Goal: Information Seeking & Learning: Learn about a topic

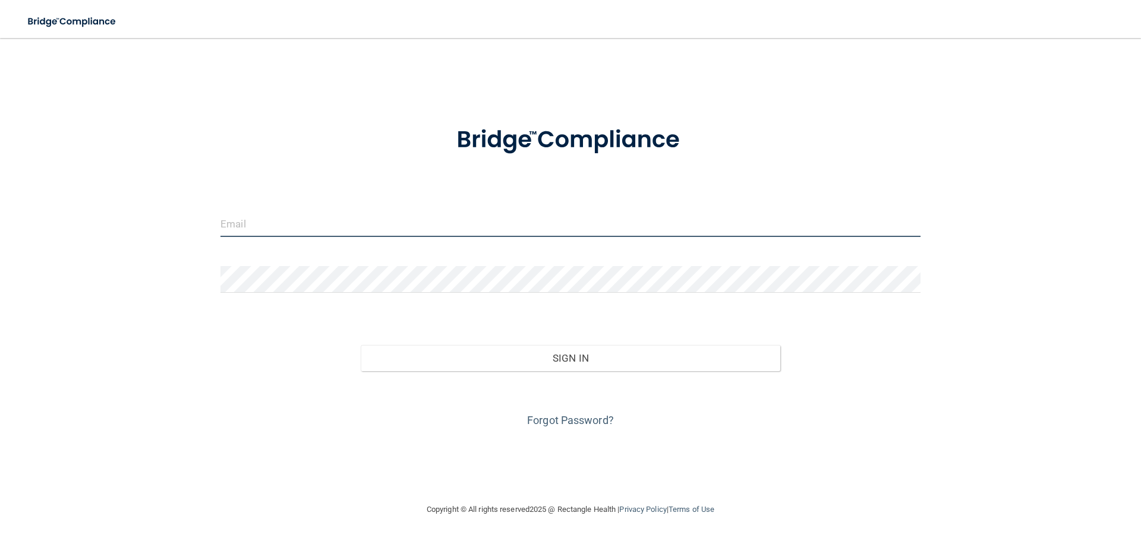
click at [287, 232] on input "email" at bounding box center [570, 223] width 700 height 27
type input "[EMAIL_ADDRESS][DOMAIN_NAME]"
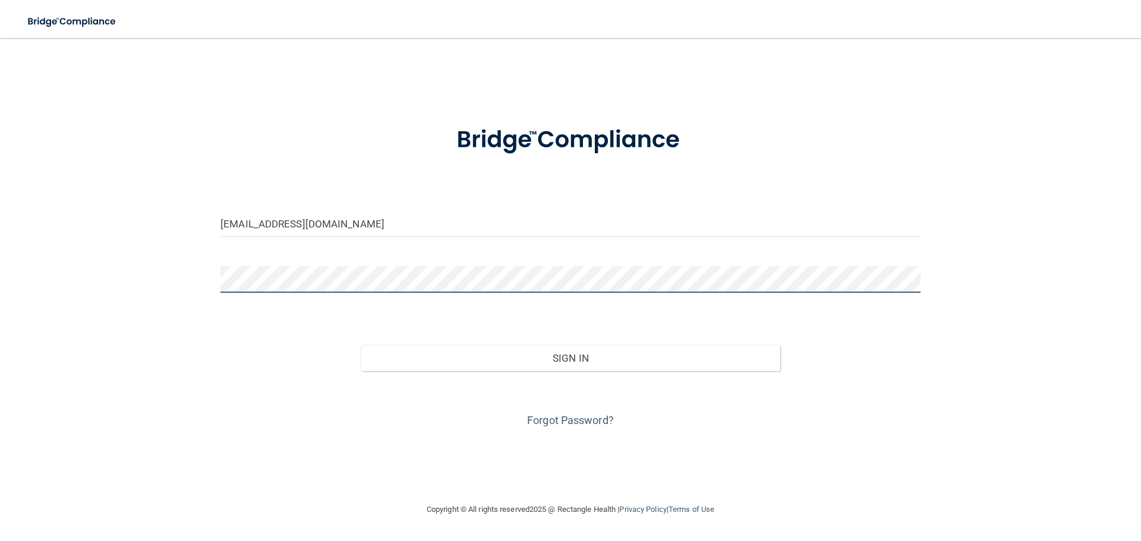
click at [361, 345] on button "Sign In" at bounding box center [571, 358] width 420 height 26
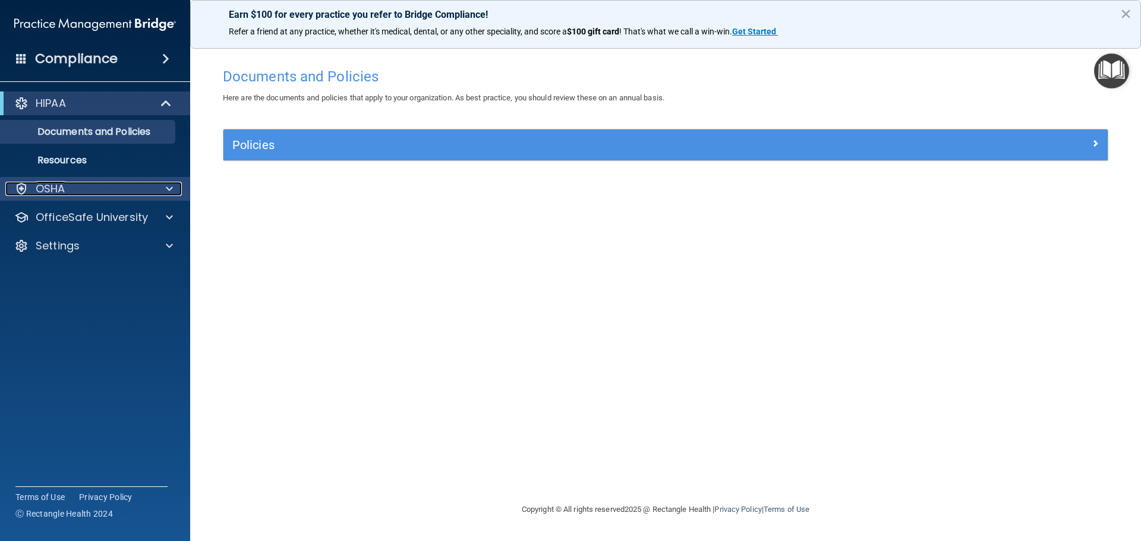
click at [98, 187] on div "OSHA" at bounding box center [78, 189] width 147 height 14
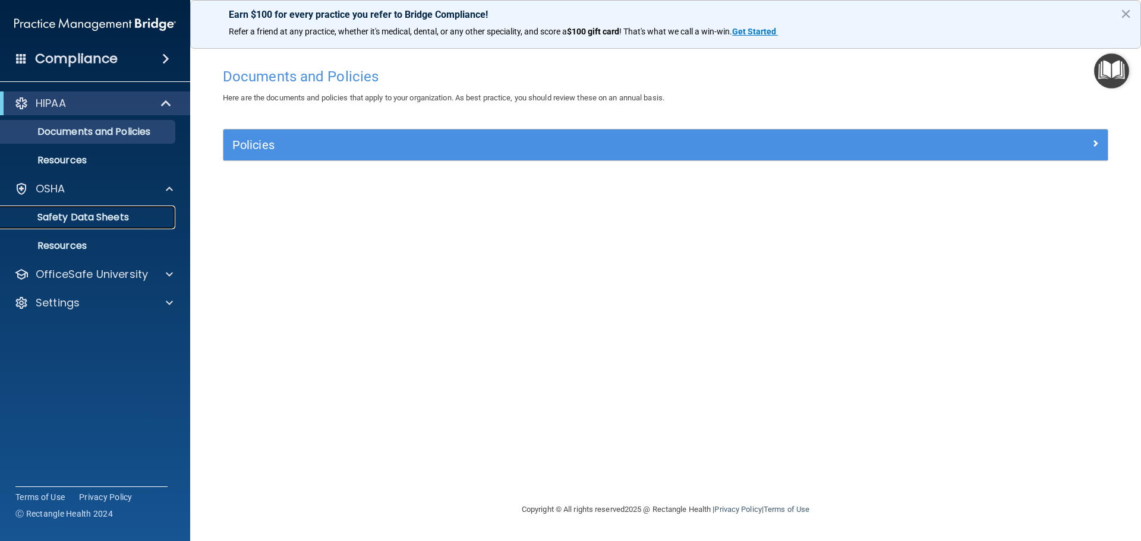
click at [87, 214] on p "Safety Data Sheets" at bounding box center [89, 217] width 162 height 12
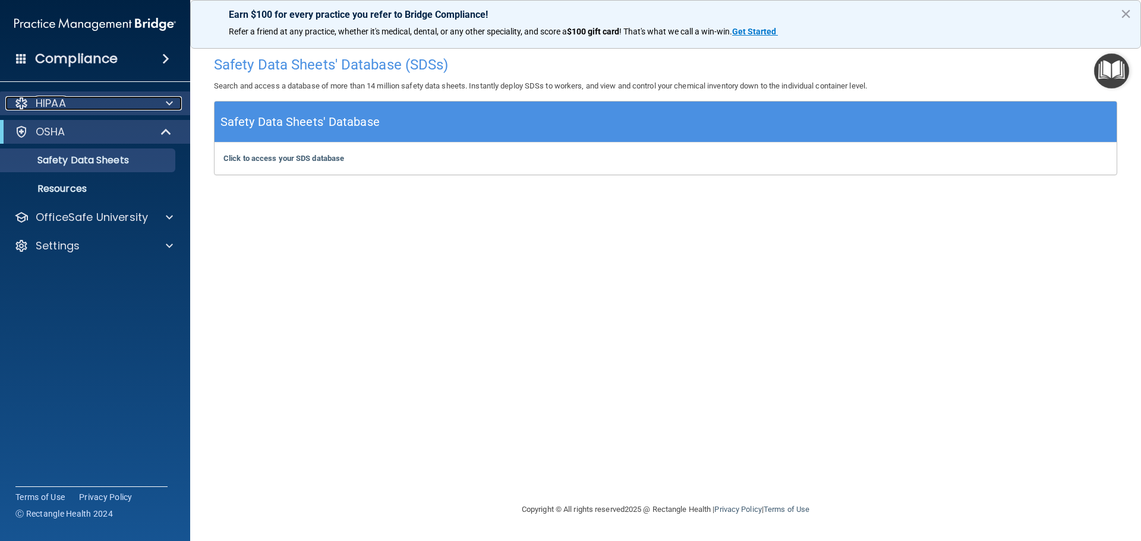
click at [170, 100] on span at bounding box center [169, 103] width 7 height 14
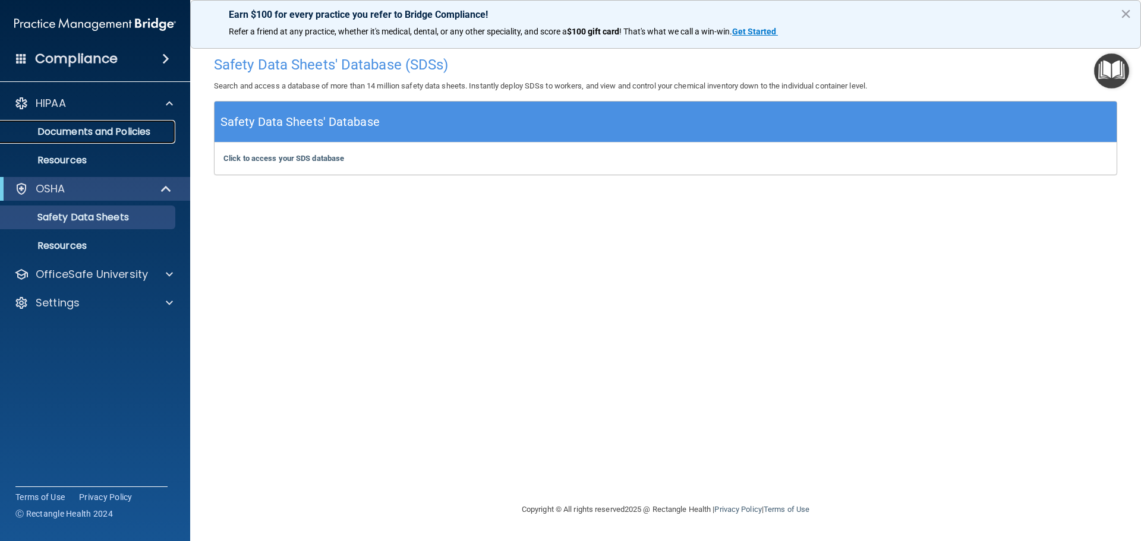
click at [125, 129] on p "Documents and Policies" at bounding box center [89, 132] width 162 height 12
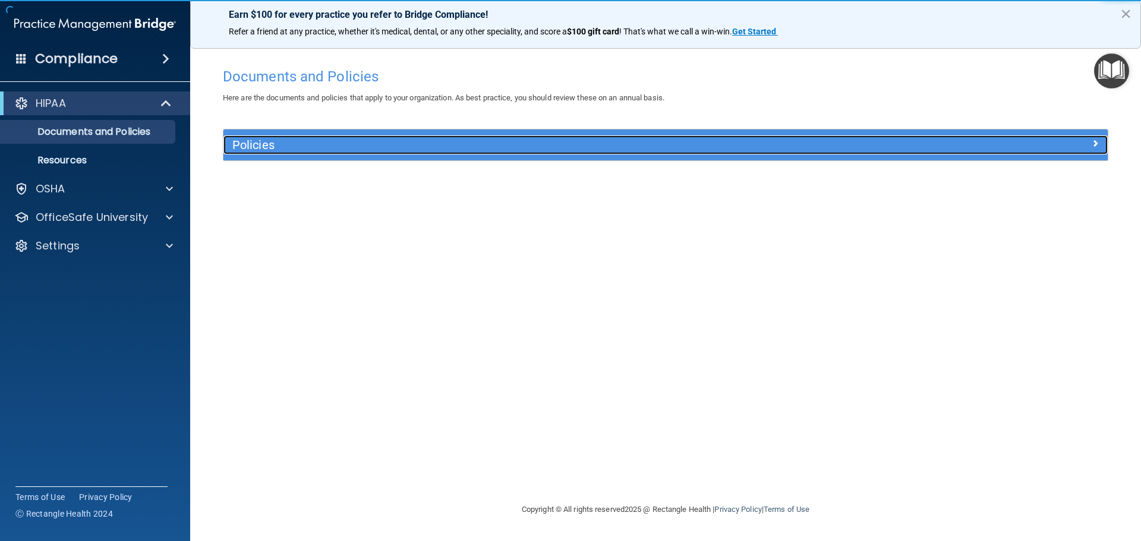
click at [270, 143] on h5 "Policies" at bounding box center [554, 144] width 645 height 13
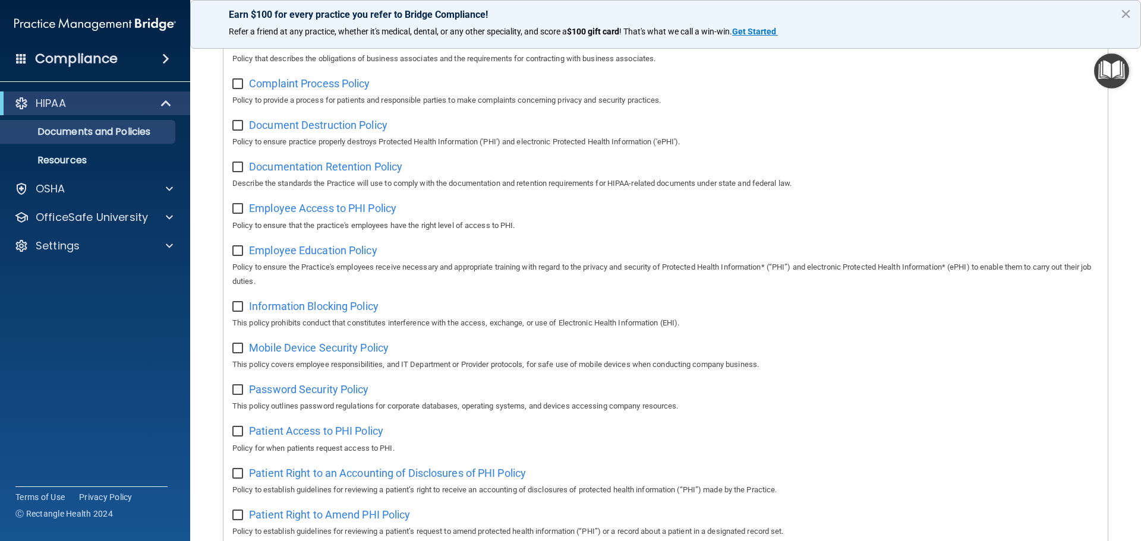
scroll to position [175, 0]
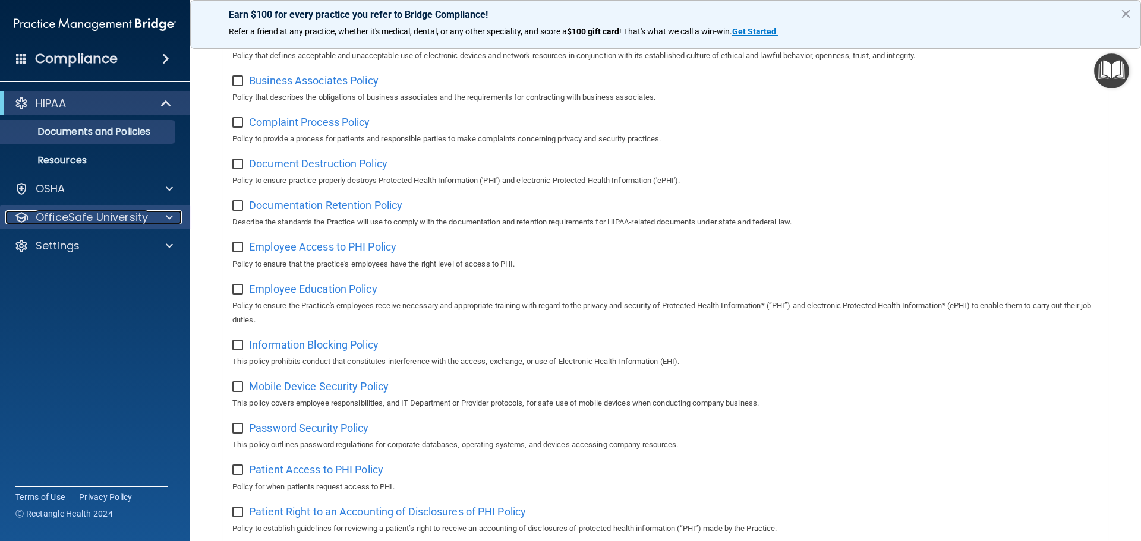
click at [112, 221] on p "OfficeSafe University" at bounding box center [92, 217] width 112 height 14
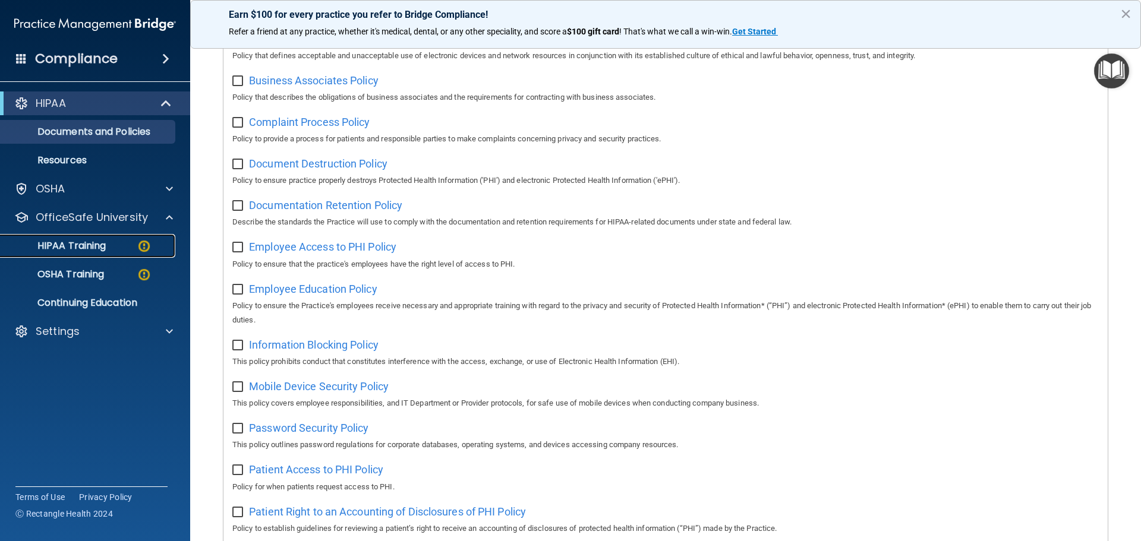
click at [93, 245] on p "HIPAA Training" at bounding box center [57, 246] width 98 height 12
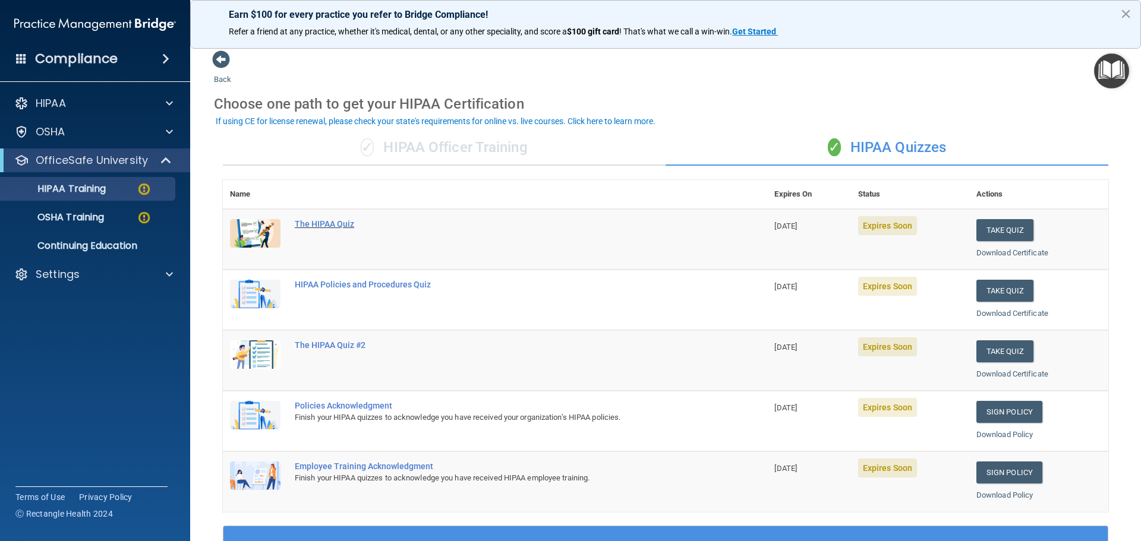
click at [327, 224] on div "The HIPAA Quiz" at bounding box center [501, 224] width 413 height 10
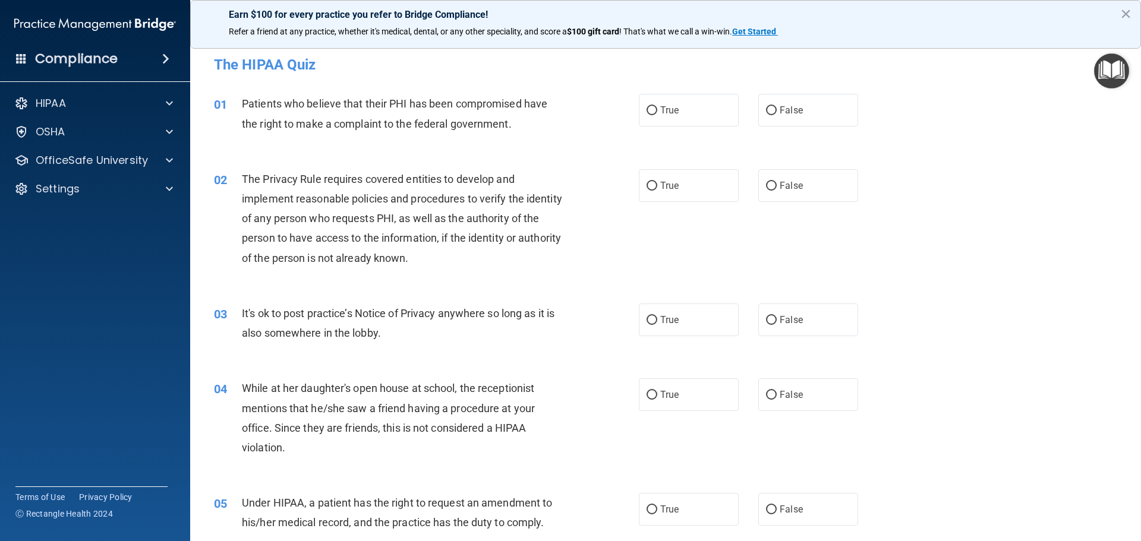
click at [511, 124] on div "Patients who believe that their PHI has been compromised have the right to make…" at bounding box center [408, 113] width 332 height 39
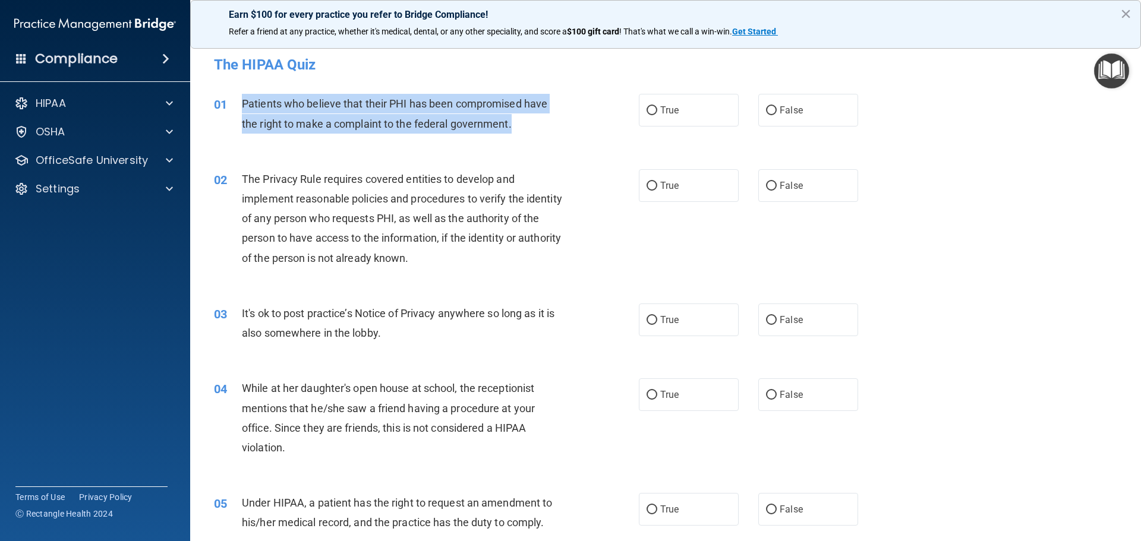
drag, startPoint x: 511, startPoint y: 124, endPoint x: 239, endPoint y: 109, distance: 272.5
click at [239, 109] on div "01 Patients who believe that their PHI has been compromised have the right to m…" at bounding box center [426, 116] width 460 height 45
copy div "Patients who believe that their PHI has been compromised have the right to make…"
click at [646, 107] on input "True" at bounding box center [651, 110] width 11 height 9
radio input "true"
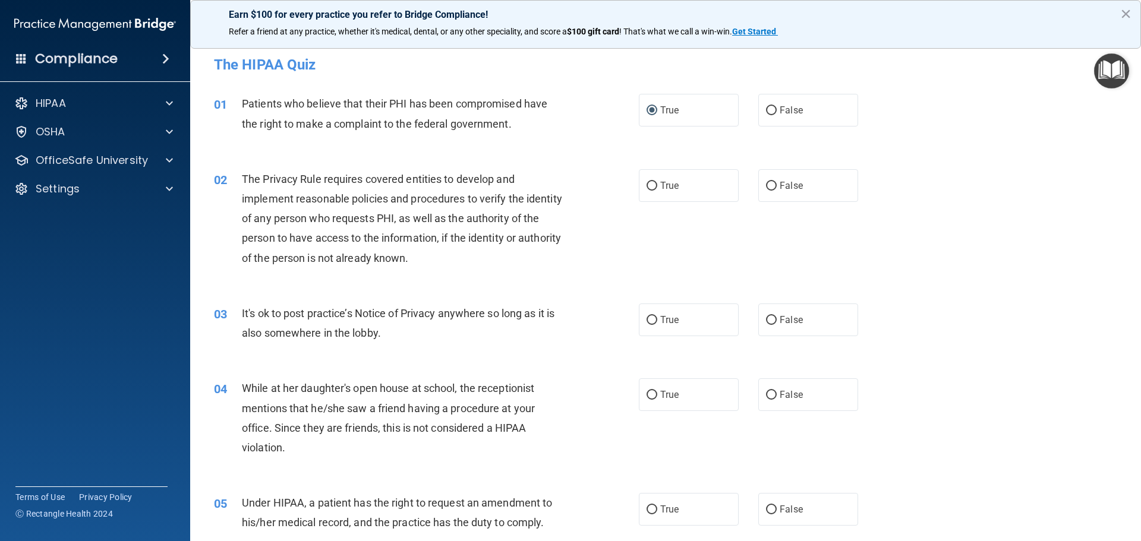
click at [512, 150] on div "01 Patients who believe that their PHI has been compromised have the right to m…" at bounding box center [665, 116] width 921 height 75
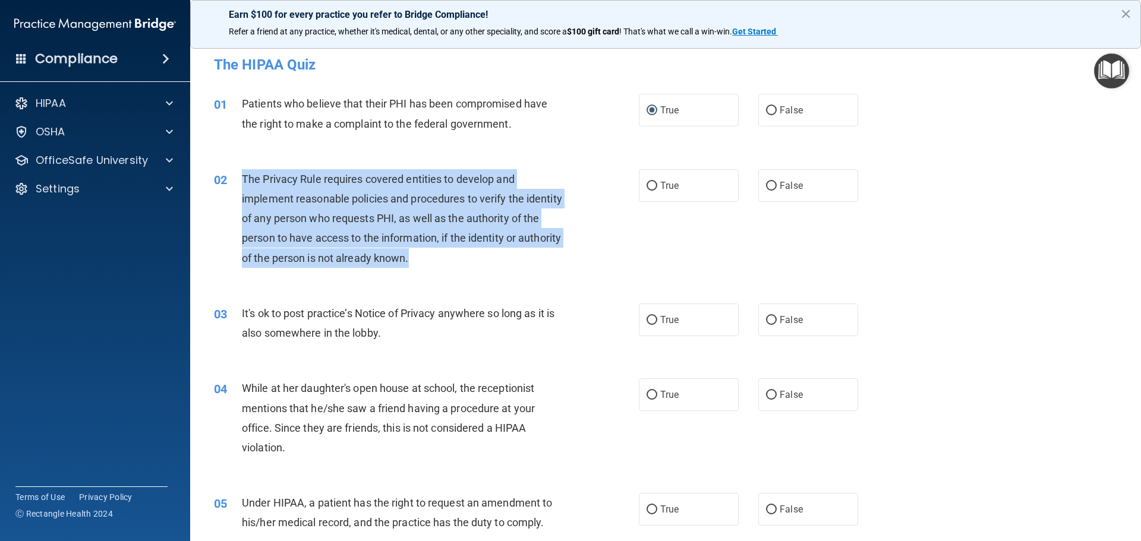
drag, startPoint x: 455, startPoint y: 259, endPoint x: 233, endPoint y: 188, distance: 233.3
click at [233, 188] on div "02 The Privacy Rule requires covered entities to develop and implement reasonab…" at bounding box center [426, 221] width 460 height 105
copy div "The Privacy Rule requires covered entities to develop and implement reasonable …"
click at [646, 187] on input "True" at bounding box center [651, 186] width 11 height 9
radio input "true"
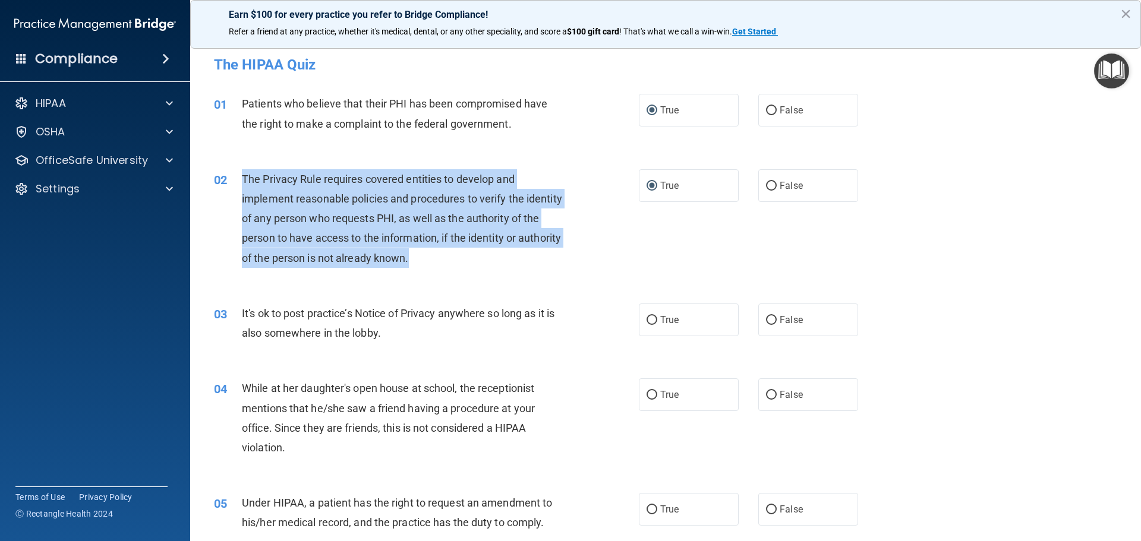
scroll to position [59, 0]
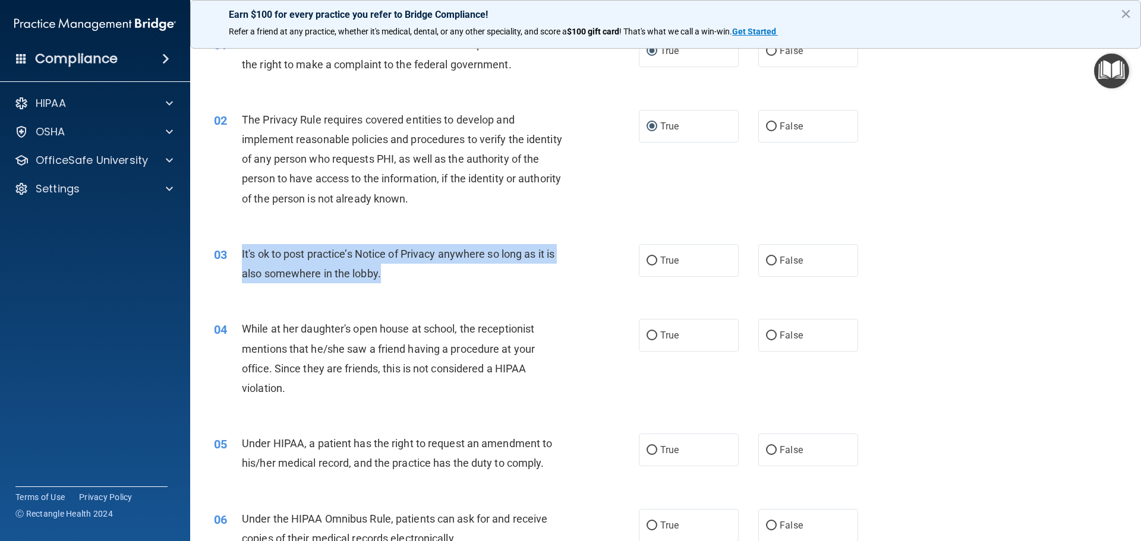
drag, startPoint x: 380, startPoint y: 277, endPoint x: 241, endPoint y: 256, distance: 140.5
click at [242, 256] on span "It's ok to post practice’s Notice of Privacy anywhere so long as it is also som…" at bounding box center [398, 264] width 312 height 32
copy span "It's ok to post practice’s Notice of Privacy anywhere so long as it is also som…"
click at [769, 261] on input "False" at bounding box center [771, 261] width 11 height 9
radio input "true"
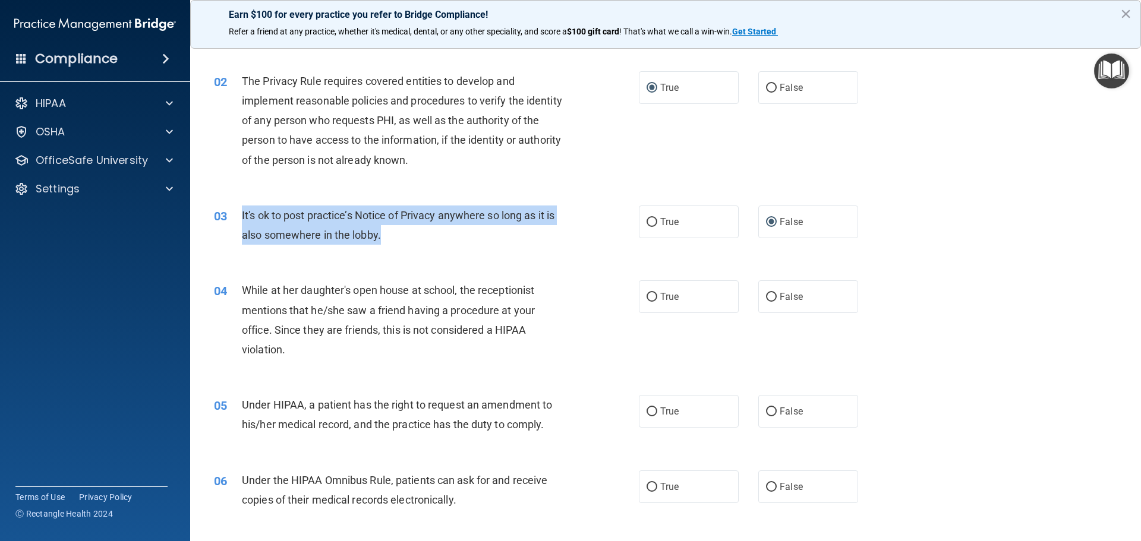
scroll to position [119, 0]
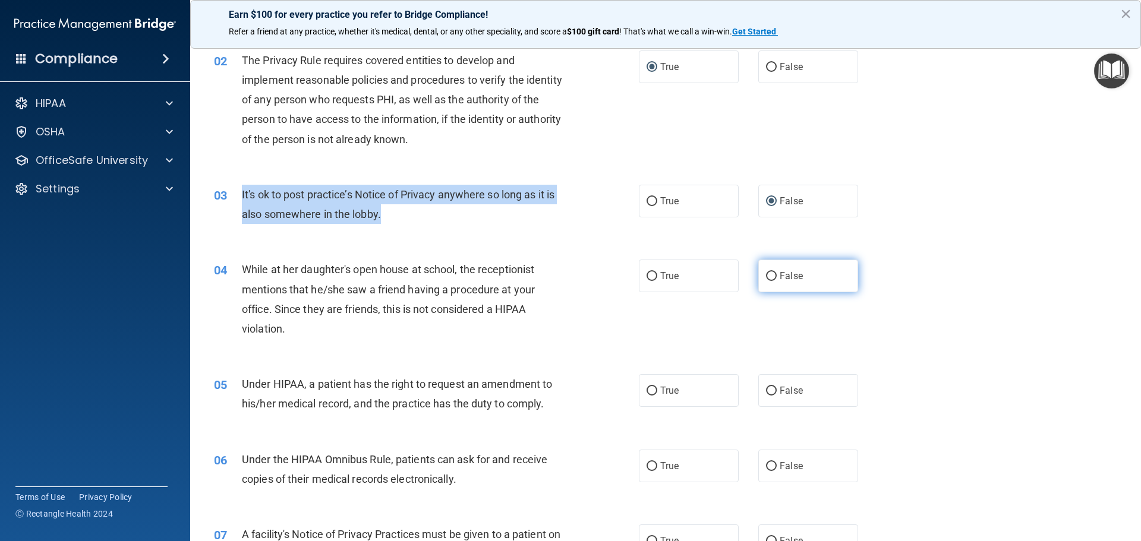
click at [766, 275] on input "False" at bounding box center [771, 276] width 11 height 9
radio input "true"
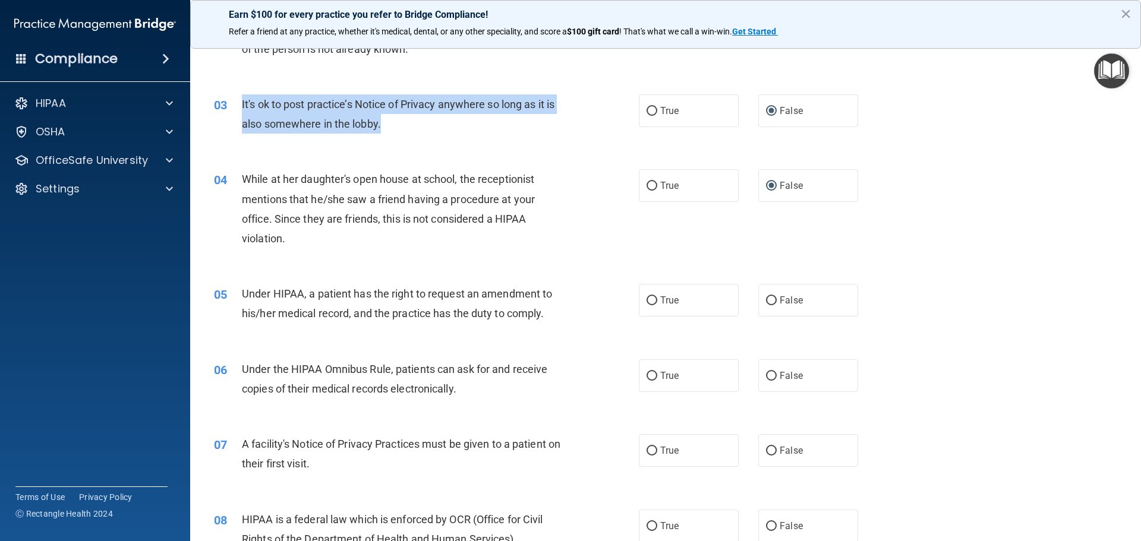
scroll to position [238, 0]
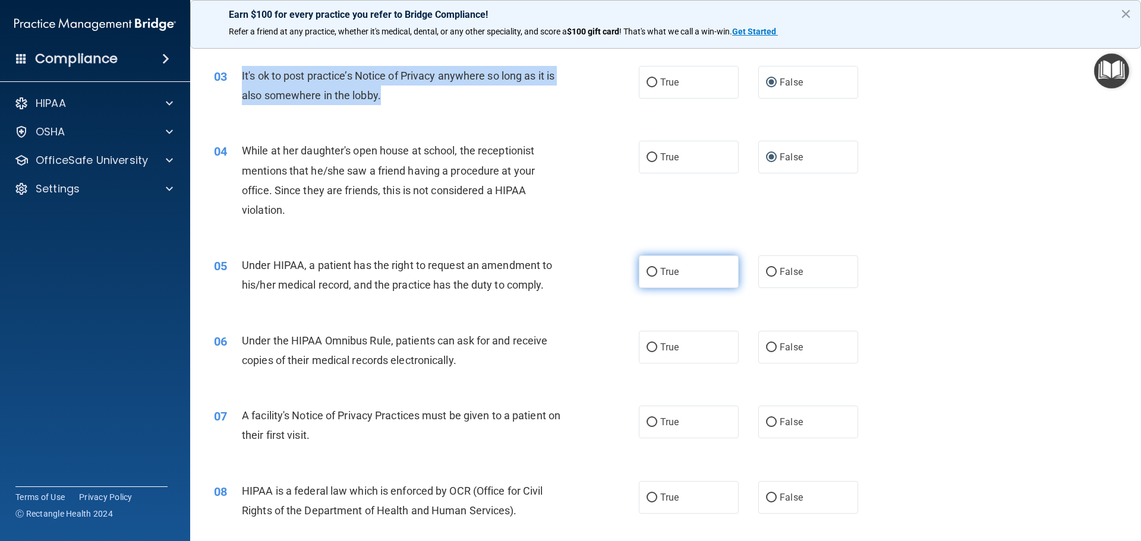
click at [650, 270] on input "True" at bounding box center [651, 272] width 11 height 9
radio input "true"
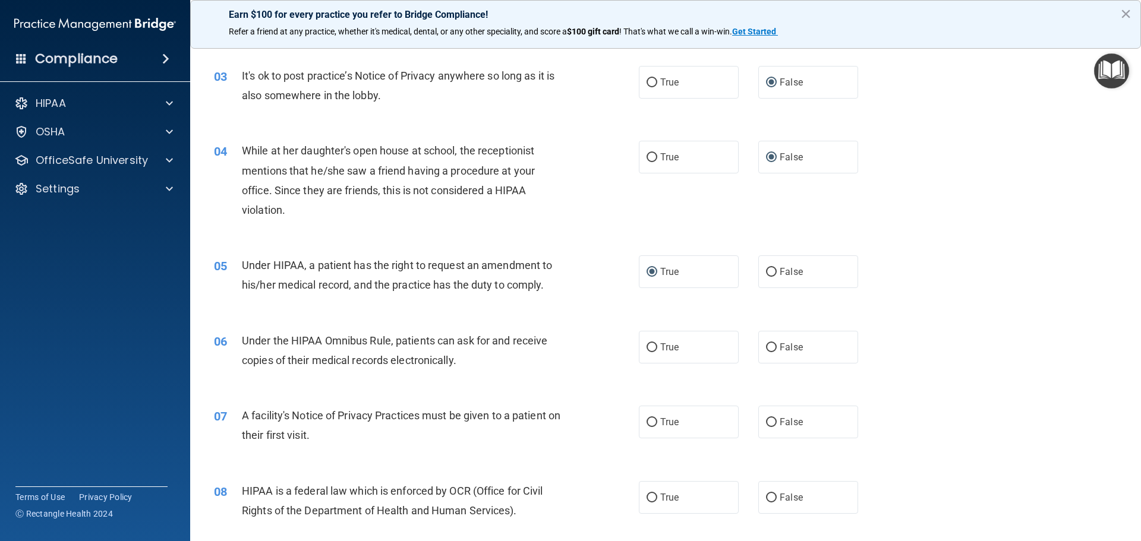
click at [326, 212] on div "While at her daughter's open house at school, the receptionist mentions that he…" at bounding box center [408, 180] width 332 height 79
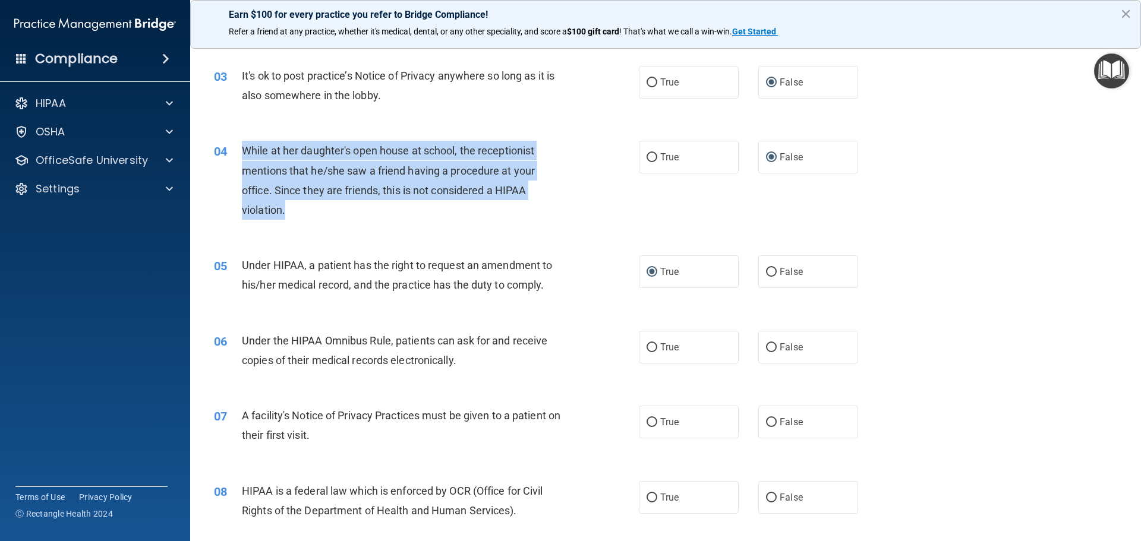
drag, startPoint x: 285, startPoint y: 207, endPoint x: 243, endPoint y: 146, distance: 74.0
click at [243, 146] on span "While at her daughter's open house at school, the receptionist mentions that he…" at bounding box center [388, 180] width 293 height 72
copy span "While at her daughter's open house at school, the receptionist mentions that he…"
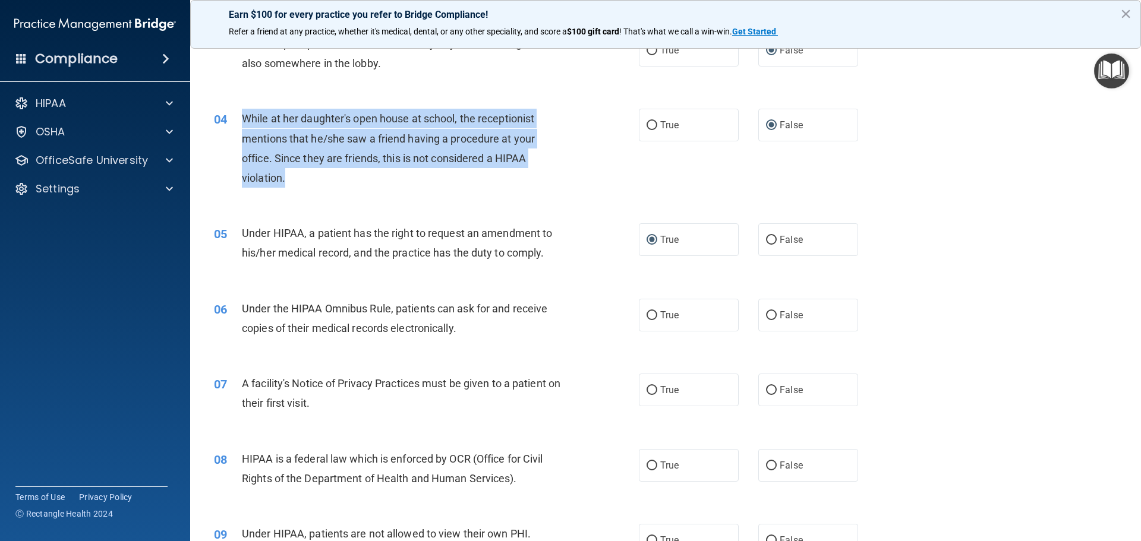
scroll to position [297, 0]
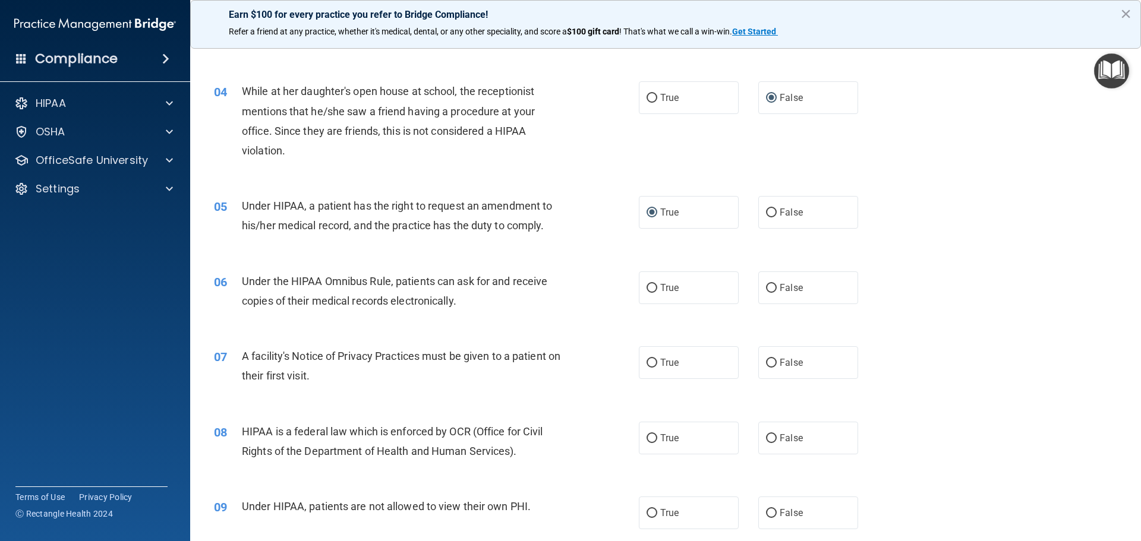
click at [439, 253] on div "05 Under HIPAA, a patient has the right to request an amendment to his/her medi…" at bounding box center [665, 218] width 921 height 75
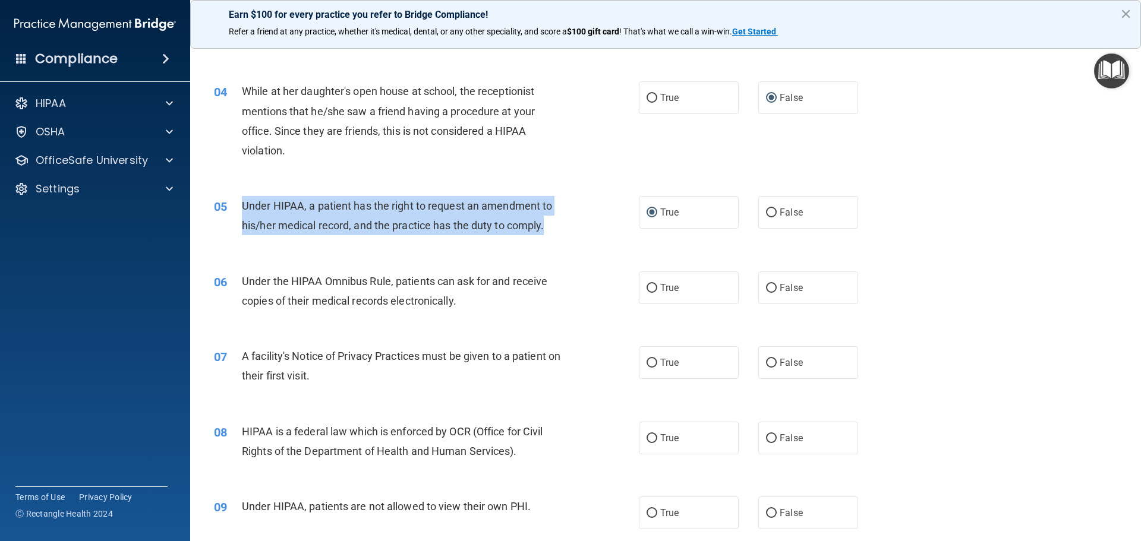
drag, startPoint x: 242, startPoint y: 204, endPoint x: 556, endPoint y: 223, distance: 314.8
click at [556, 223] on div "Under HIPAA, a patient has the right to request an amendment to his/her medical…" at bounding box center [408, 215] width 332 height 39
copy span "Under HIPAA, a patient has the right to request an amendment to his/her medical…"
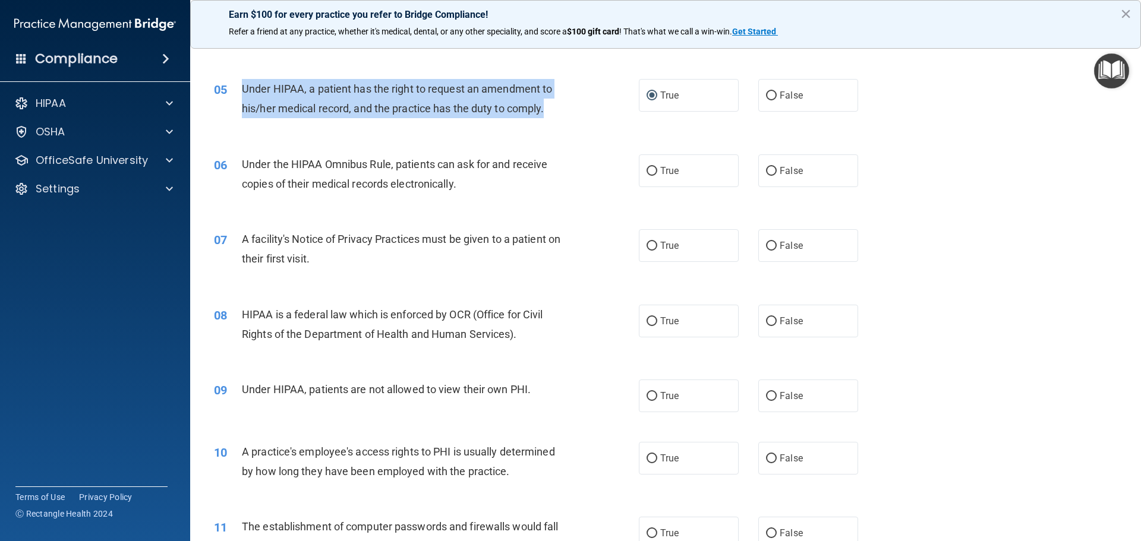
scroll to position [416, 0]
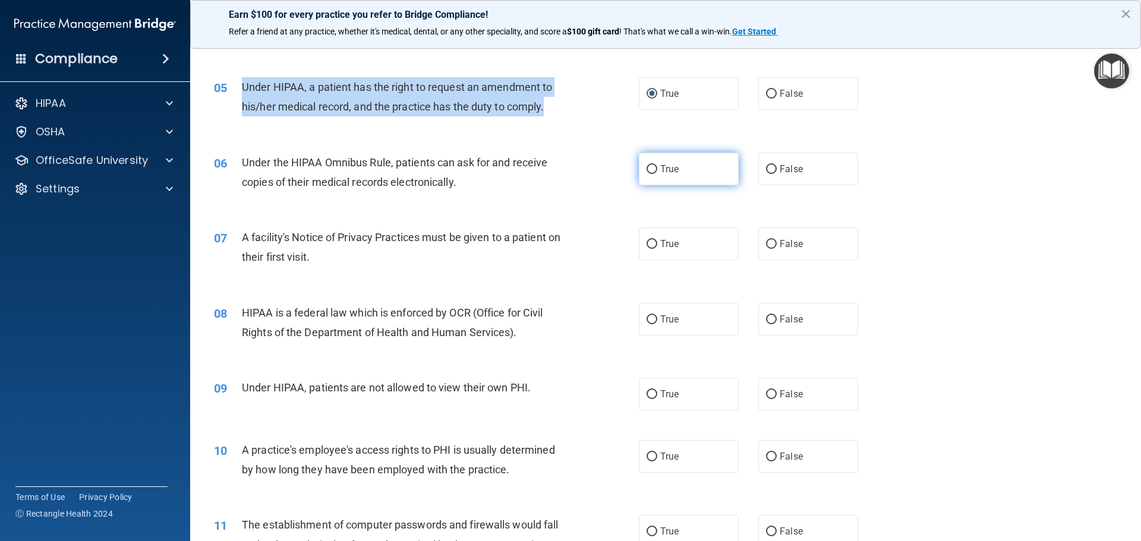
click at [646, 169] on input "True" at bounding box center [651, 169] width 11 height 9
radio input "true"
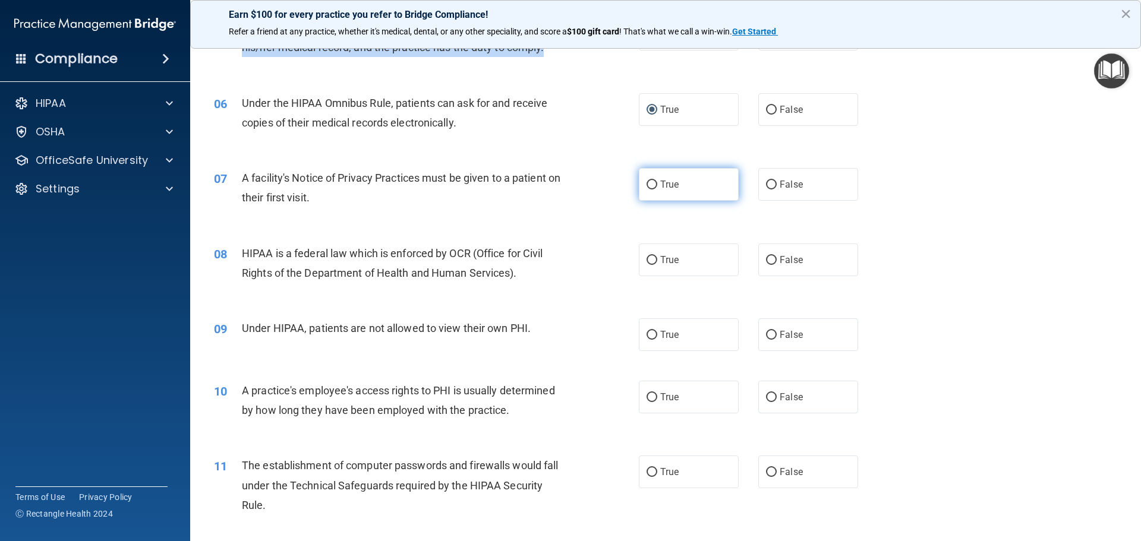
click at [646, 185] on input "True" at bounding box center [651, 185] width 11 height 9
radio input "true"
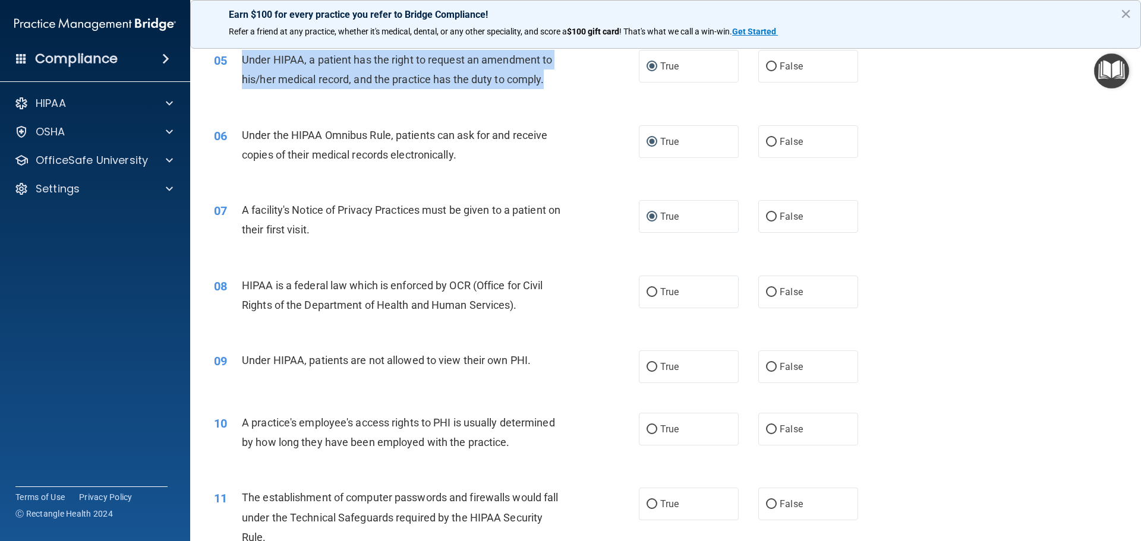
scroll to position [416, 0]
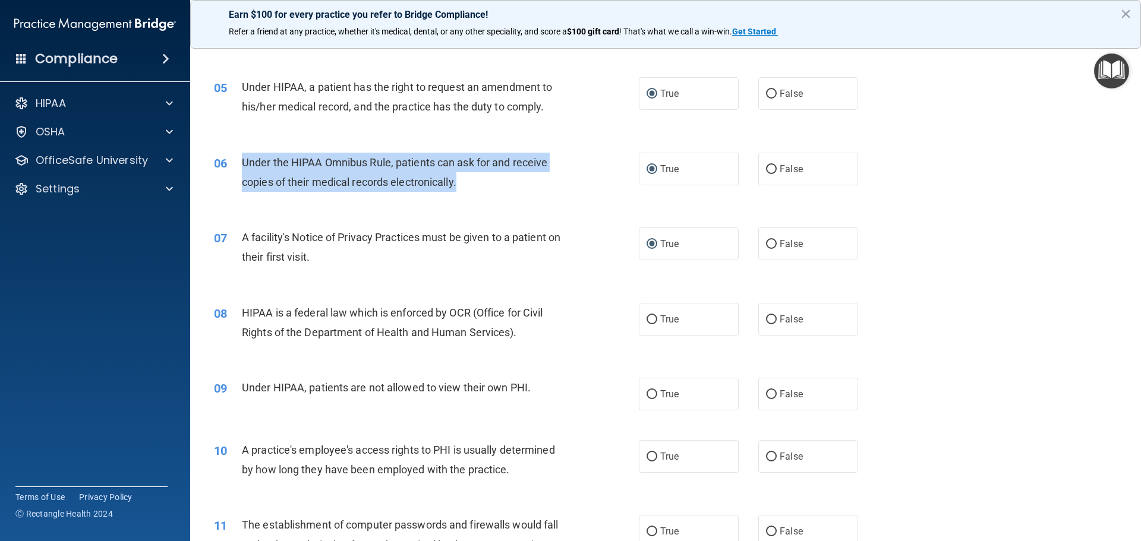
drag, startPoint x: 457, startPoint y: 182, endPoint x: 232, endPoint y: 164, distance: 225.9
click at [232, 164] on div "06 Under the HIPAA Omnibus Rule, patients can ask for and receive copies of the…" at bounding box center [426, 175] width 460 height 45
copy div "Under the HIPAA Omnibus Rule, patients can ask for and receive copies of their …"
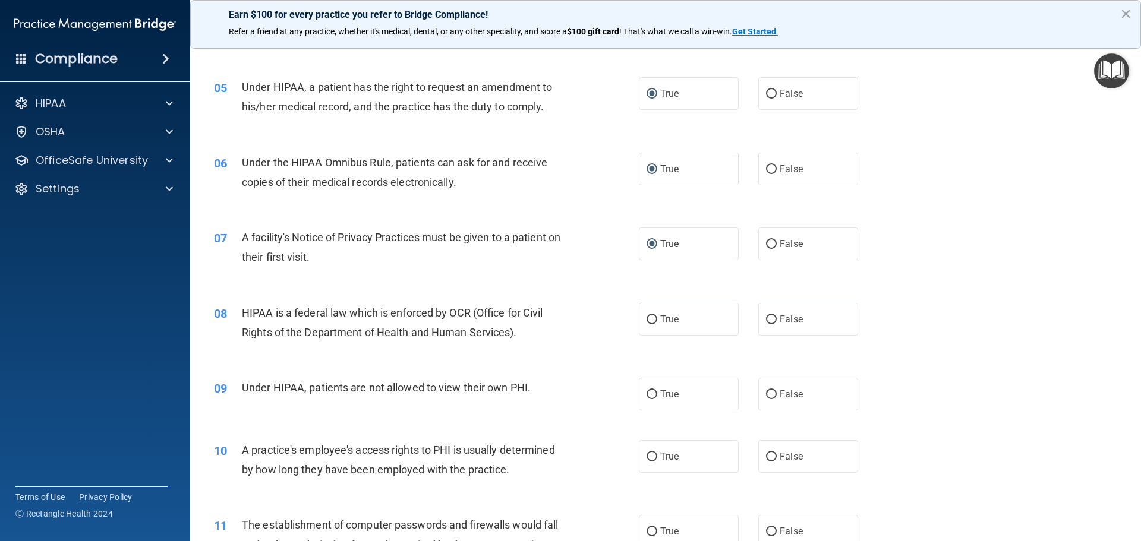
click at [585, 244] on div "07 A facility's Notice of Privacy Practices must be given to a patient on their…" at bounding box center [426, 250] width 460 height 45
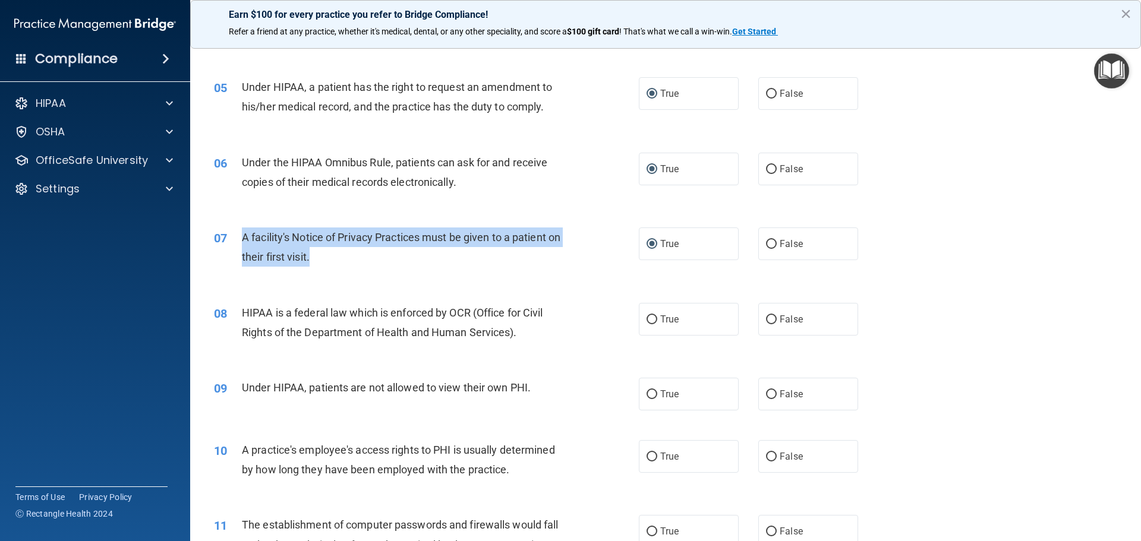
drag, startPoint x: 327, startPoint y: 256, endPoint x: 242, endPoint y: 229, distance: 89.1
click at [242, 229] on div "A facility's Notice of Privacy Practices must be given to a patient on their fi…" at bounding box center [408, 247] width 332 height 39
copy span "A facility's Notice of Privacy Practices must be given to a patient on their fi…"
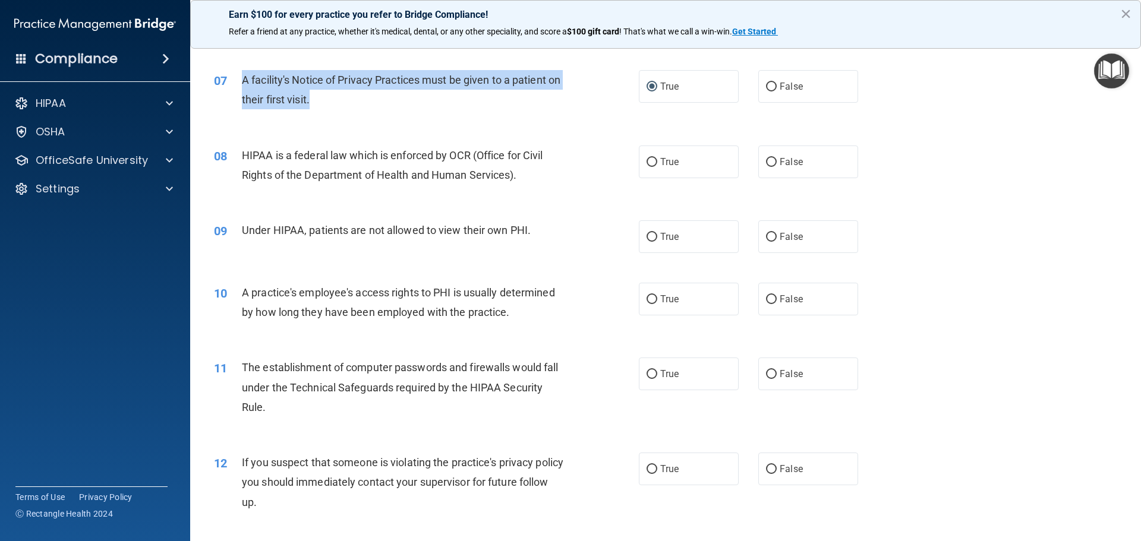
scroll to position [594, 0]
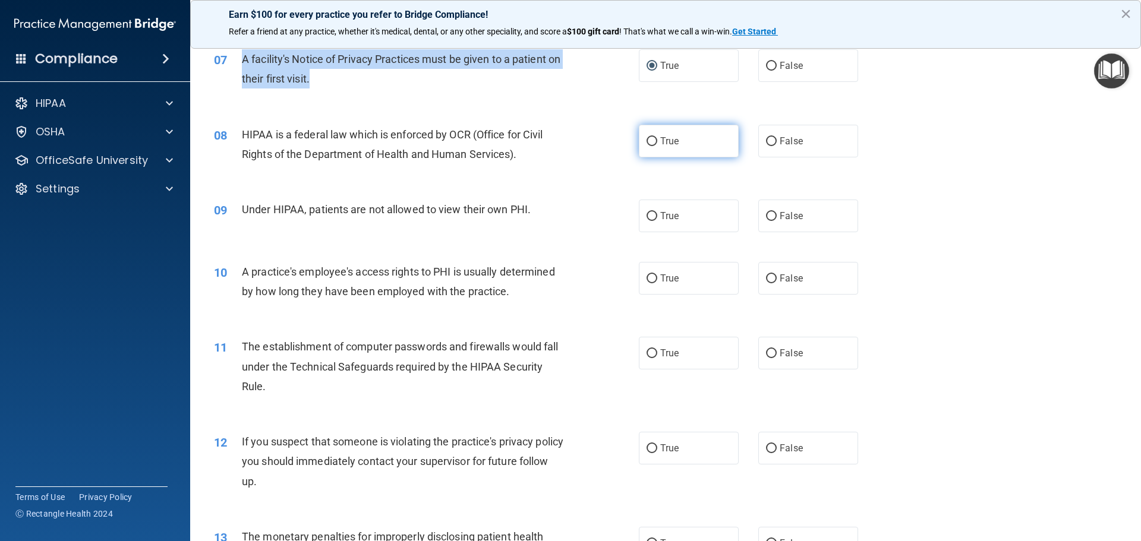
click at [646, 140] on input "True" at bounding box center [651, 141] width 11 height 9
radio input "true"
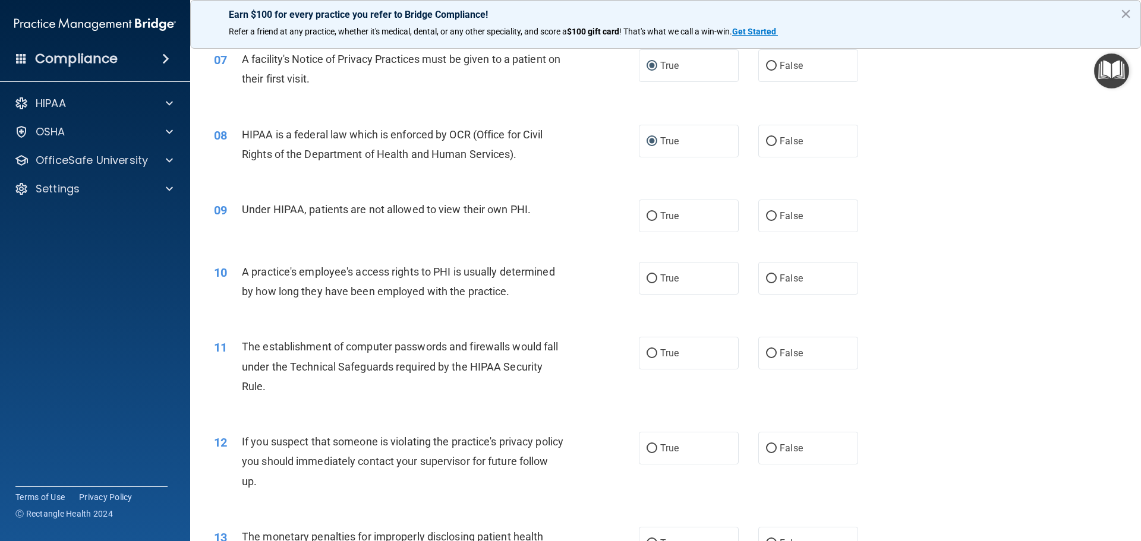
click at [512, 151] on span "HIPAA is a federal law which is enforced by OCR (Office for Civil Rights of the…" at bounding box center [392, 144] width 301 height 32
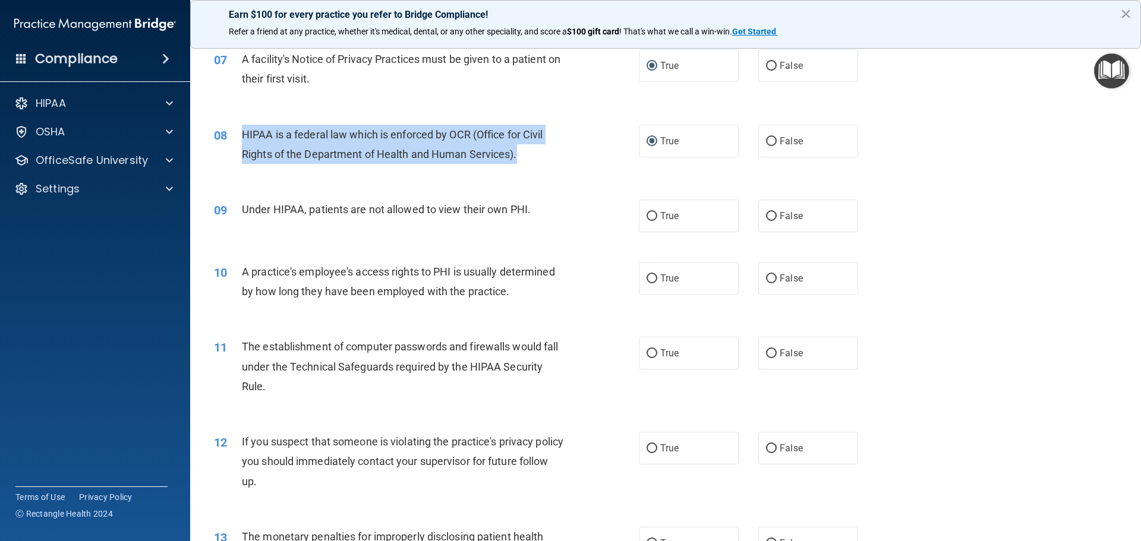
drag, startPoint x: 242, startPoint y: 131, endPoint x: 526, endPoint y: 147, distance: 285.0
click at [526, 147] on div "HIPAA is a federal law which is enforced by OCR (Office for Civil Rights of the…" at bounding box center [408, 144] width 332 height 39
copy span "HIPAA is a federal law which is enforced by OCR (Office for Civil Rights of the…"
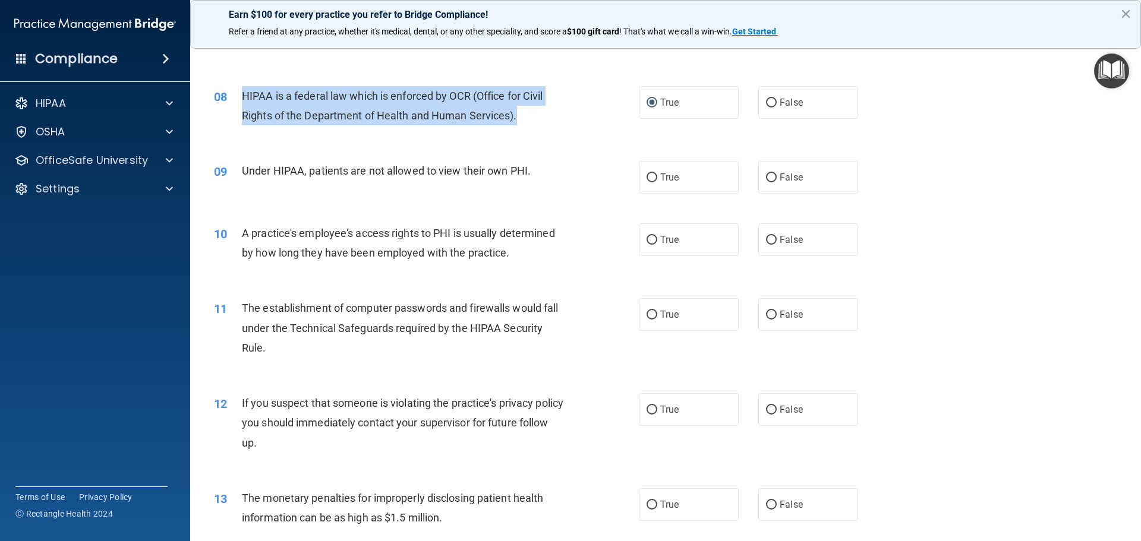
scroll to position [653, 0]
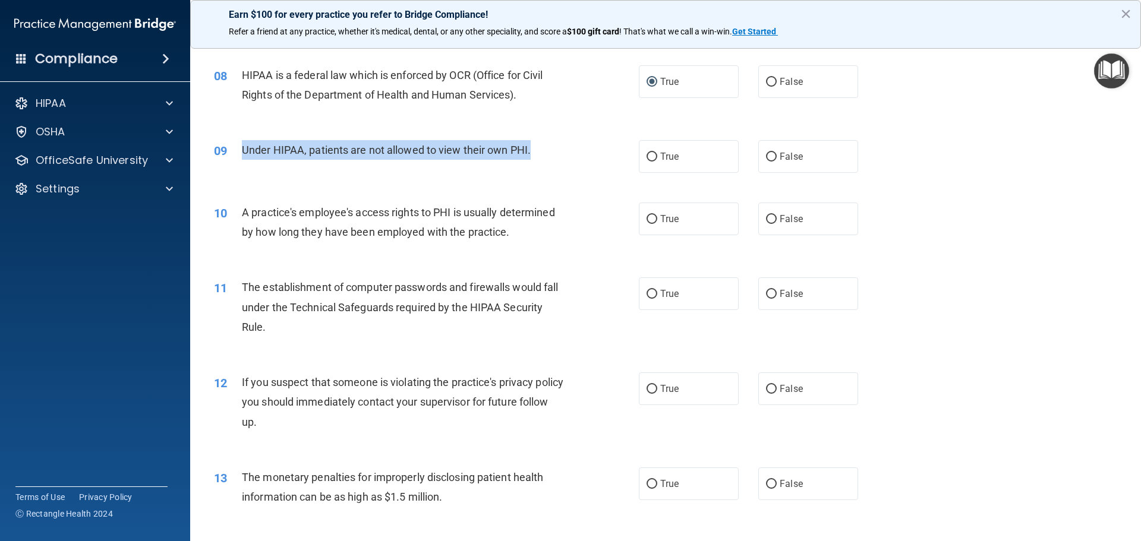
drag, startPoint x: 244, startPoint y: 147, endPoint x: 548, endPoint y: 155, distance: 304.3
click at [548, 155] on div "Under HIPAA, patients are not allowed to view their own PHI." at bounding box center [408, 150] width 332 height 20
copy span "Under HIPAA, patients are not allowed to view their own PHI."
click at [767, 156] on input "False" at bounding box center [771, 157] width 11 height 9
radio input "true"
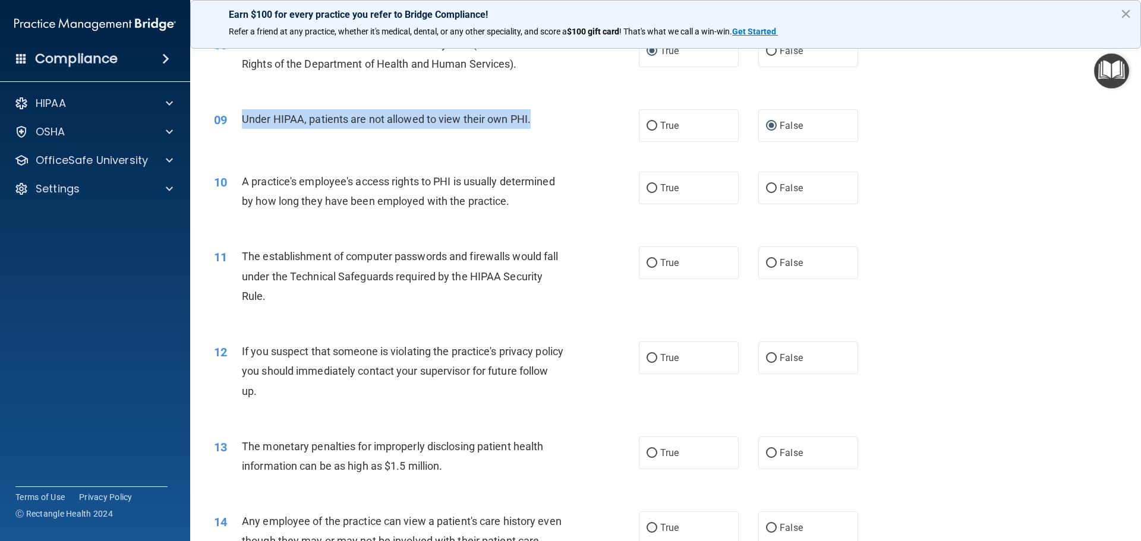
scroll to position [713, 0]
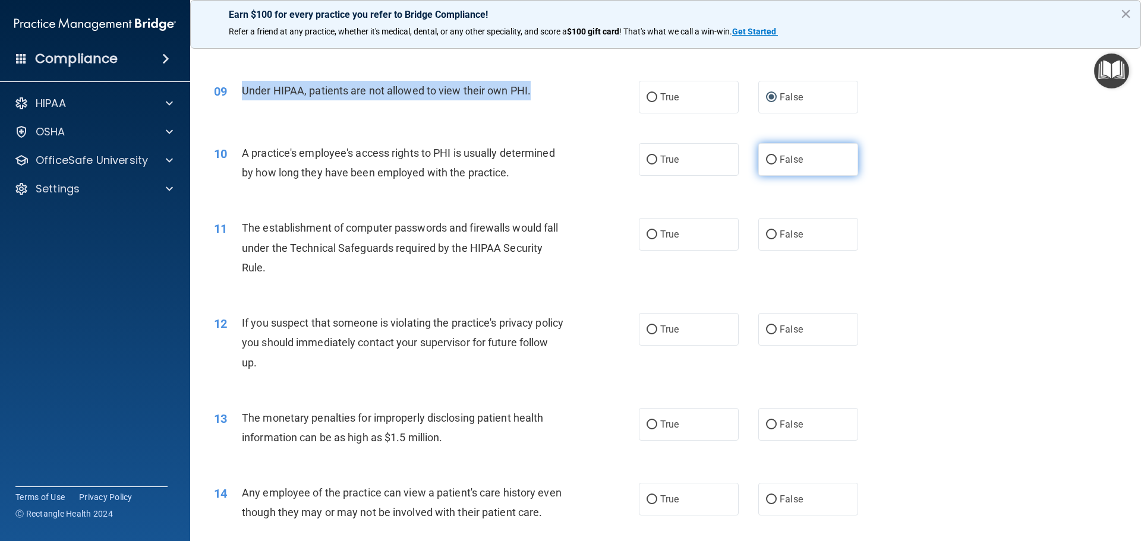
click at [766, 157] on input "False" at bounding box center [771, 160] width 11 height 9
radio input "true"
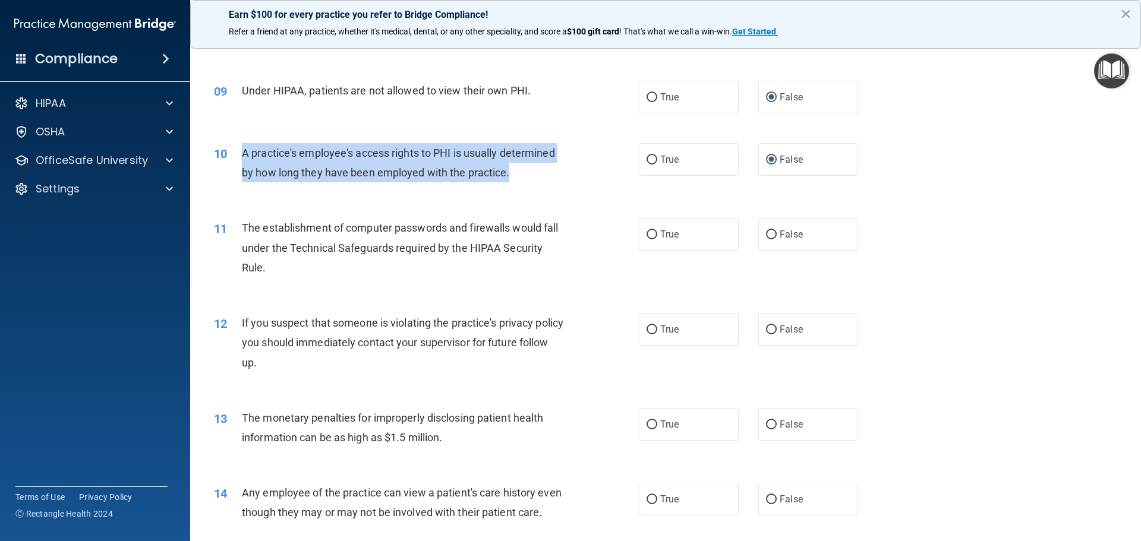
drag, startPoint x: 242, startPoint y: 150, endPoint x: 557, endPoint y: 167, distance: 315.3
click at [557, 167] on div "A practice's employee's access rights to PHI is usually determined by how long …" at bounding box center [408, 162] width 332 height 39
copy span "A practice's employee's access rights to PHI is usually determined by how long …"
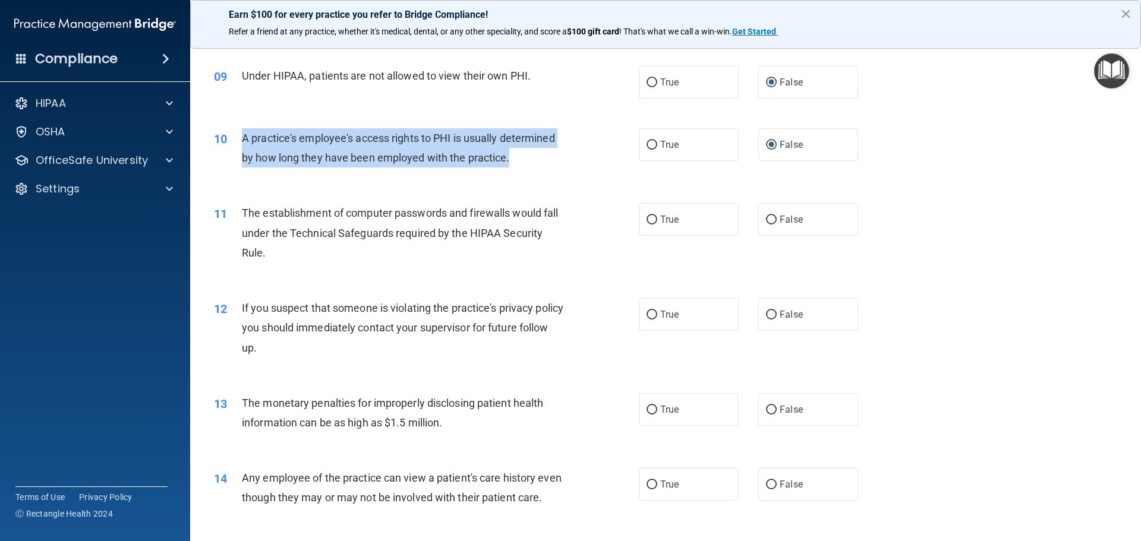
scroll to position [772, 0]
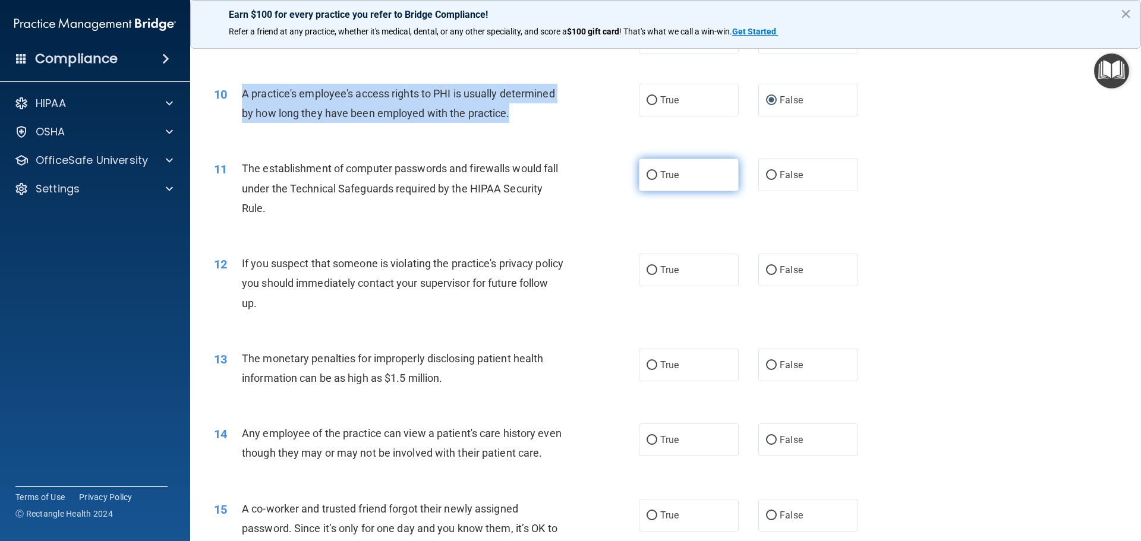
click at [647, 175] on input "True" at bounding box center [651, 175] width 11 height 9
radio input "true"
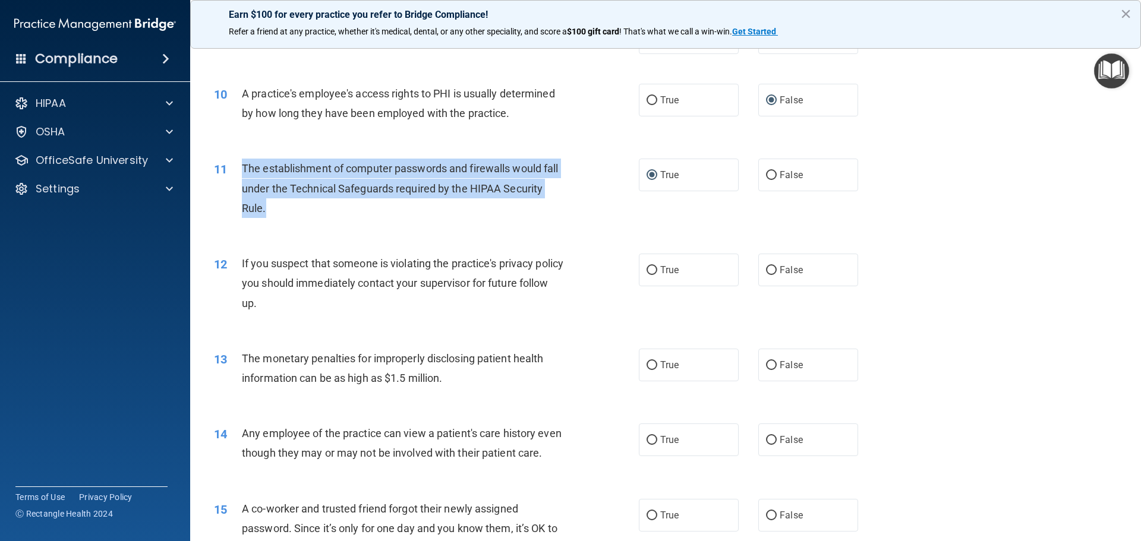
drag, startPoint x: 269, startPoint y: 208, endPoint x: 231, endPoint y: 173, distance: 51.7
click at [231, 173] on div "11 The establishment of computer passwords and firewalls would fall under the T…" at bounding box center [426, 191] width 460 height 65
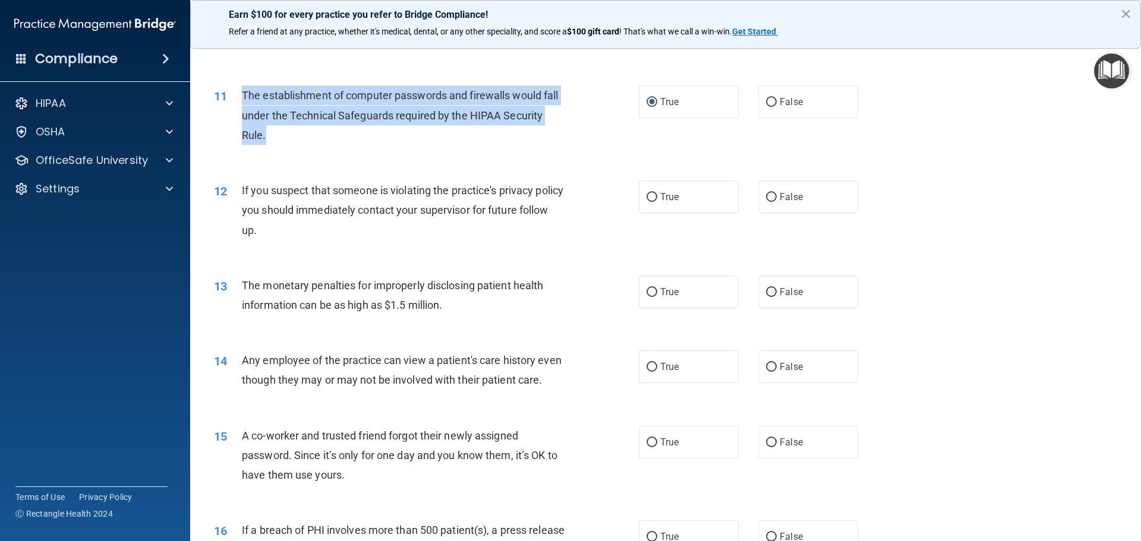
scroll to position [891, 0]
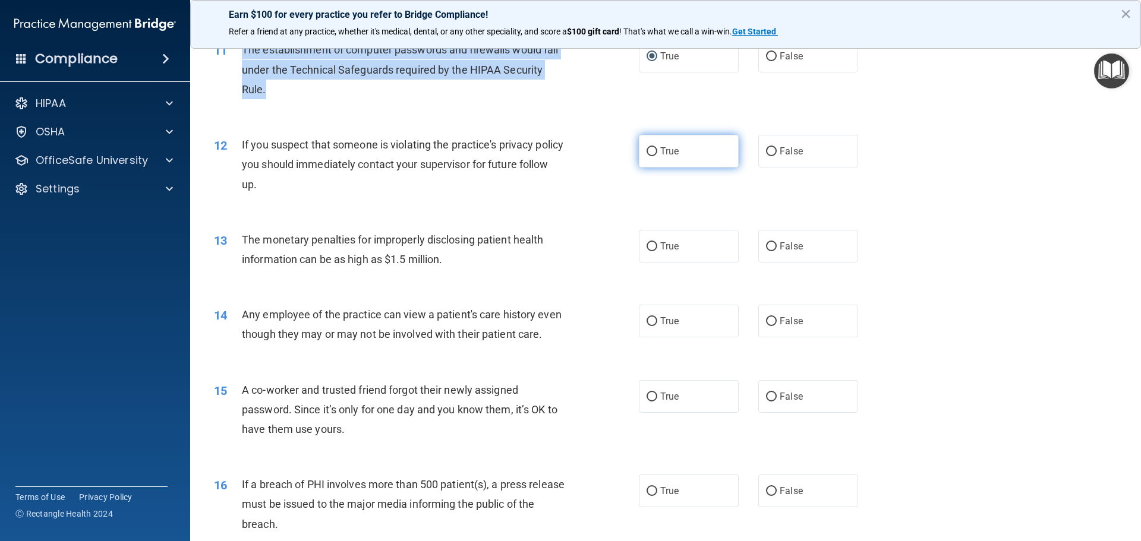
click at [649, 150] on input "True" at bounding box center [651, 151] width 11 height 9
radio input "true"
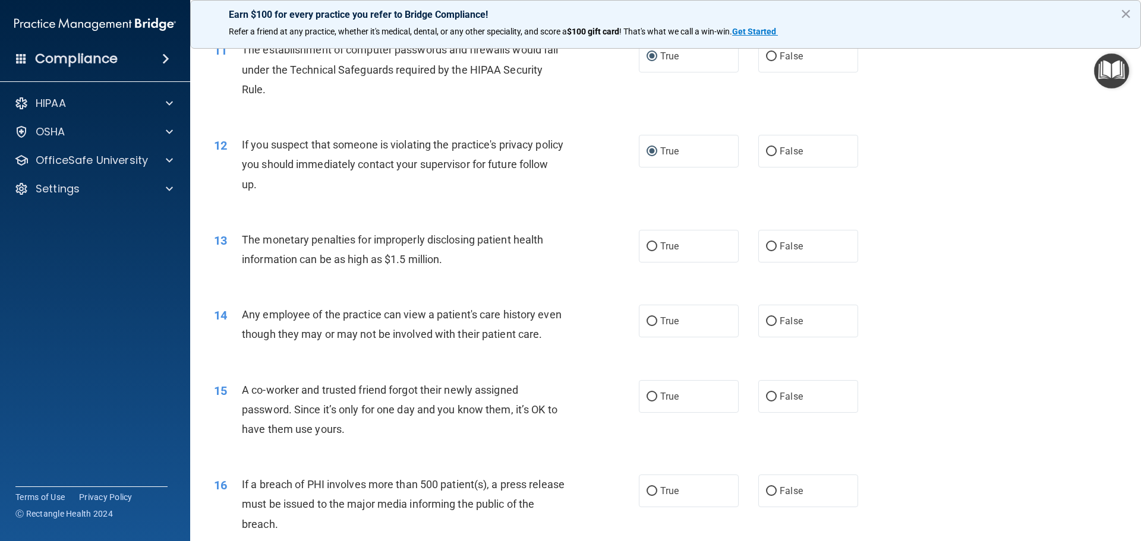
click at [291, 185] on div "If you suspect that someone is violating the practice's privacy policy you shou…" at bounding box center [408, 164] width 332 height 59
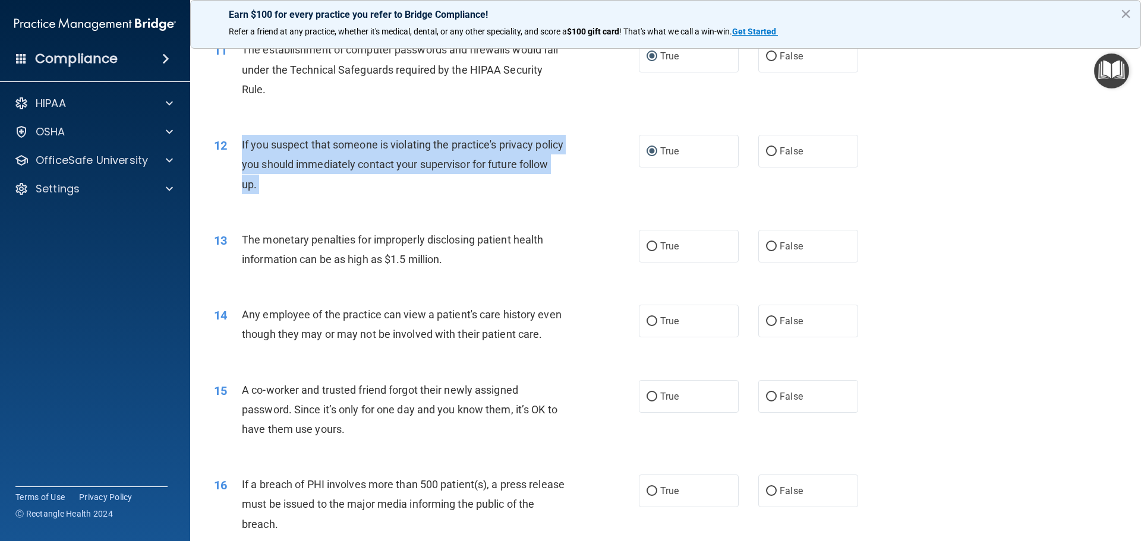
drag, startPoint x: 290, startPoint y: 185, endPoint x: 235, endPoint y: 145, distance: 68.4
click at [235, 145] on div "12 If you suspect that someone is violating the practice's privacy policy you s…" at bounding box center [426, 167] width 460 height 65
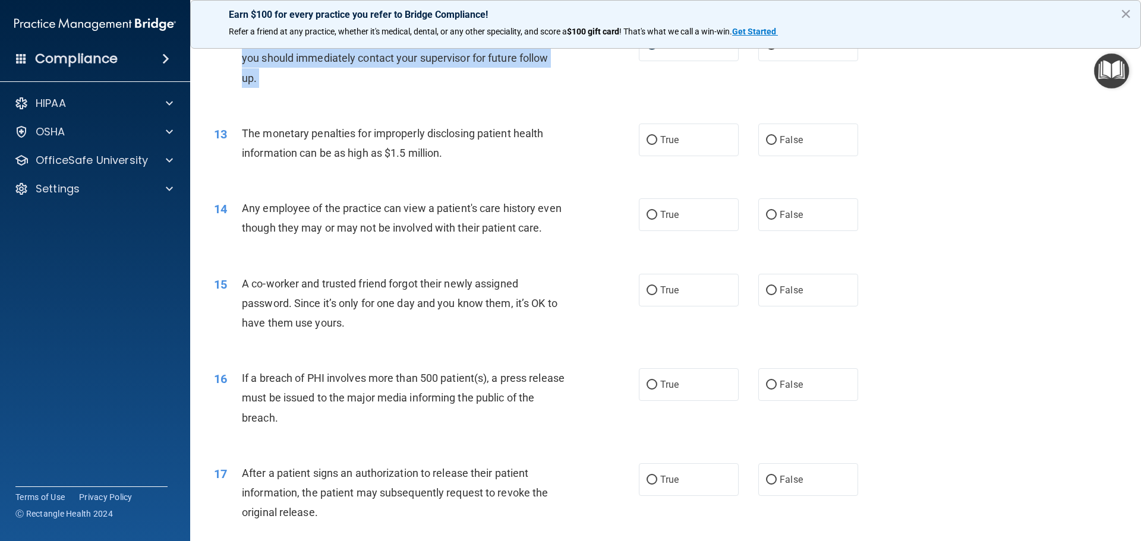
scroll to position [1010, 0]
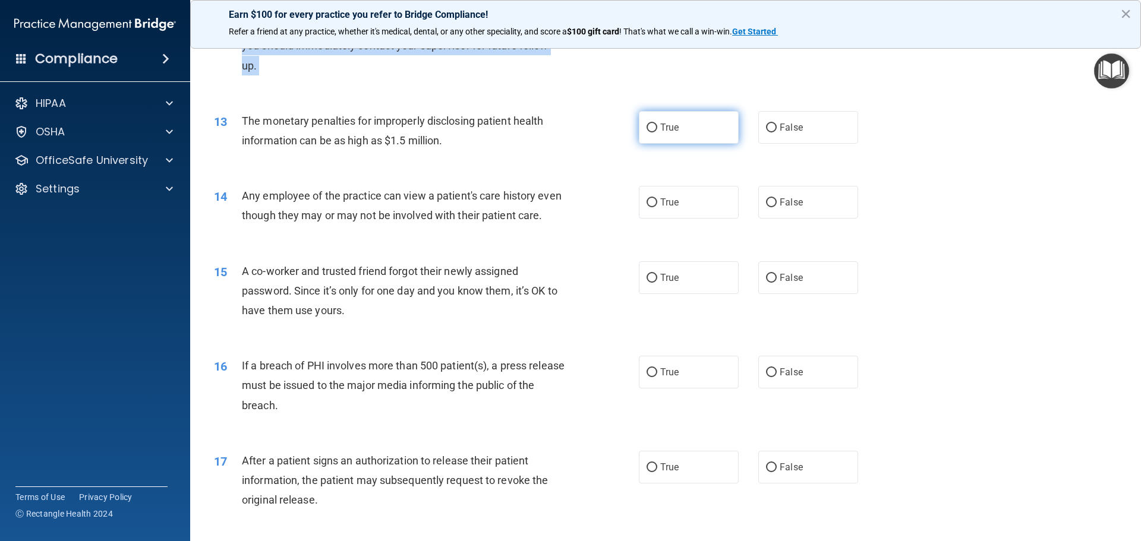
click at [646, 125] on input "True" at bounding box center [651, 128] width 11 height 9
radio input "true"
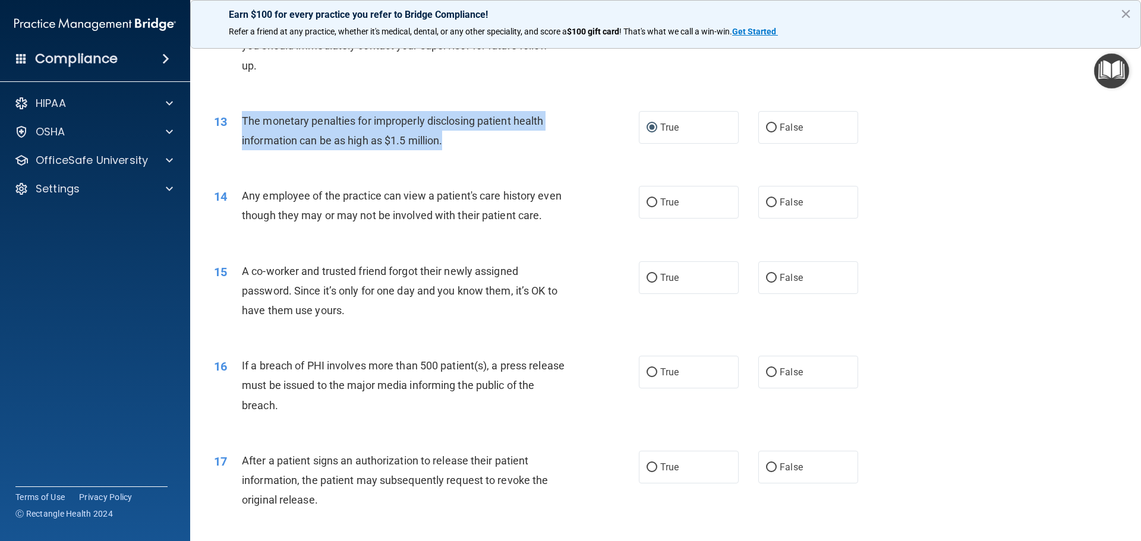
drag, startPoint x: 452, startPoint y: 141, endPoint x: 233, endPoint y: 115, distance: 220.7
click at [233, 115] on div "13 The monetary penalties for improperly disclosing patient health information …" at bounding box center [426, 133] width 460 height 45
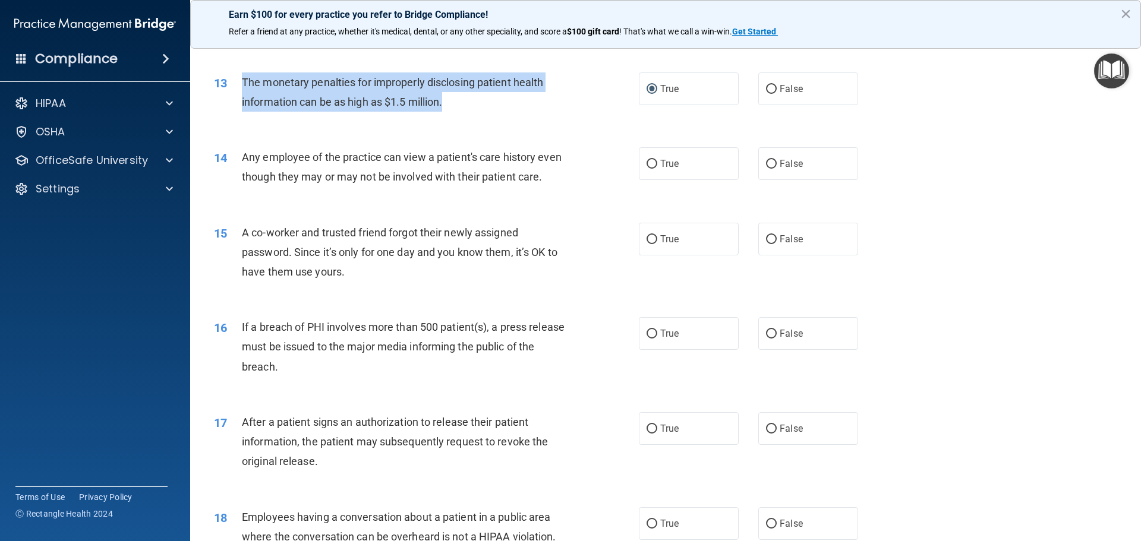
scroll to position [1069, 0]
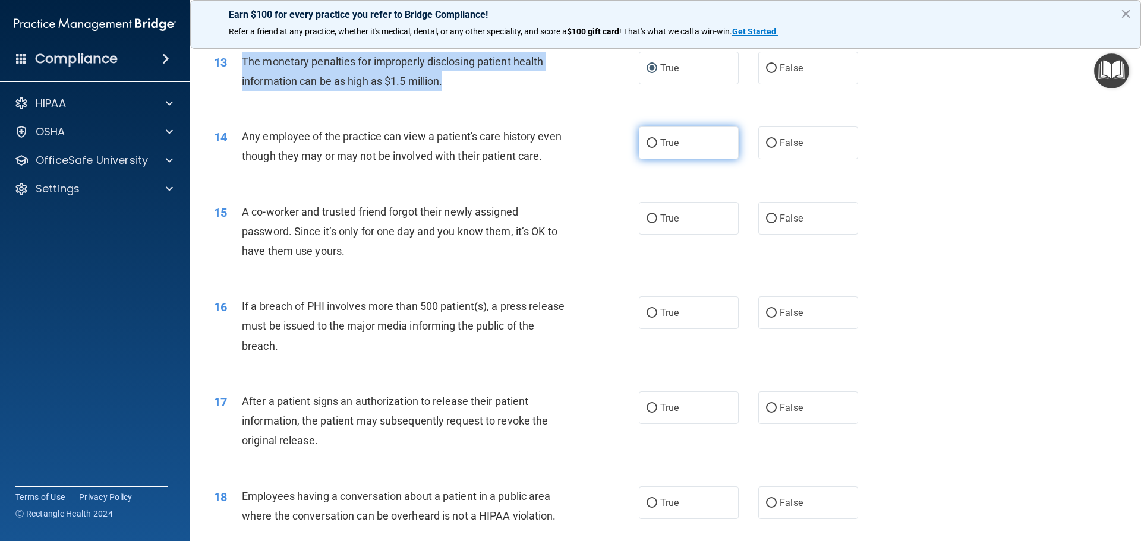
click at [647, 141] on input "True" at bounding box center [651, 143] width 11 height 9
radio input "true"
click at [767, 223] on input "False" at bounding box center [771, 218] width 11 height 9
radio input "true"
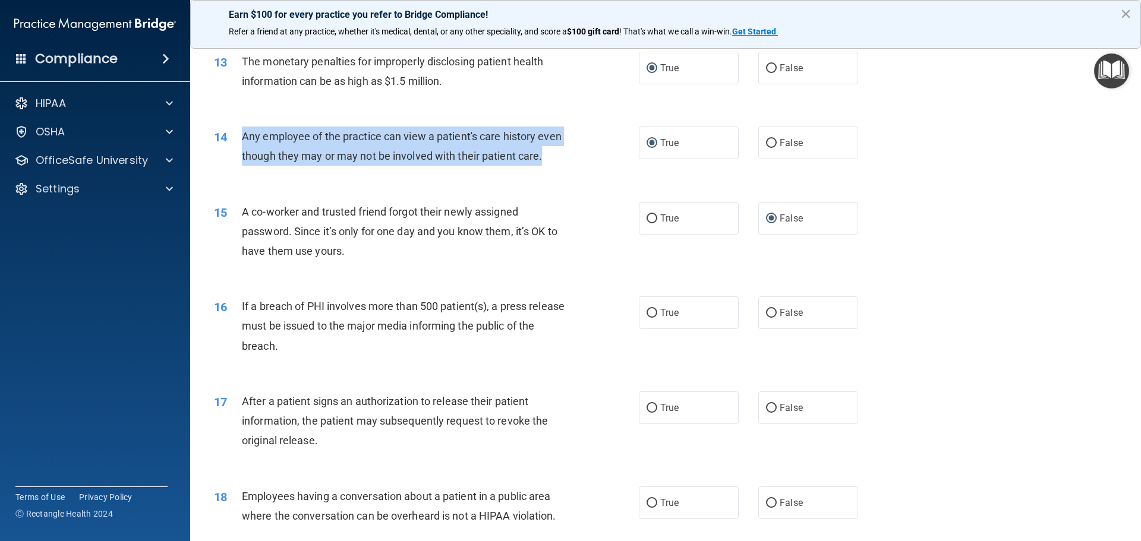
drag, startPoint x: 268, startPoint y: 177, endPoint x: 233, endPoint y: 143, distance: 49.1
click at [233, 143] on div "14 Any employee of the practice can view a patient's care history even though t…" at bounding box center [426, 149] width 460 height 45
click at [766, 140] on input "False" at bounding box center [771, 143] width 11 height 9
radio input "true"
radio input "false"
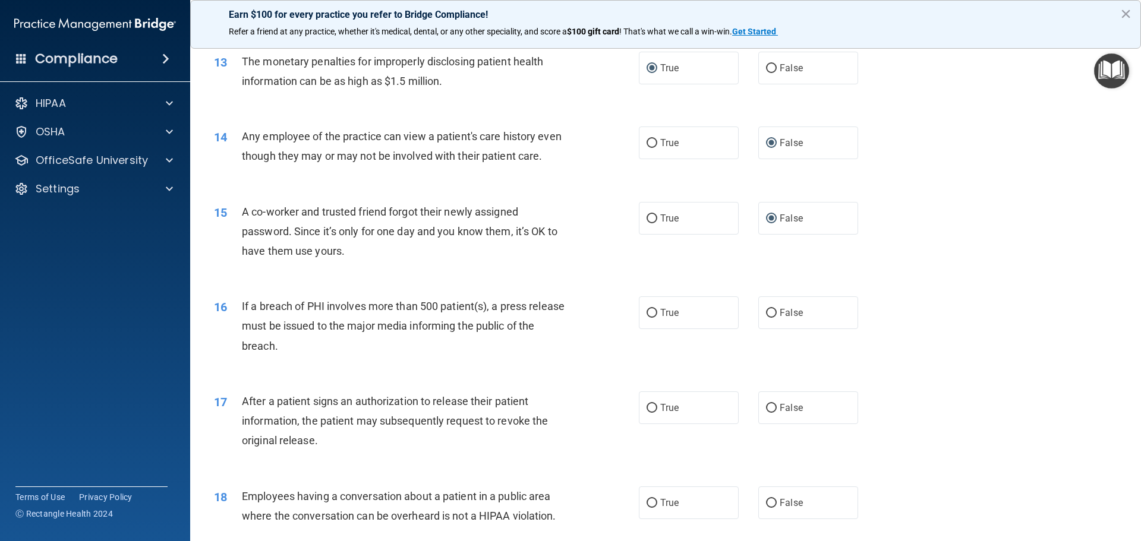
drag, startPoint x: 458, startPoint y: 261, endPoint x: 440, endPoint y: 270, distance: 20.5
click at [458, 261] on div "A co-worker and trusted friend forgot their newly assigned password. Since it’s…" at bounding box center [408, 231] width 332 height 59
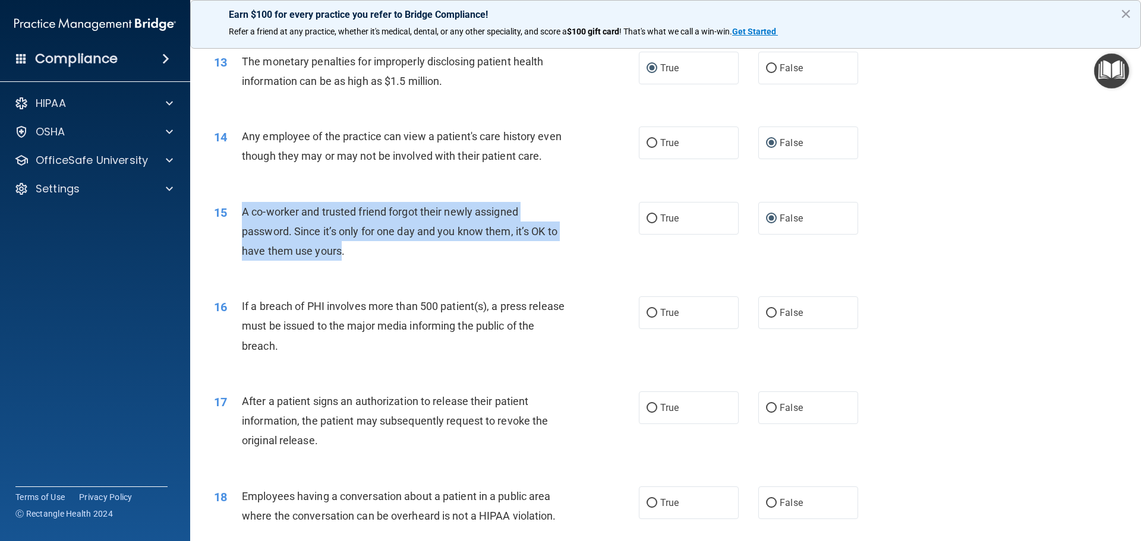
drag, startPoint x: 340, startPoint y: 270, endPoint x: 240, endPoint y: 230, distance: 108.0
click at [240, 230] on div "15 A co-worker and trusted friend forgot their newly assigned password. Since i…" at bounding box center [426, 234] width 460 height 65
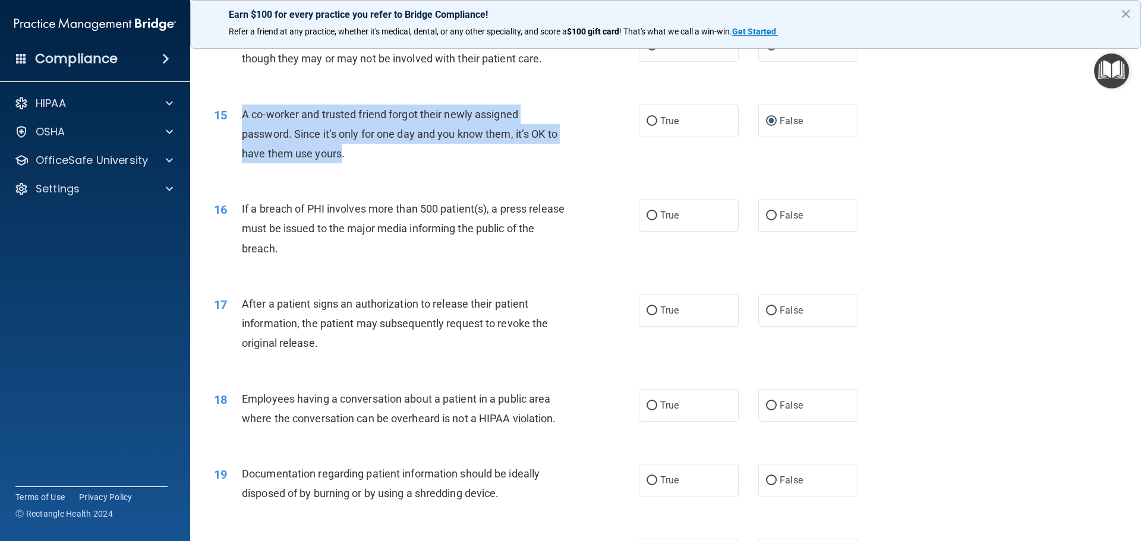
scroll to position [1188, 0]
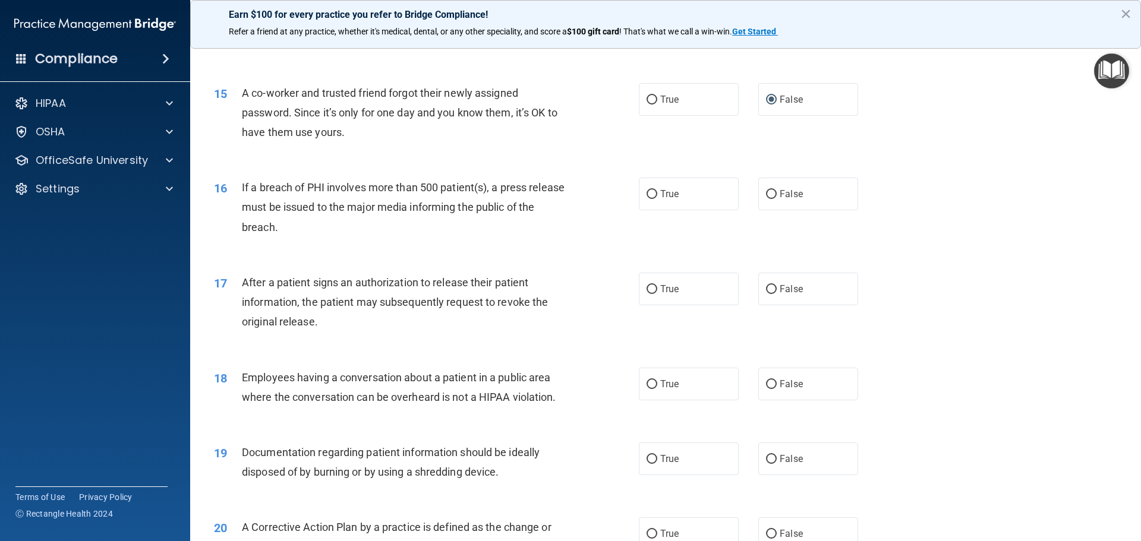
click at [301, 237] on div "If a breach of PHI involves more than 500 patient(s), a press release must be i…" at bounding box center [408, 207] width 332 height 59
click at [646, 199] on input "True" at bounding box center [651, 194] width 11 height 9
radio input "true"
click at [297, 237] on div "If a breach of PHI involves more than 500 patient(s), a press release must be i…" at bounding box center [408, 207] width 332 height 59
drag, startPoint x: 304, startPoint y: 247, endPoint x: 294, endPoint y: 246, distance: 10.2
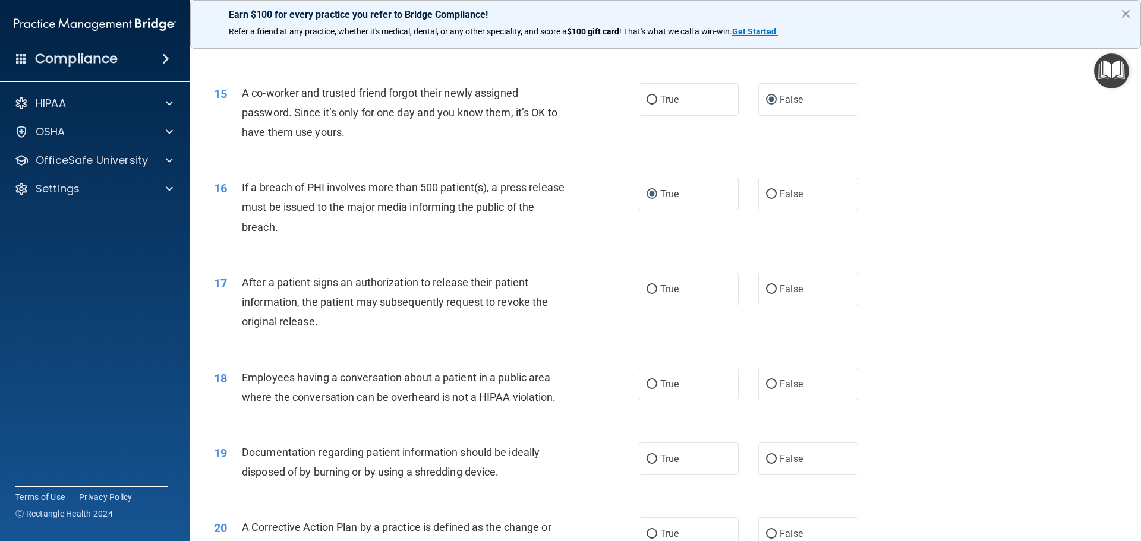
click at [298, 237] on div "If a breach of PHI involves more than 500 patient(s), a press release must be i…" at bounding box center [408, 207] width 332 height 59
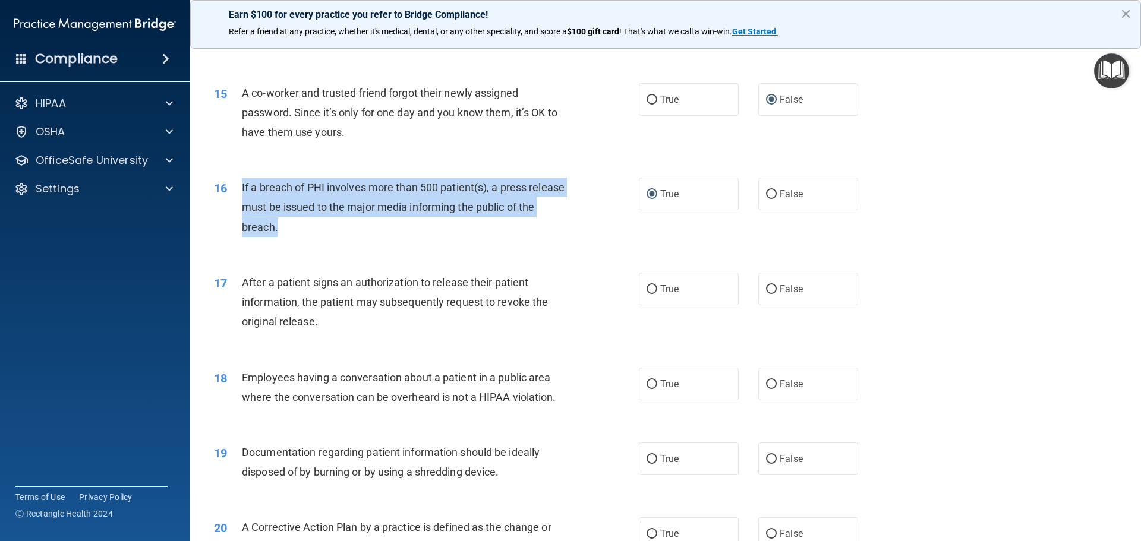
drag, startPoint x: 294, startPoint y: 246, endPoint x: 234, endPoint y: 208, distance: 71.0
click at [234, 208] on div "16 If a breach of PHI involves more than 500 patient(s), a press release must b…" at bounding box center [426, 210] width 460 height 65
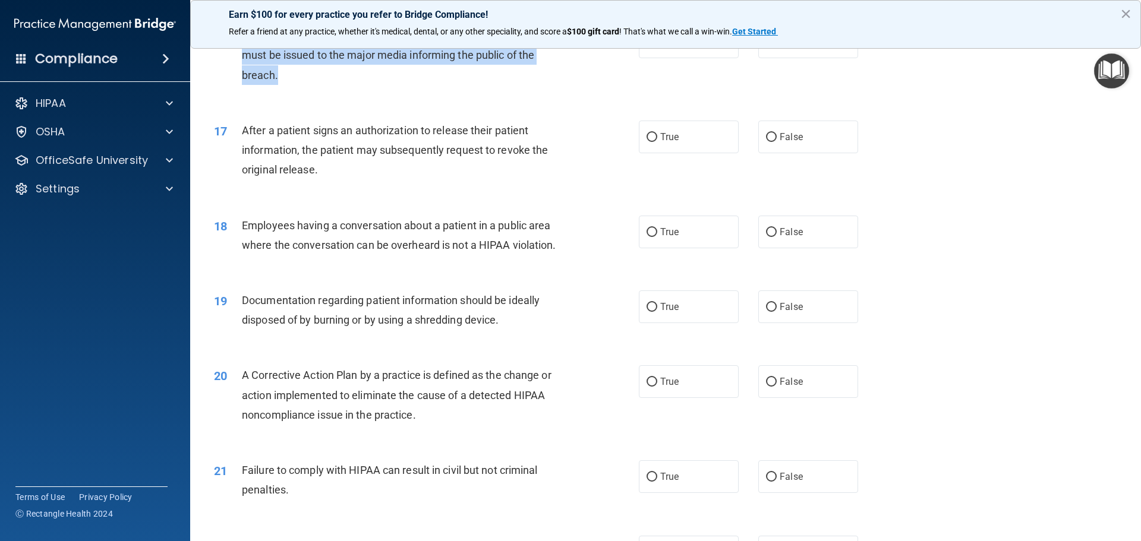
scroll to position [1366, 0]
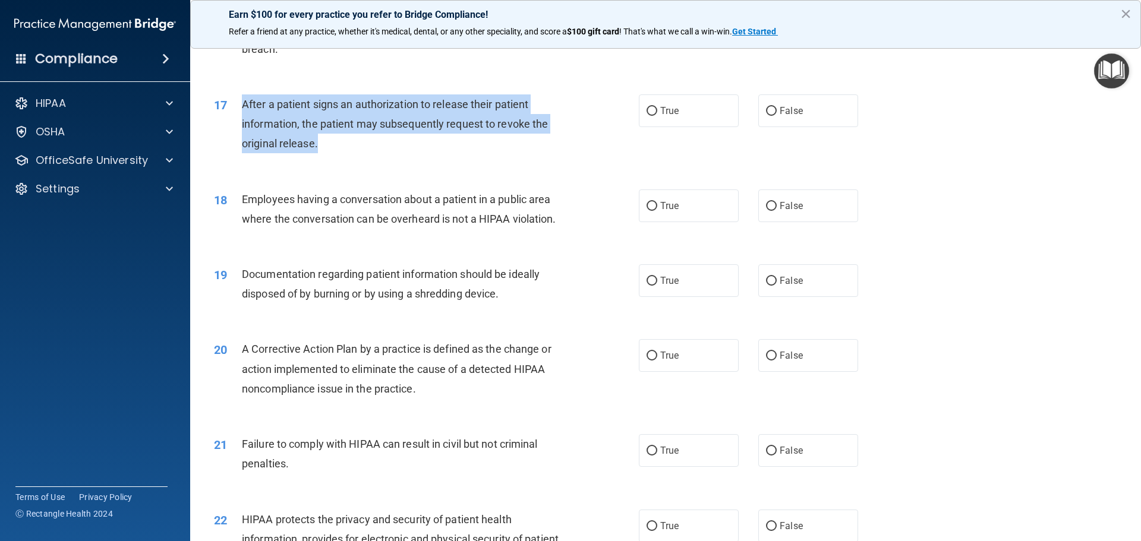
drag, startPoint x: 317, startPoint y: 165, endPoint x: 239, endPoint y: 127, distance: 86.6
click at [239, 127] on div "17 After a patient signs an authorization to release their patient information,…" at bounding box center [426, 126] width 460 height 65
click at [646, 116] on input "True" at bounding box center [651, 111] width 11 height 9
radio input "true"
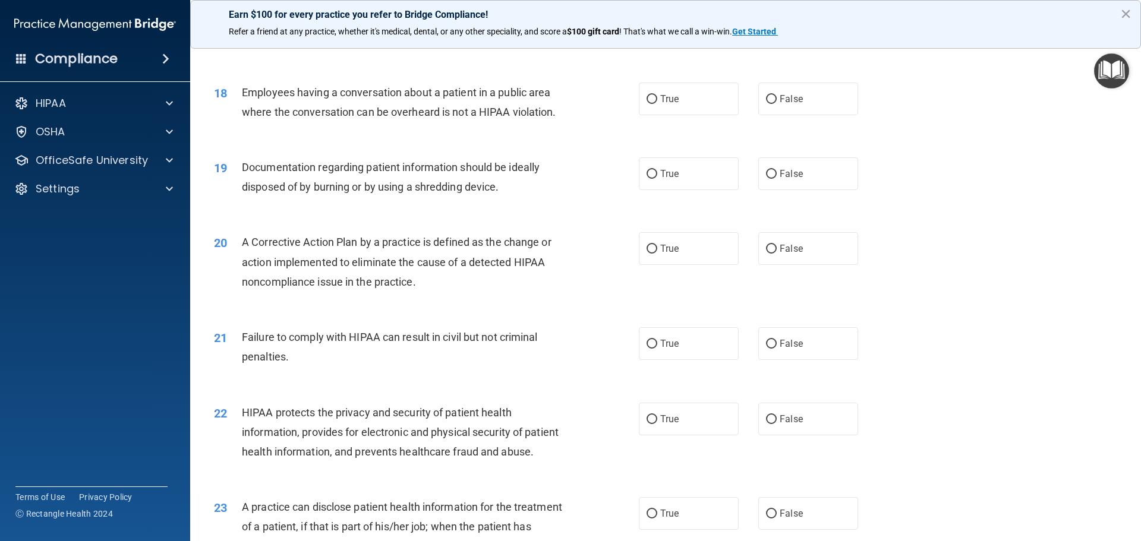
scroll to position [1485, 0]
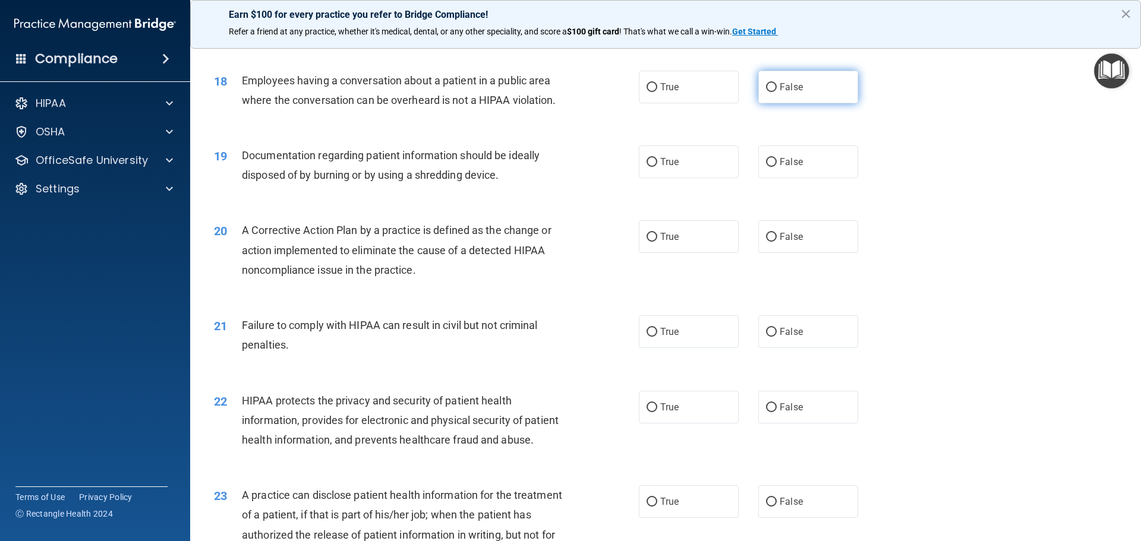
click at [766, 92] on input "False" at bounding box center [771, 87] width 11 height 9
radio input "true"
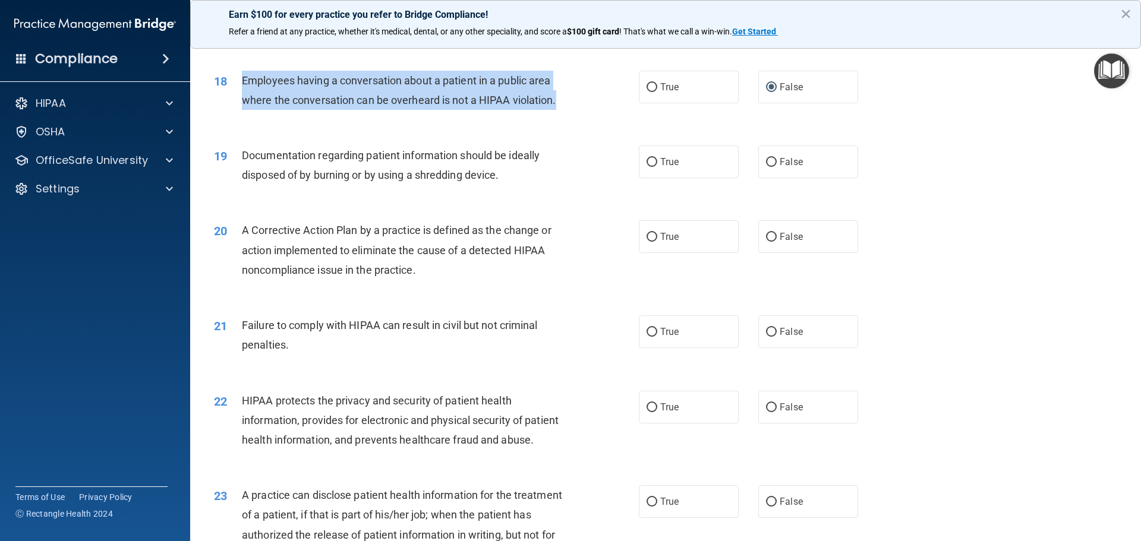
drag, startPoint x: 555, startPoint y: 119, endPoint x: 236, endPoint y: 99, distance: 320.2
click at [235, 100] on div "18 Employees having a conversation about a patient in a public area where the c…" at bounding box center [426, 93] width 460 height 45
click at [649, 92] on input "True" at bounding box center [651, 87] width 11 height 9
radio input "true"
click at [766, 92] on input "False" at bounding box center [771, 87] width 11 height 9
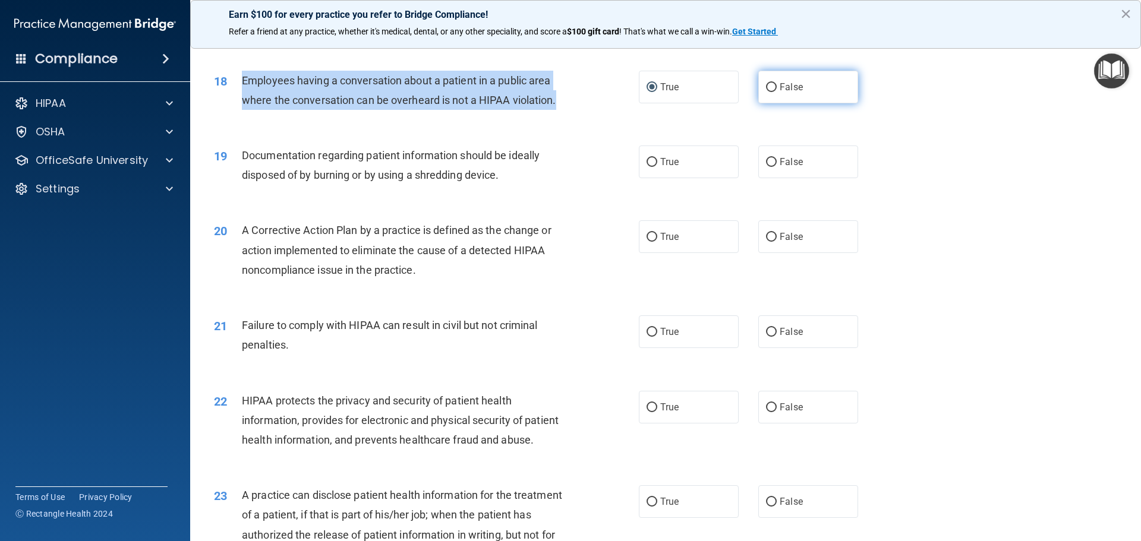
radio input "true"
radio input "false"
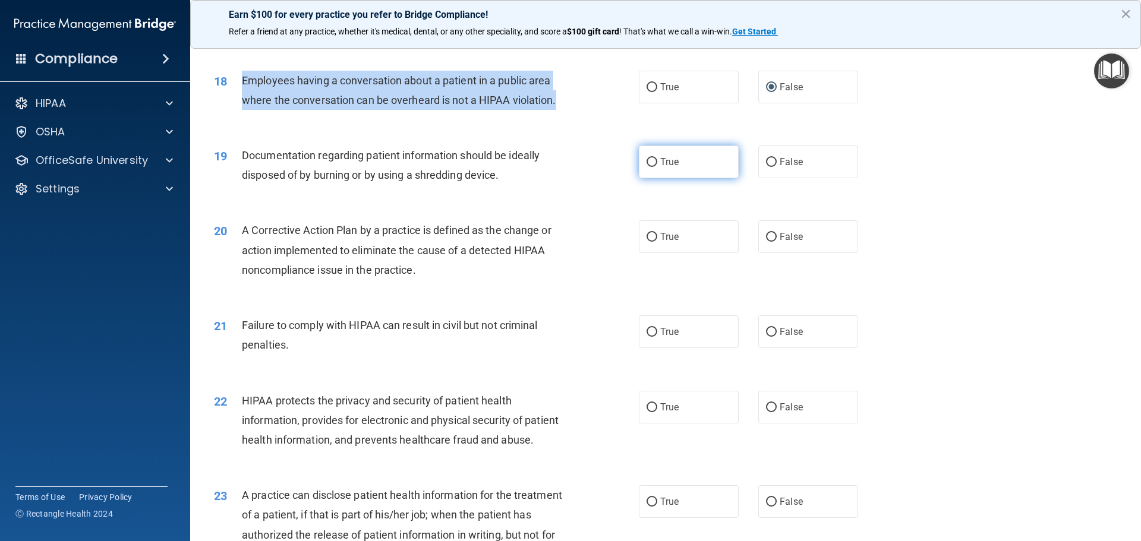
click at [650, 167] on input "True" at bounding box center [651, 162] width 11 height 9
radio input "true"
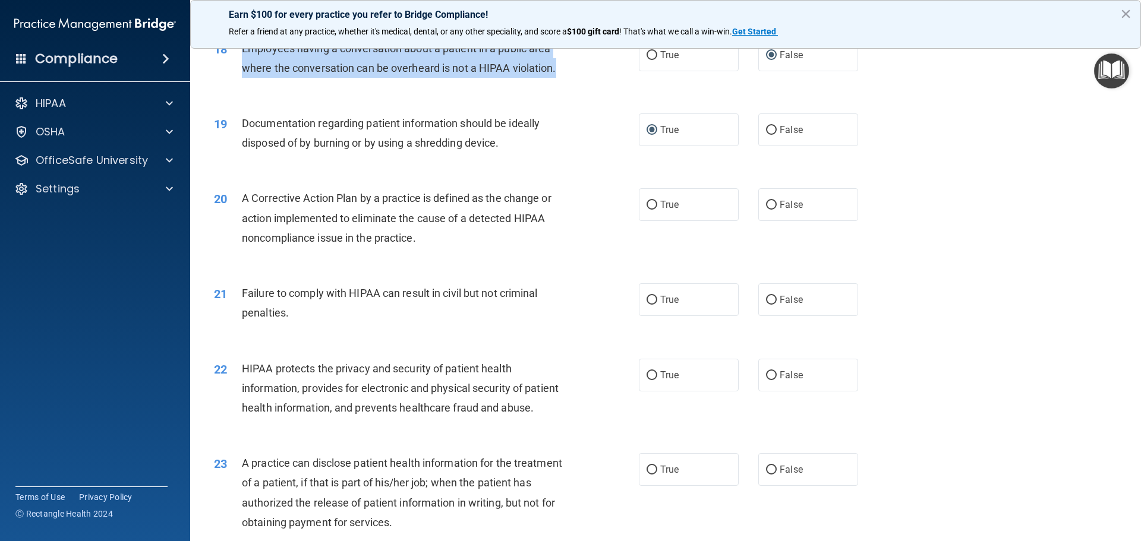
scroll to position [1544, 0]
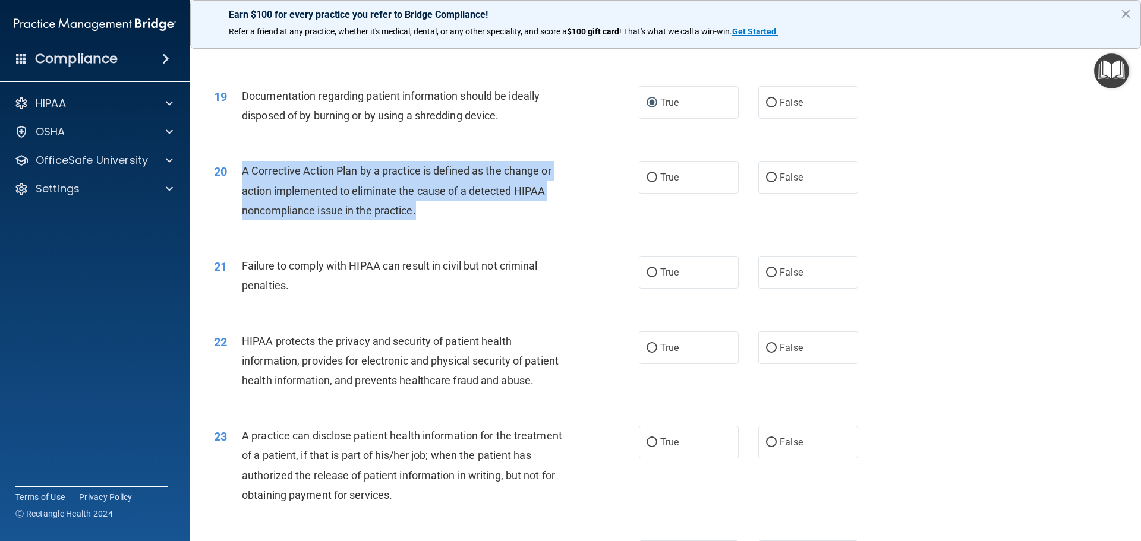
drag, startPoint x: 416, startPoint y: 230, endPoint x: 234, endPoint y: 191, distance: 186.4
click at [234, 191] on div "20 A Corrective Action Plan by a practice is defined as the change or action im…" at bounding box center [426, 193] width 460 height 65
click at [649, 182] on input "True" at bounding box center [651, 177] width 11 height 9
radio input "true"
click at [547, 226] on div "20 A Corrective Action Plan by a practice is defined as the change or action im…" at bounding box center [426, 193] width 460 height 65
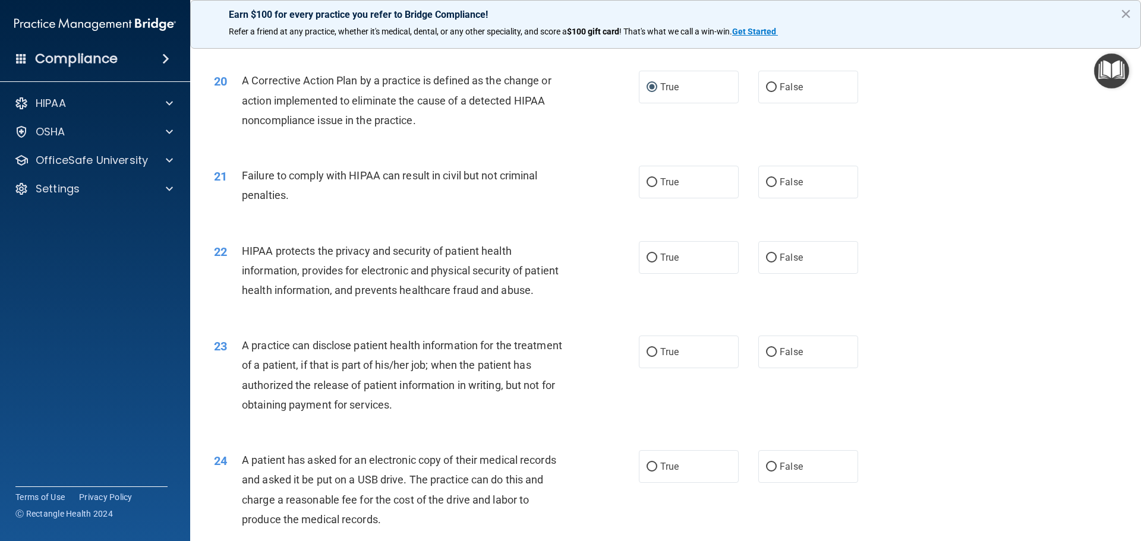
scroll to position [1723, 0]
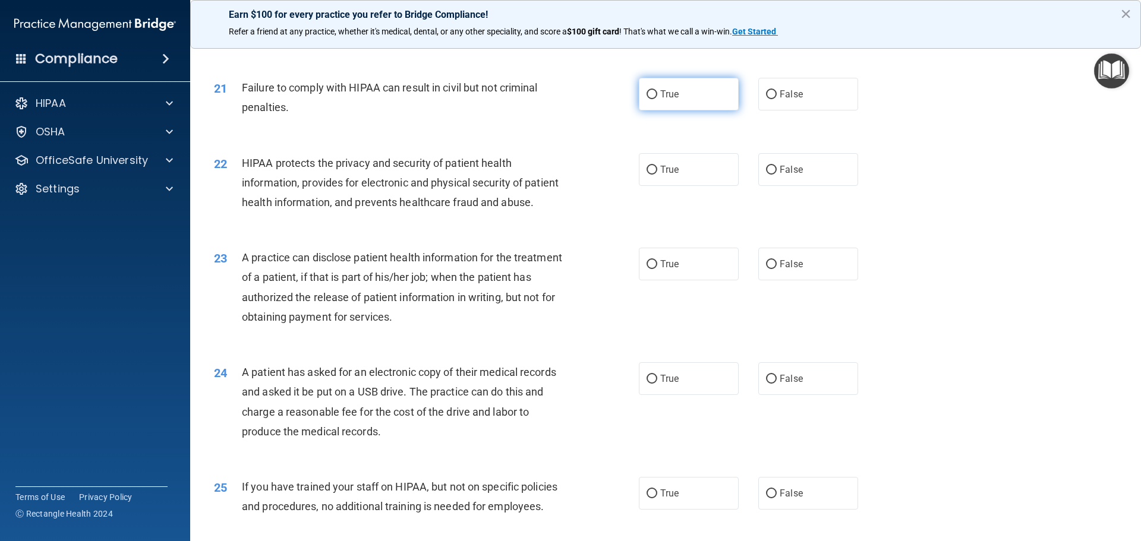
click at [646, 99] on input "True" at bounding box center [651, 94] width 11 height 9
radio input "true"
drag, startPoint x: 288, startPoint y: 125, endPoint x: 282, endPoint y: 125, distance: 6.0
click at [282, 113] on span "Failure to comply with HIPAA can result in civil but not criminal penalties." at bounding box center [390, 97] width 296 height 32
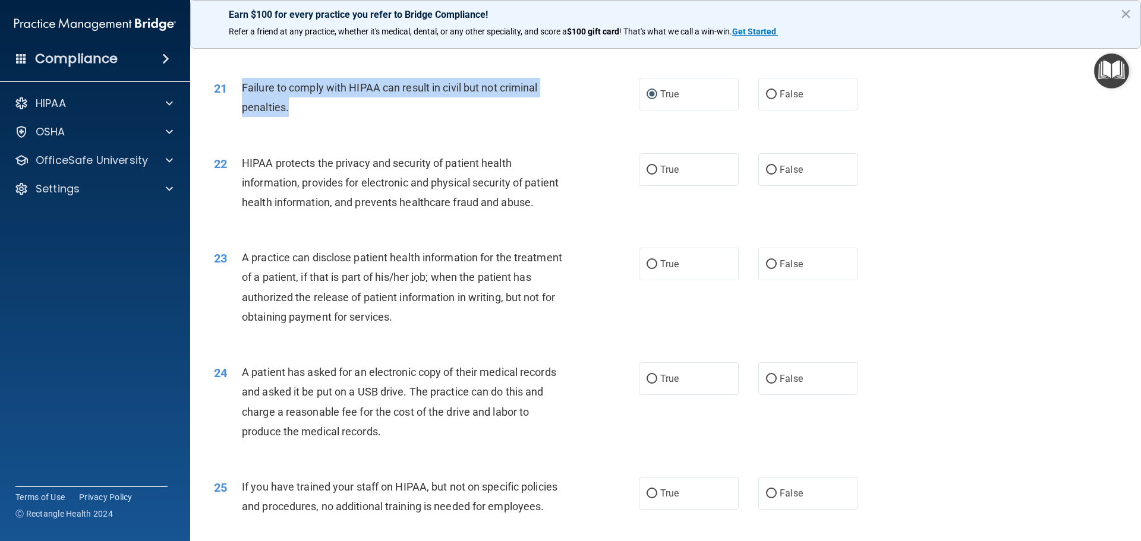
drag, startPoint x: 239, startPoint y: 106, endPoint x: 296, endPoint y: 122, distance: 58.8
click at [296, 122] on div "21 Failure to comply with HIPAA can result in civil but not criminal penalties." at bounding box center [426, 100] width 460 height 45
click at [768, 99] on input "False" at bounding box center [771, 94] width 11 height 9
radio input "true"
radio input "false"
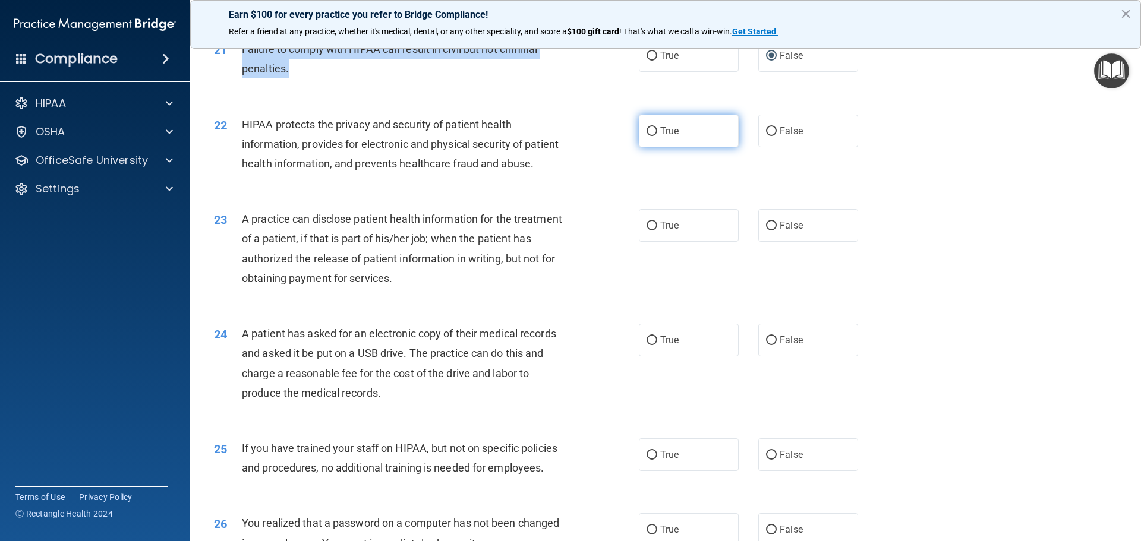
scroll to position [1782, 0]
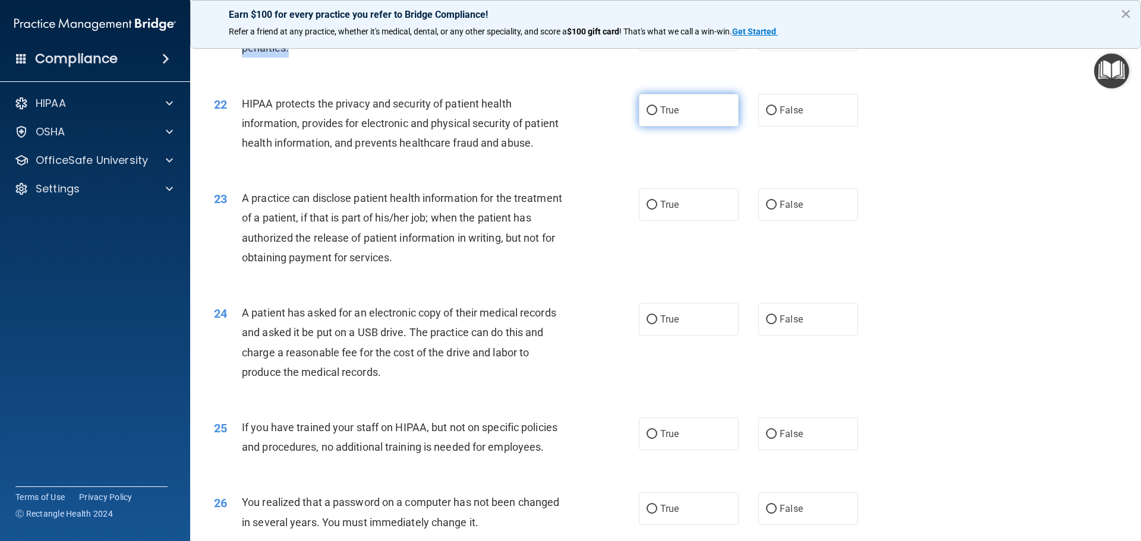
click at [648, 115] on input "True" at bounding box center [651, 110] width 11 height 9
radio input "true"
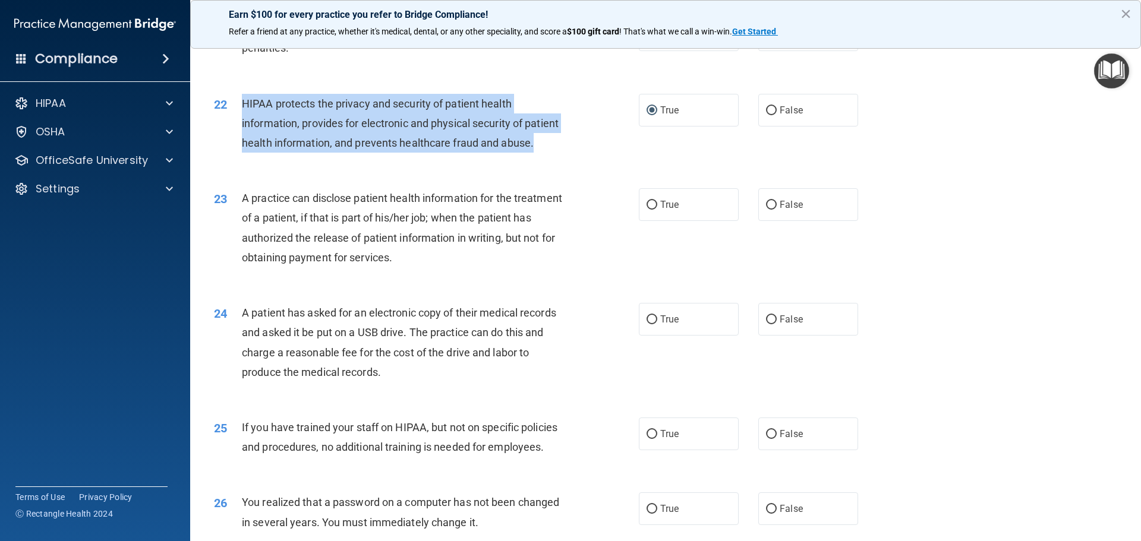
drag, startPoint x: 243, startPoint y: 119, endPoint x: 285, endPoint y: 181, distance: 74.3
click at [285, 153] on div "HIPAA protects the privacy and security of patient health information, provides…" at bounding box center [408, 123] width 332 height 59
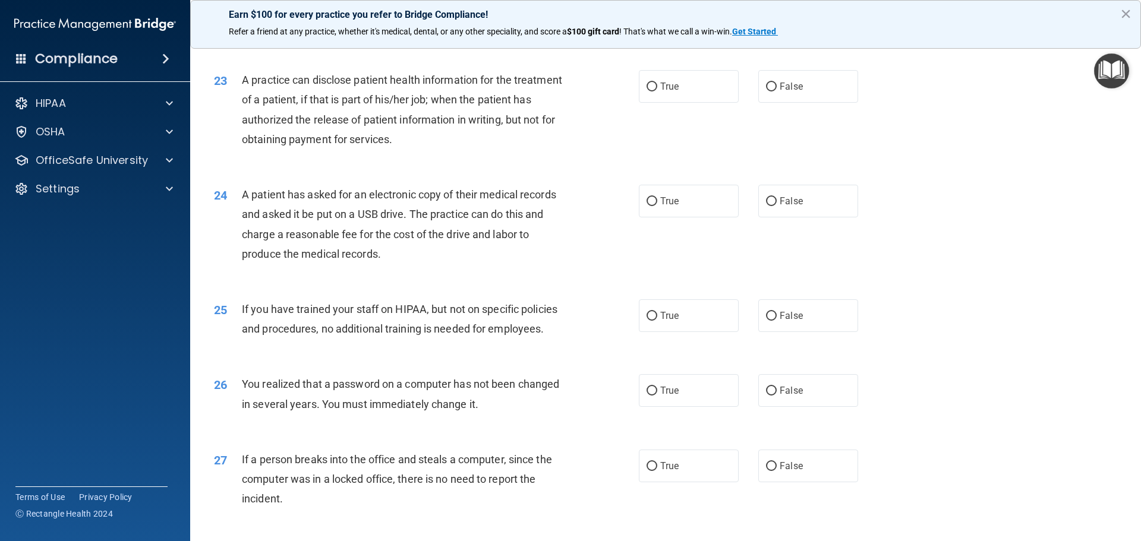
scroll to position [1901, 0]
click at [447, 149] on div "A practice can disclose patient health information for the treatment of a patie…" at bounding box center [408, 108] width 332 height 79
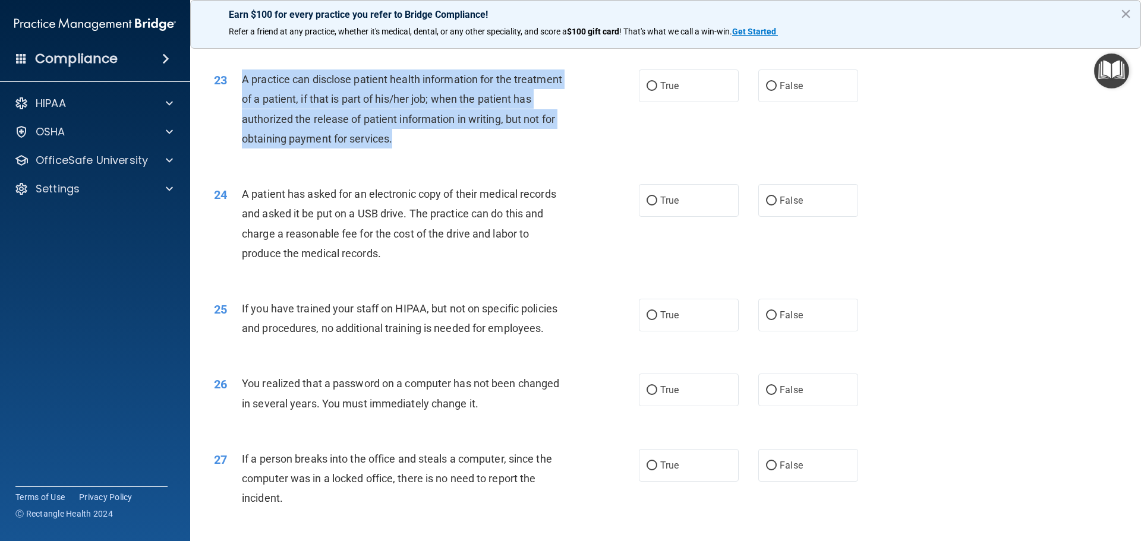
drag, startPoint x: 449, startPoint y: 177, endPoint x: 236, endPoint y: 124, distance: 219.7
click at [236, 124] on div "23 A practice can disclose patient health information for the treatment of a pa…" at bounding box center [426, 111] width 460 height 85
click at [766, 91] on input "False" at bounding box center [771, 86] width 11 height 9
radio input "true"
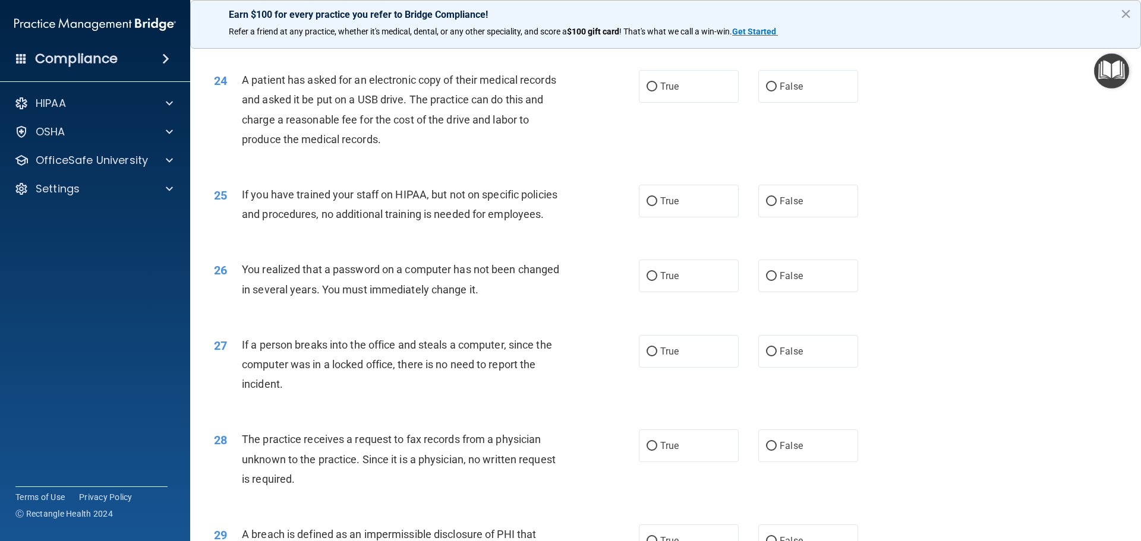
scroll to position [2020, 0]
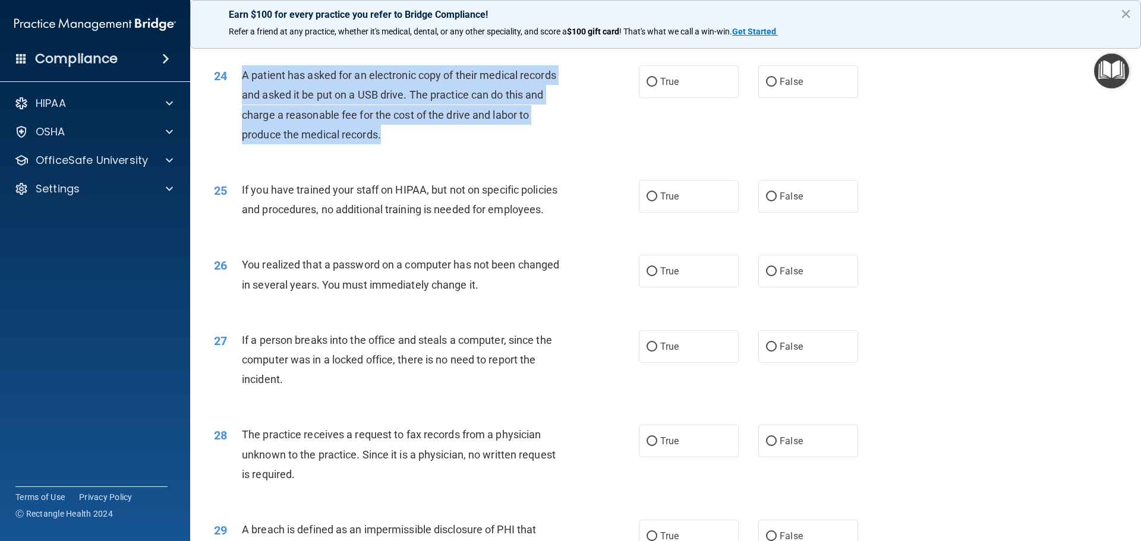
drag, startPoint x: 385, startPoint y: 173, endPoint x: 241, endPoint y: 120, distance: 153.7
click at [241, 120] on div "24 A patient has asked for an electronic copy of their medical records and aske…" at bounding box center [426, 107] width 460 height 85
click at [647, 87] on input "True" at bounding box center [651, 82] width 11 height 9
radio input "true"
click at [532, 144] on div "A patient has asked for an electronic copy of their medical records and asked i…" at bounding box center [408, 104] width 332 height 79
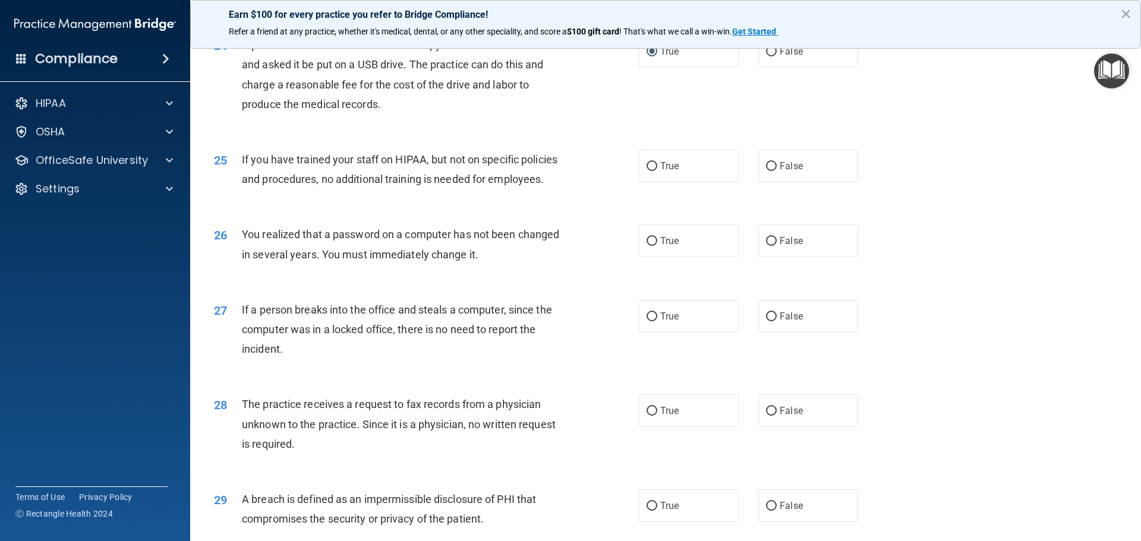
scroll to position [2079, 0]
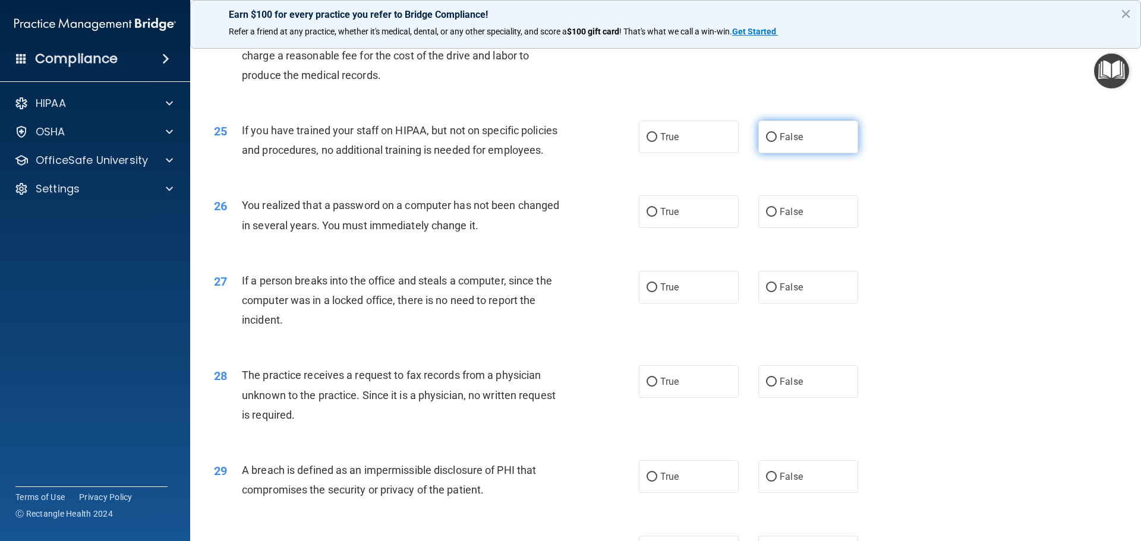
click at [766, 142] on input "False" at bounding box center [771, 137] width 11 height 9
radio input "true"
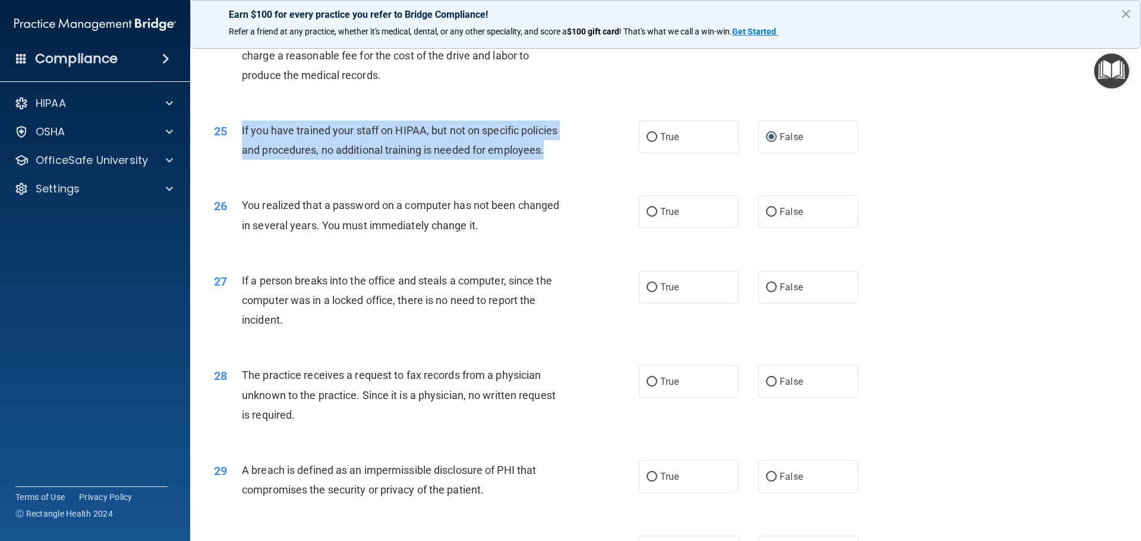
drag, startPoint x: 542, startPoint y: 191, endPoint x: 231, endPoint y: 165, distance: 312.4
click at [231, 165] on div "25 If you have trained your staff on HIPAA, but not on specific policies and pr…" at bounding box center [426, 143] width 460 height 45
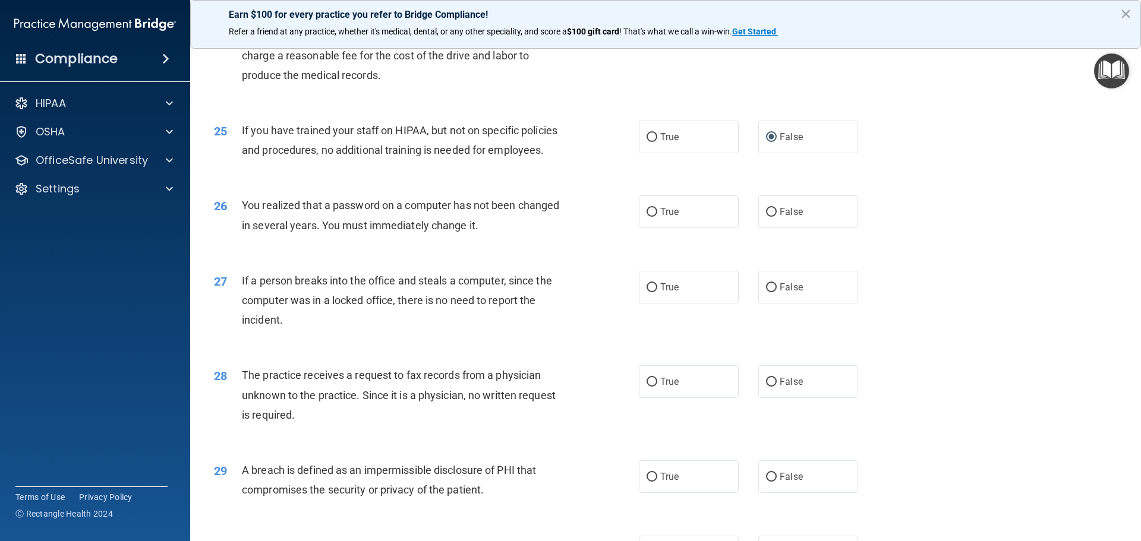
click at [437, 181] on div "25 If you have trained your staff on HIPAA, but not on specific policies and pr…" at bounding box center [665, 143] width 921 height 75
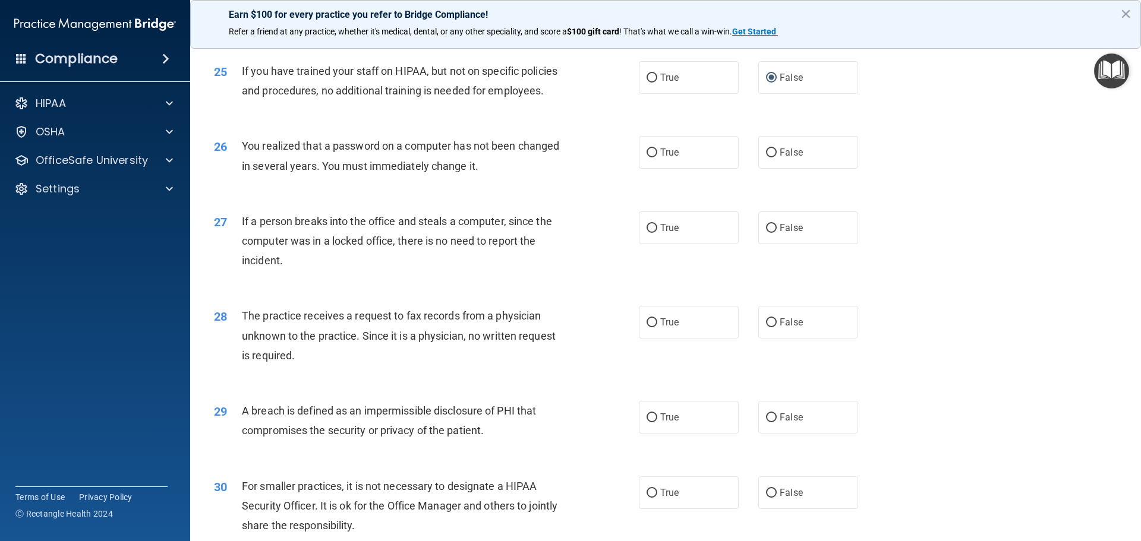
scroll to position [2198, 0]
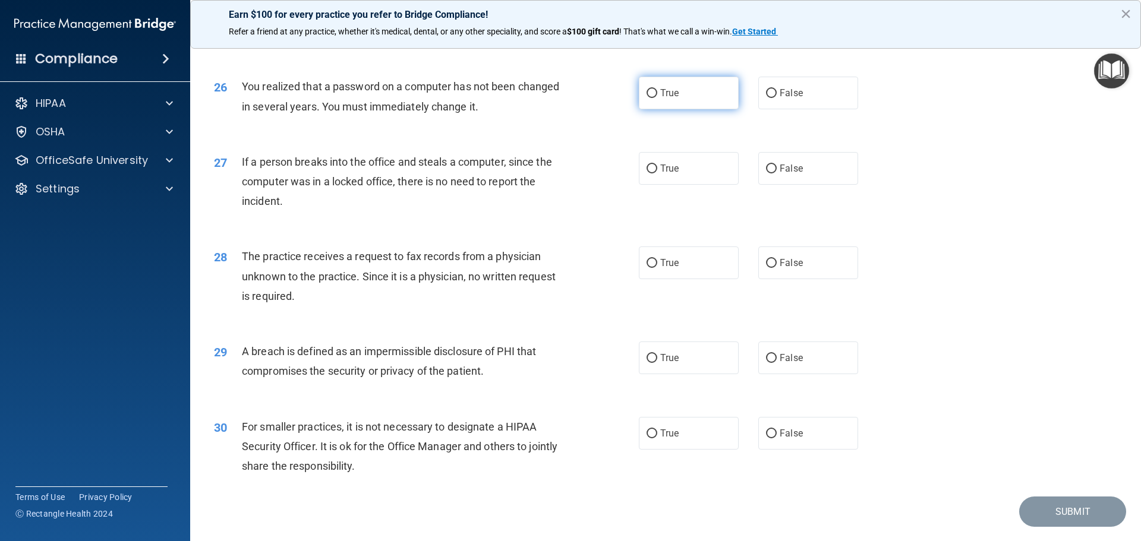
click at [653, 109] on label "True" at bounding box center [689, 93] width 100 height 33
click at [653, 98] on input "True" at bounding box center [651, 93] width 11 height 9
radio input "true"
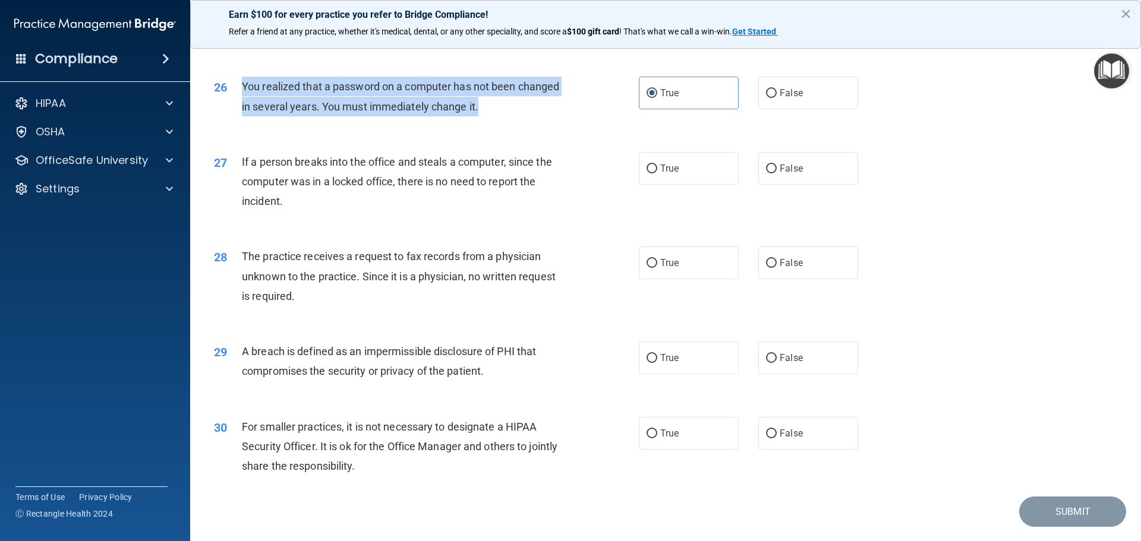
drag, startPoint x: 480, startPoint y: 146, endPoint x: 236, endPoint y: 128, distance: 244.7
click at [236, 122] on div "26 You realized that a password on a computer has not been changed in several y…" at bounding box center [426, 99] width 460 height 45
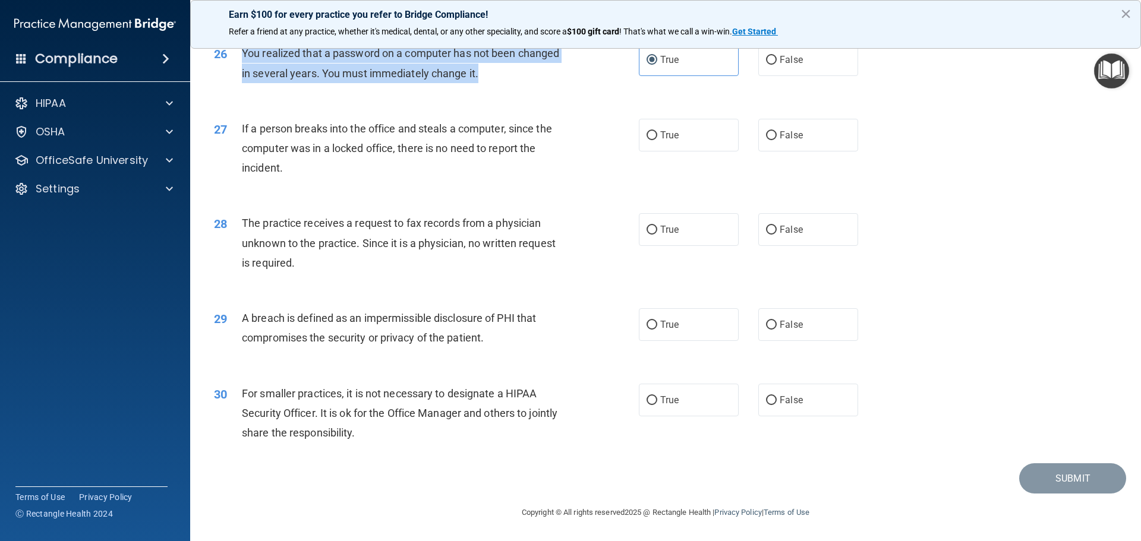
scroll to position [2270, 0]
click at [766, 133] on input "False" at bounding box center [771, 135] width 11 height 9
radio input "true"
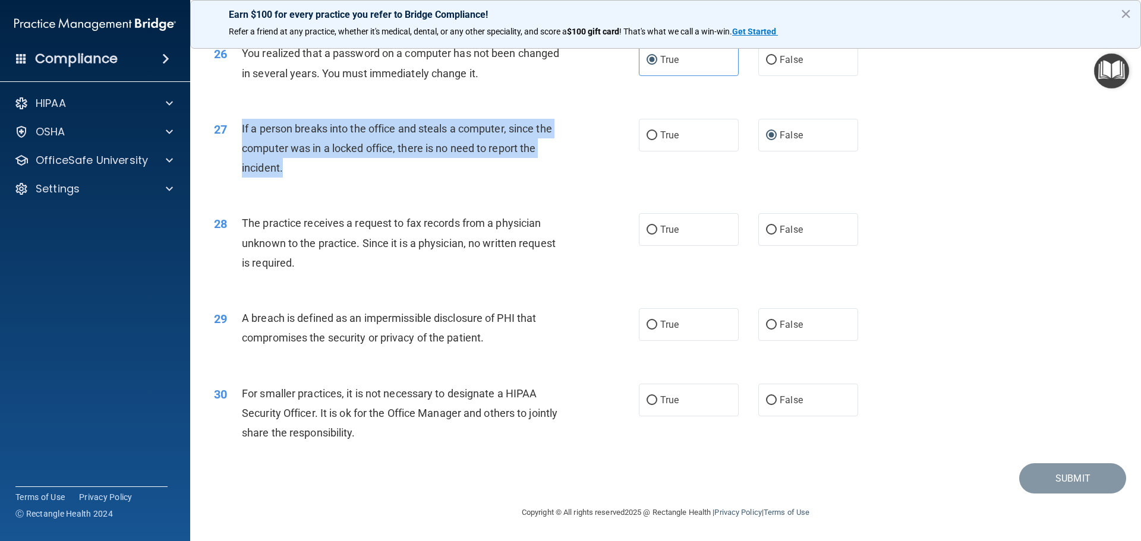
drag, startPoint x: 273, startPoint y: 165, endPoint x: 240, endPoint y: 134, distance: 45.4
click at [240, 134] on div "27 If a person breaks into the office and steals a computer, since the computer…" at bounding box center [426, 151] width 460 height 65
click at [560, 181] on div "27 If a person breaks into the office and steals a computer, since the computer…" at bounding box center [426, 151] width 460 height 65
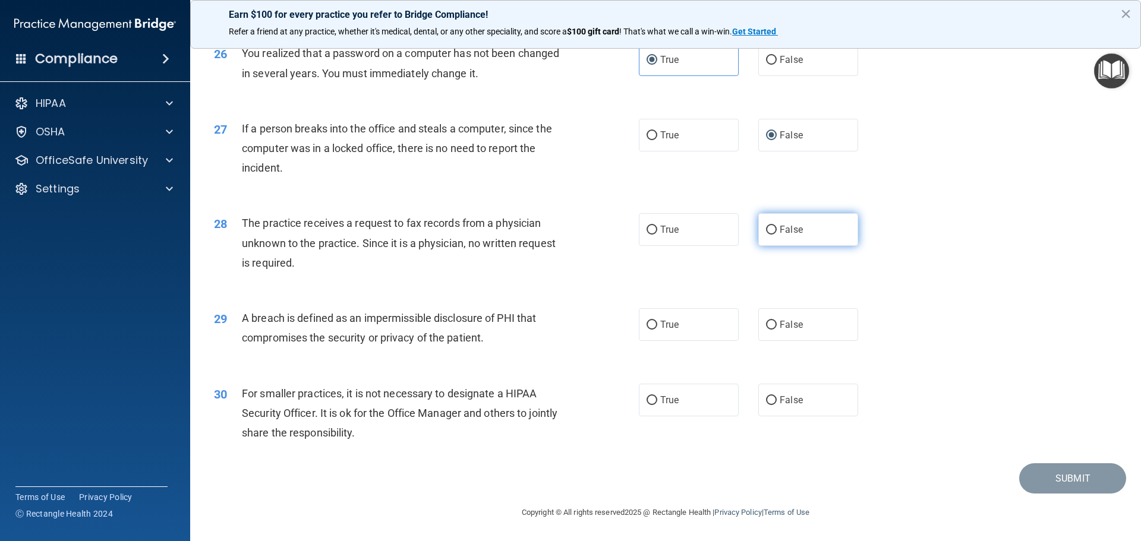
click at [767, 229] on input "False" at bounding box center [771, 230] width 11 height 9
radio input "true"
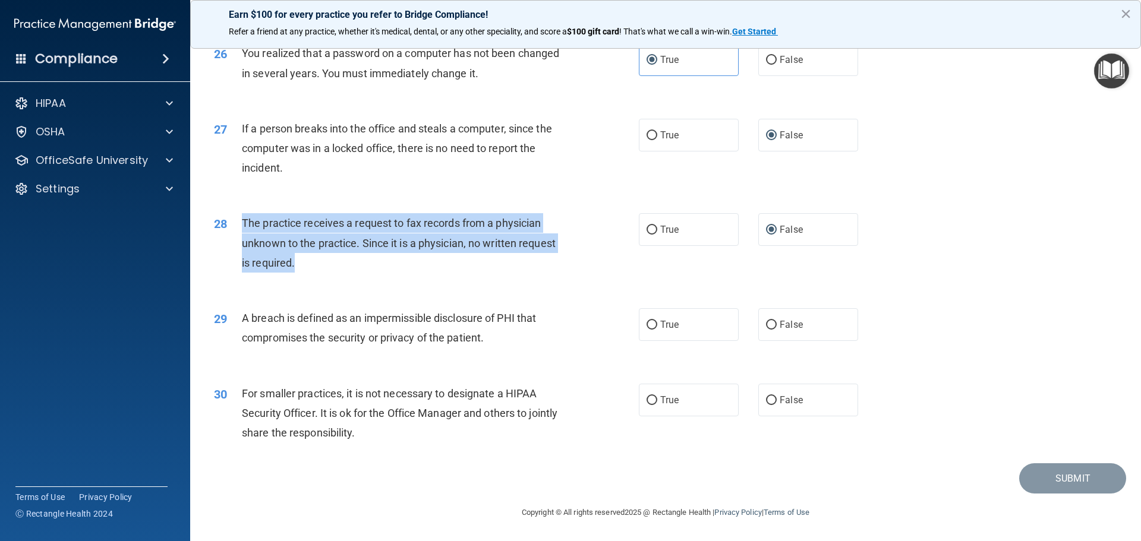
drag, startPoint x: 296, startPoint y: 263, endPoint x: 234, endPoint y: 221, distance: 75.0
click at [234, 221] on div "28 The practice receives a request to fax records from a physician unknown to t…" at bounding box center [426, 245] width 460 height 65
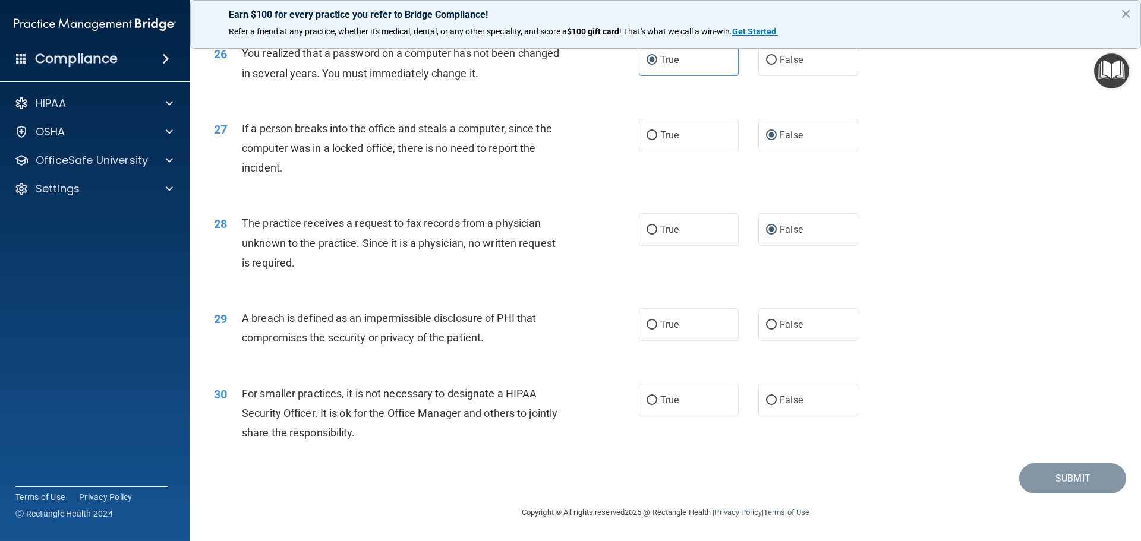
click at [328, 368] on div "29 A breach is defined as an impermissible disclosure of PHI that compromises t…" at bounding box center [665, 330] width 921 height 75
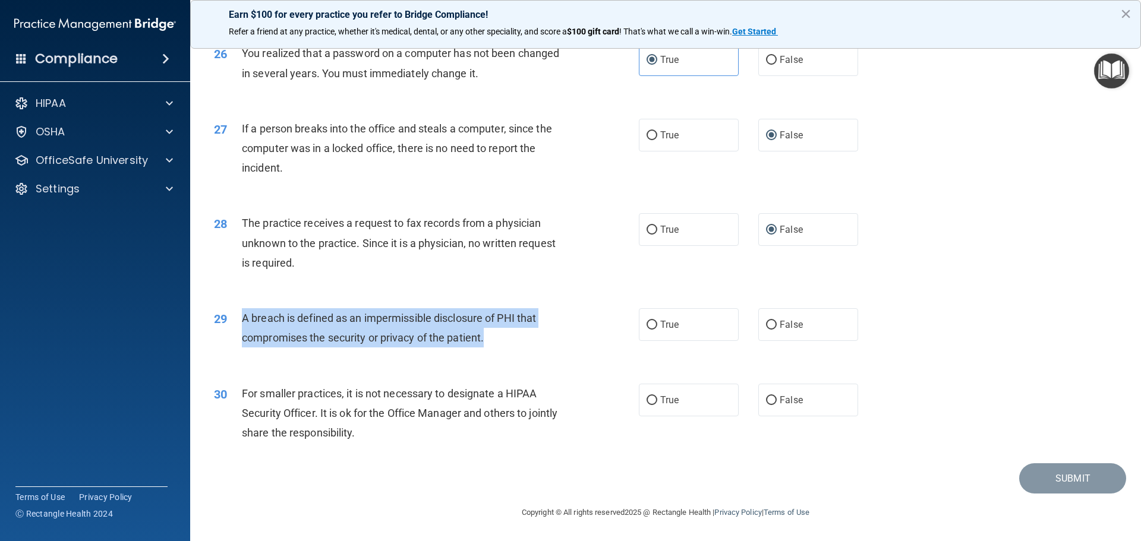
drag, startPoint x: 484, startPoint y: 339, endPoint x: 237, endPoint y: 324, distance: 247.5
click at [237, 324] on div "29 A breach is defined as an impermissible disclosure of PHI that compromises t…" at bounding box center [426, 330] width 460 height 45
click at [647, 326] on input "True" at bounding box center [651, 325] width 11 height 9
radio input "true"
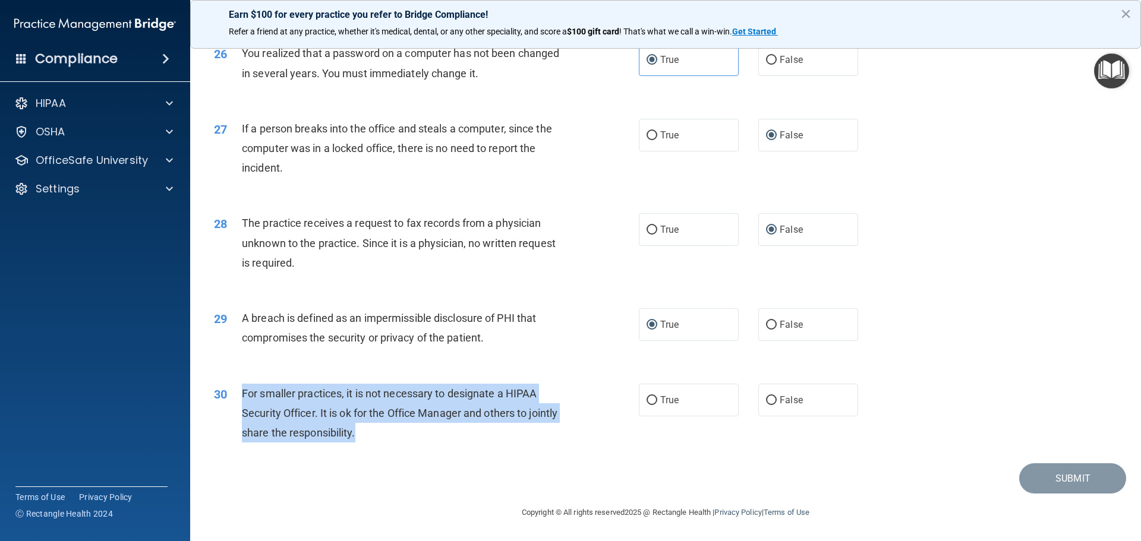
drag, startPoint x: 386, startPoint y: 433, endPoint x: 226, endPoint y: 393, distance: 164.8
click at [226, 393] on div "30 For smaller practices, it is not necessary to designate a HIPAA Security Off…" at bounding box center [426, 416] width 460 height 65
click at [652, 400] on input "True" at bounding box center [651, 400] width 11 height 9
radio input "true"
click at [1069, 477] on button "Submit" at bounding box center [1072, 478] width 107 height 30
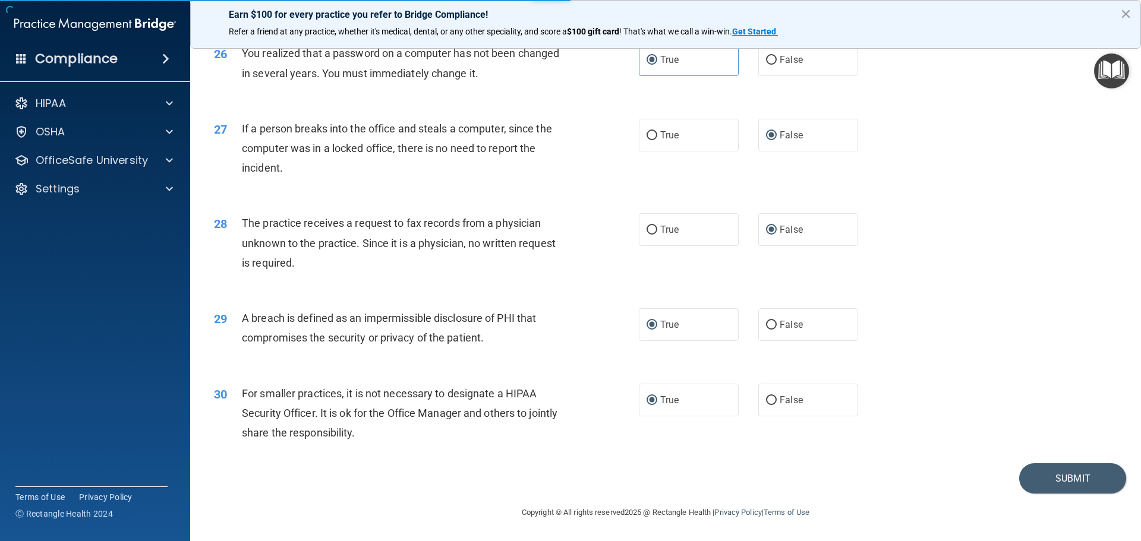
click at [944, 424] on div "30 For smaller practices, it is not necessary to designate a HIPAA Security Off…" at bounding box center [665, 416] width 921 height 95
click at [1069, 473] on button "Submit" at bounding box center [1072, 478] width 107 height 30
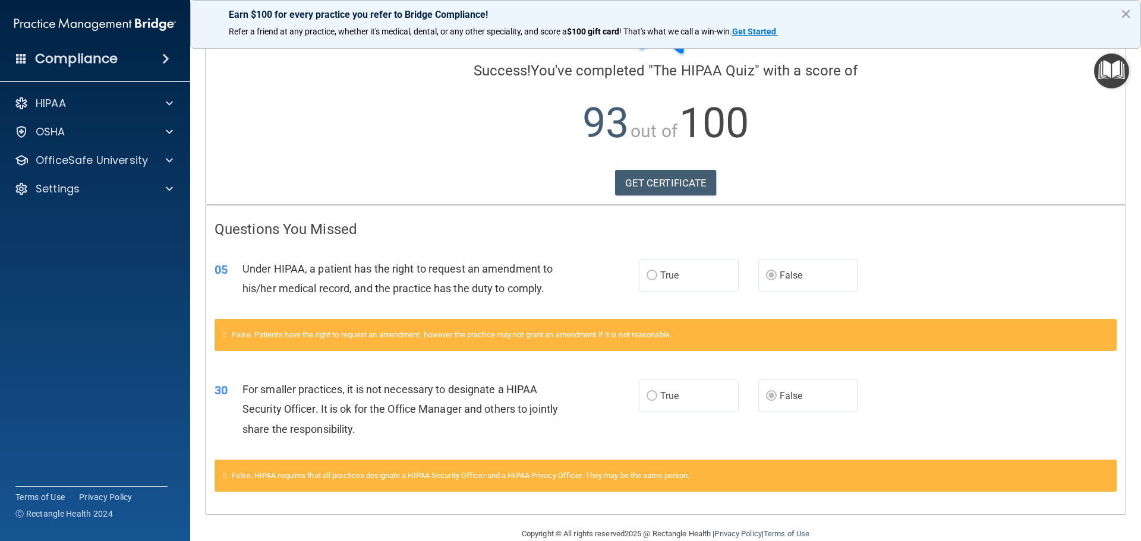
scroll to position [96, 0]
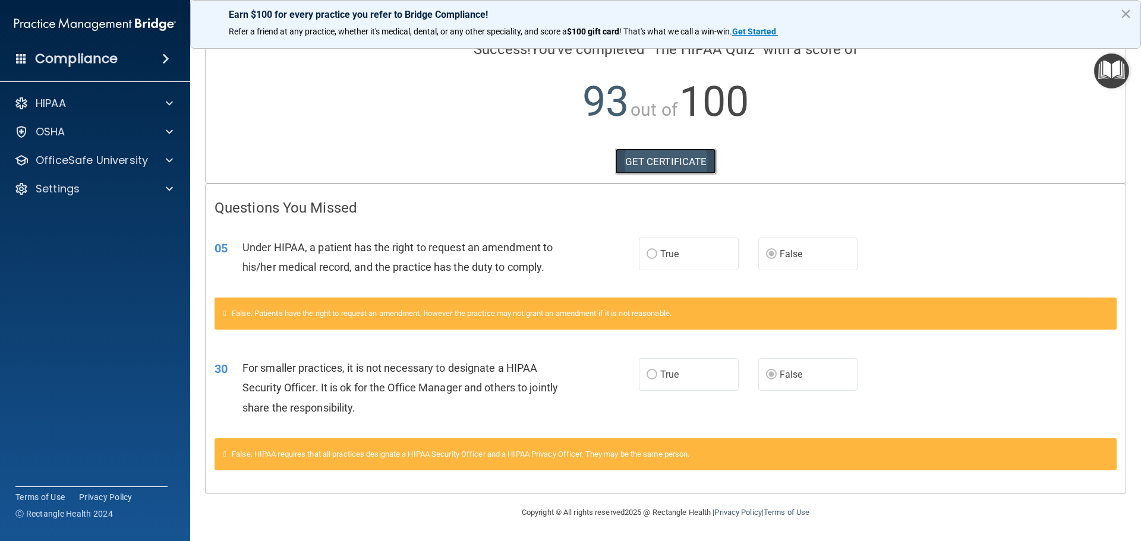
click at [659, 156] on link "GET CERTIFICATE" at bounding box center [666, 162] width 102 height 26
click at [166, 106] on span at bounding box center [169, 103] width 7 height 14
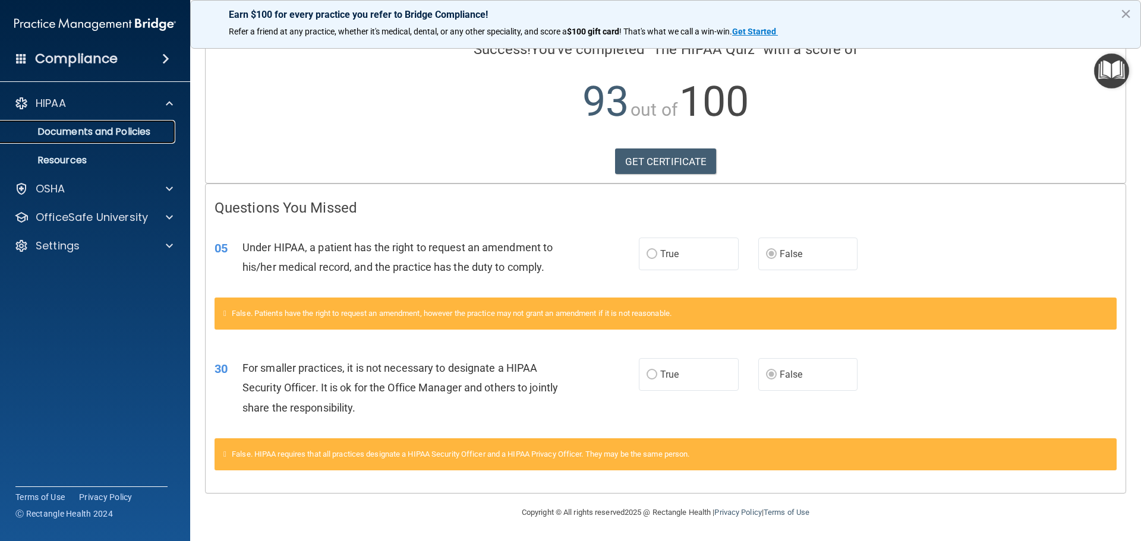
click at [149, 131] on p "Documents and Policies" at bounding box center [89, 132] width 162 height 12
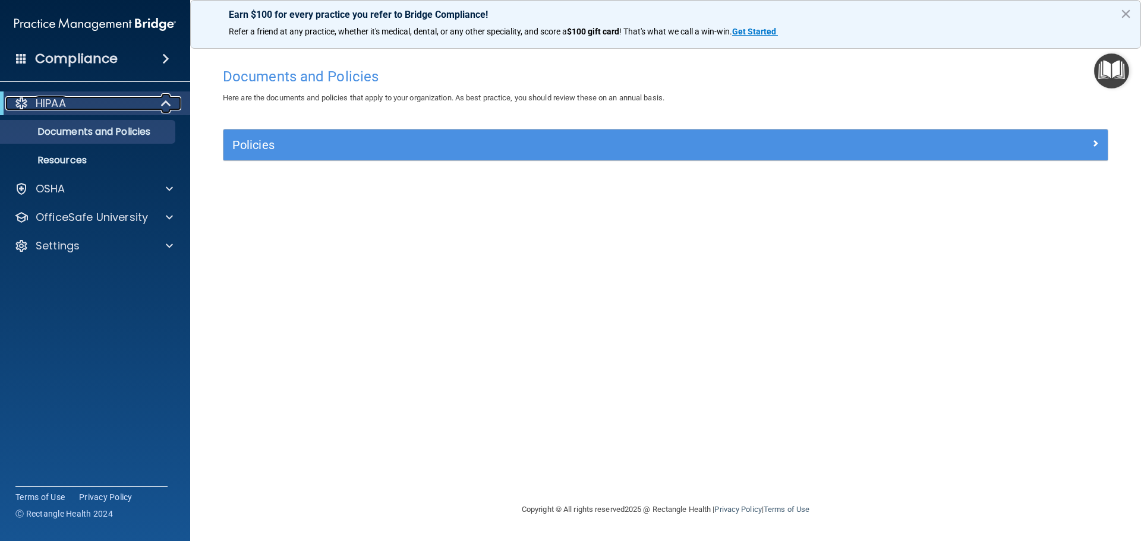
click at [167, 102] on span at bounding box center [167, 103] width 10 height 14
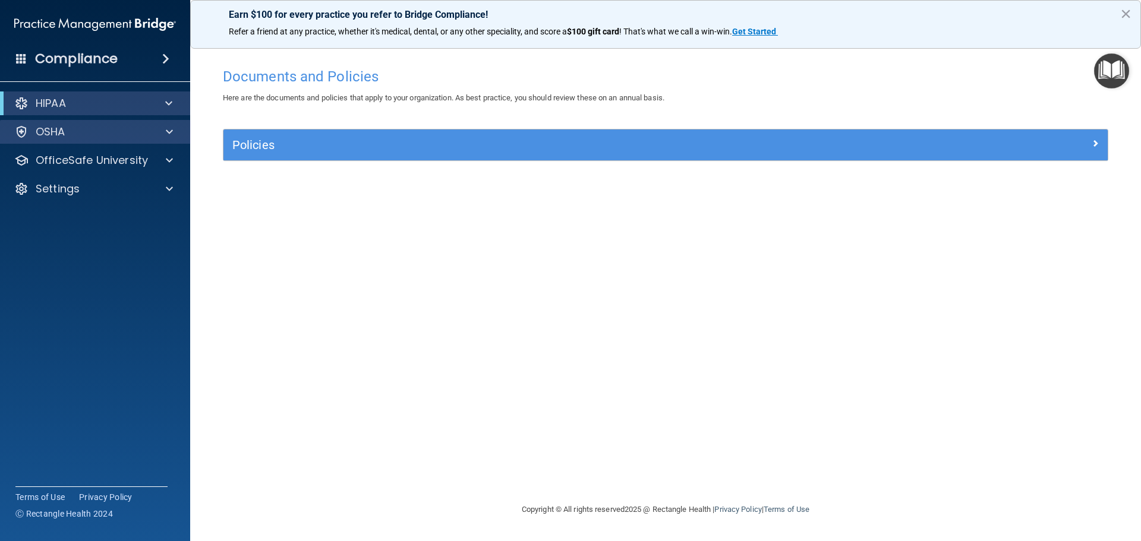
click at [165, 120] on div "OSHA" at bounding box center [95, 132] width 191 height 24
click at [77, 128] on div "OSHA" at bounding box center [78, 132] width 147 height 14
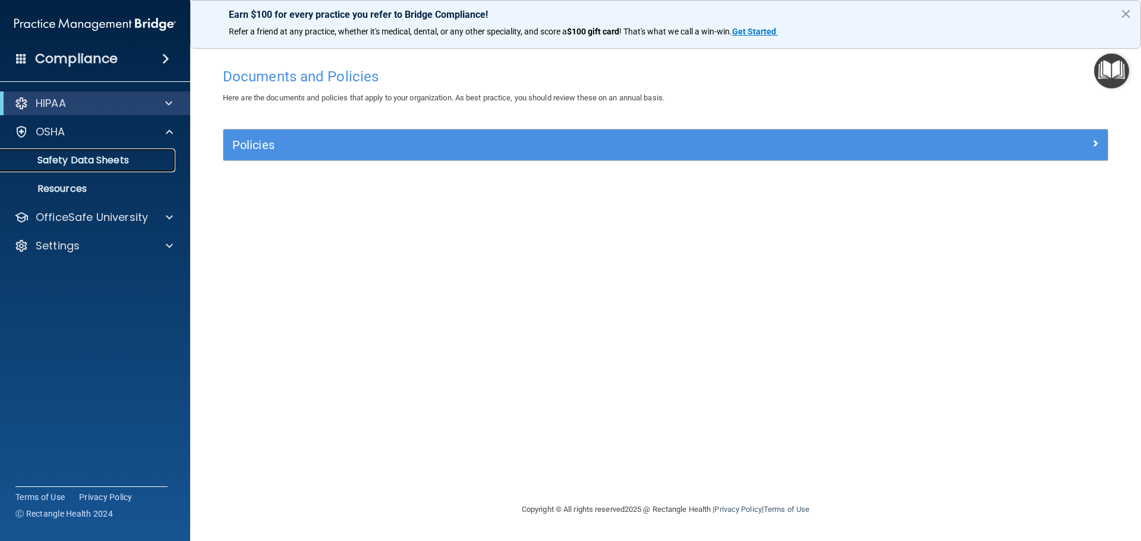
click at [86, 162] on p "Safety Data Sheets" at bounding box center [89, 160] width 162 height 12
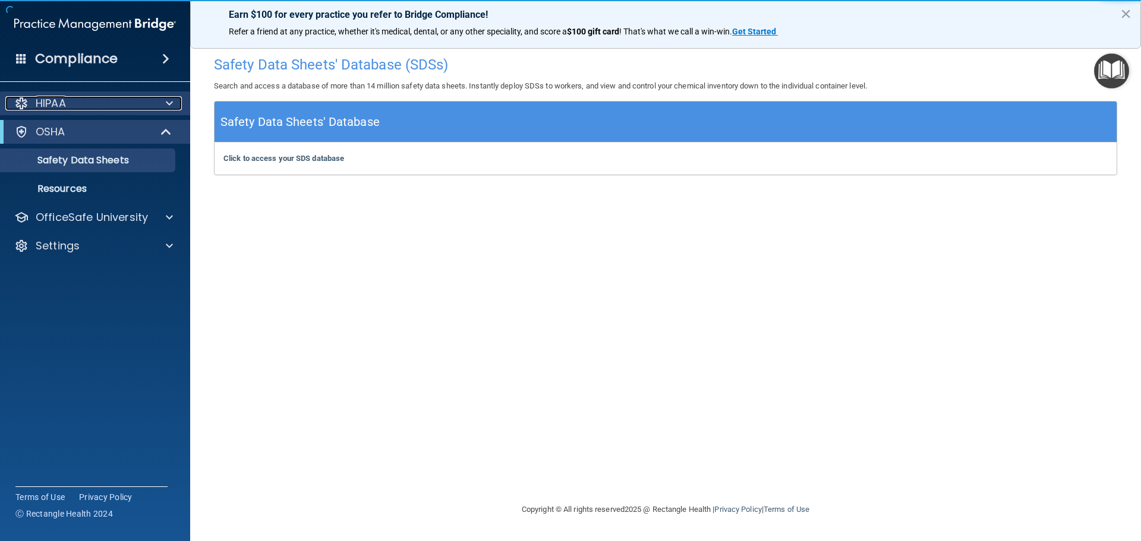
click at [169, 103] on span at bounding box center [169, 103] width 7 height 14
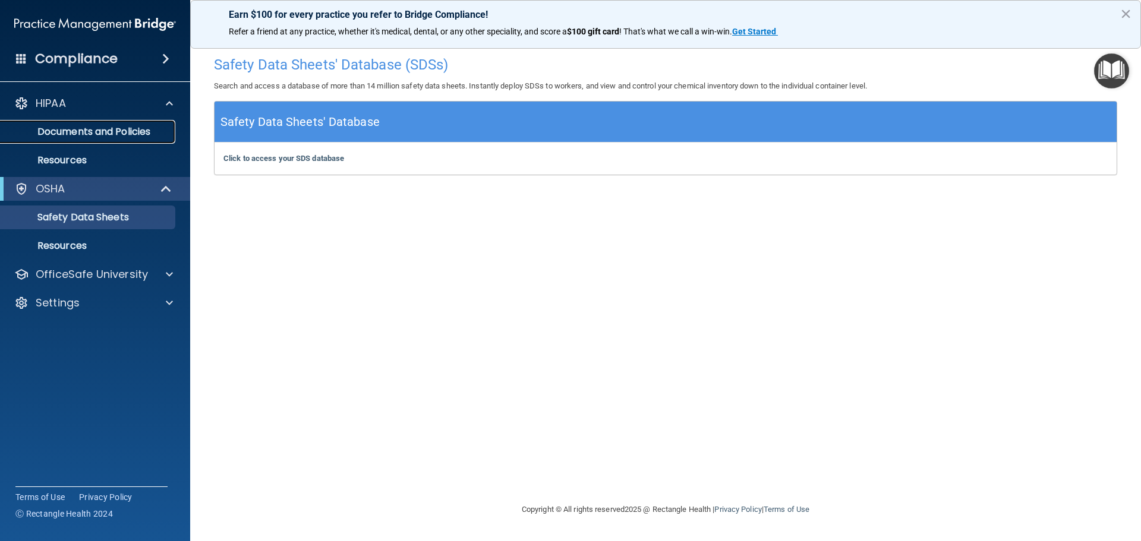
click at [119, 131] on p "Documents and Policies" at bounding box center [89, 132] width 162 height 12
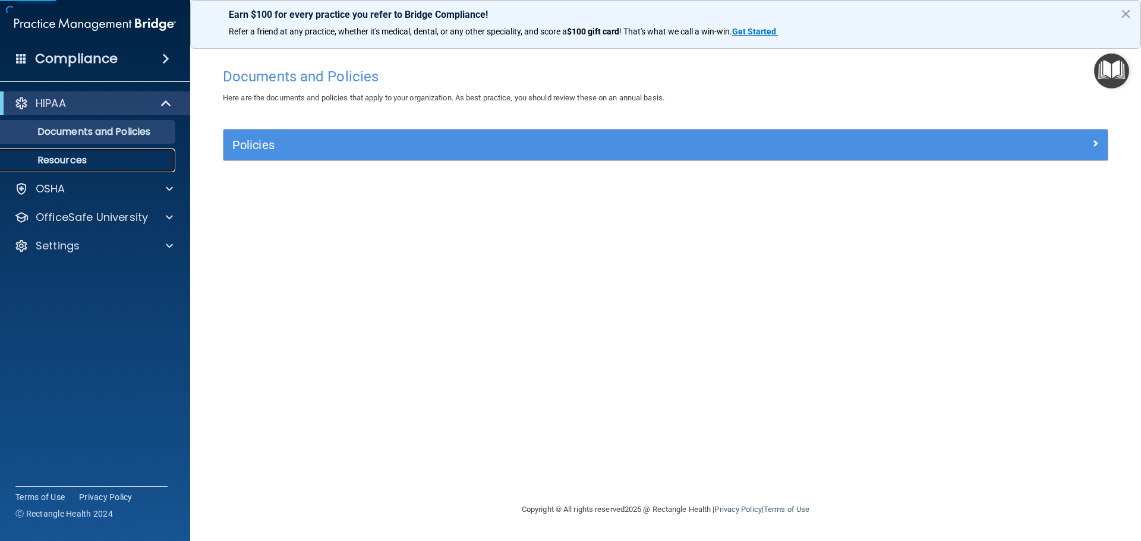
click at [49, 162] on p "Resources" at bounding box center [89, 160] width 162 height 12
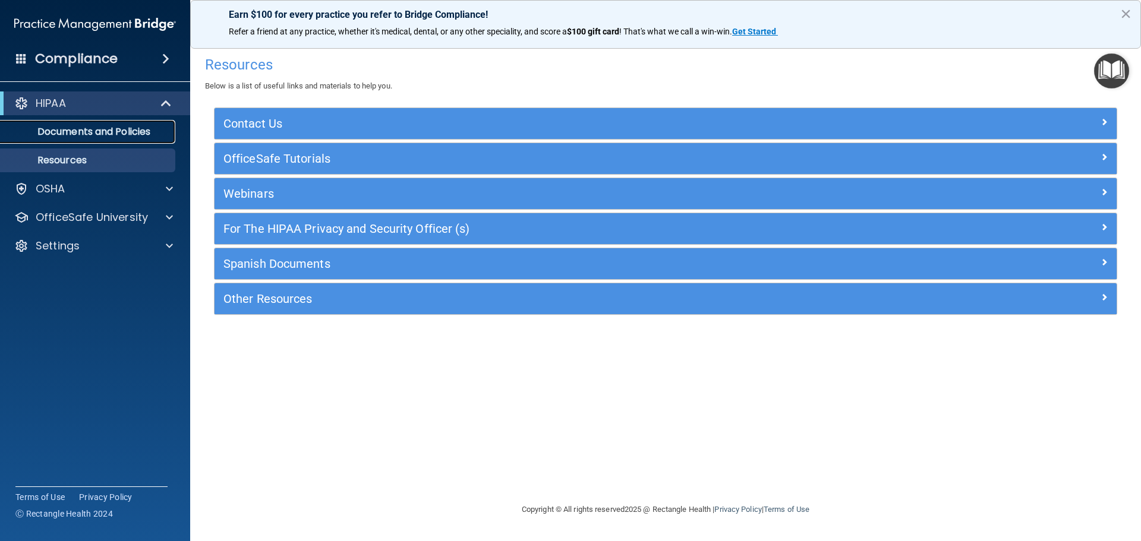
click at [84, 129] on p "Documents and Policies" at bounding box center [89, 132] width 162 height 12
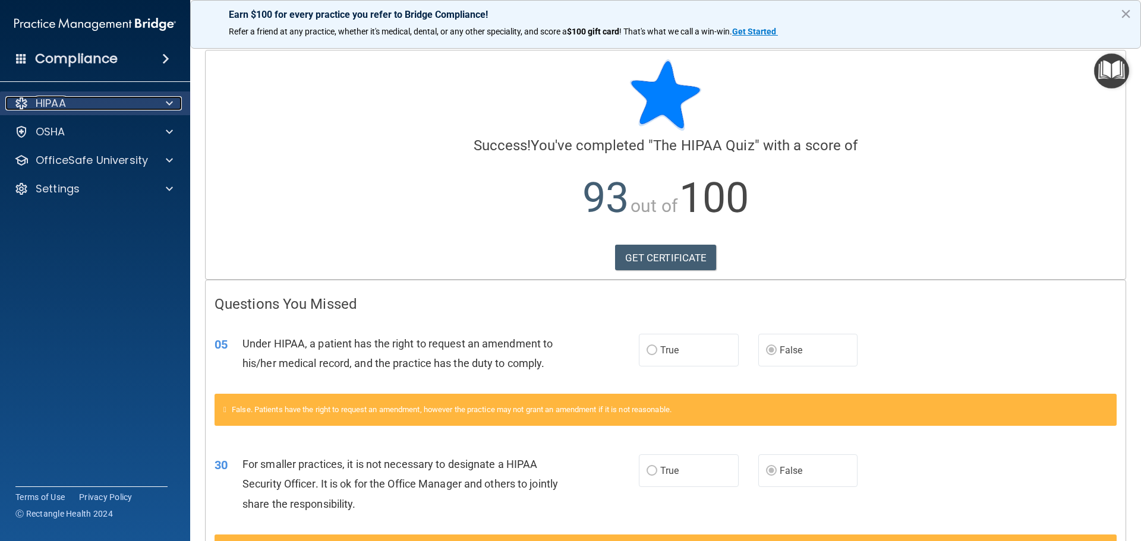
click at [170, 100] on span at bounding box center [169, 103] width 7 height 14
click at [169, 100] on span at bounding box center [169, 103] width 7 height 14
click at [166, 56] on span at bounding box center [165, 59] width 7 height 14
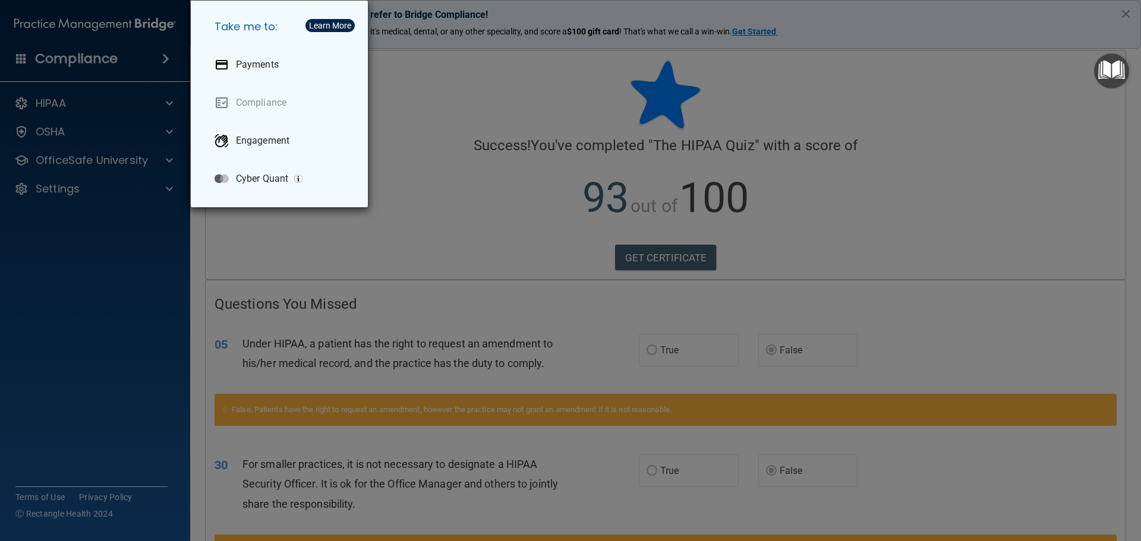
click at [123, 225] on div "Take me to: Payments Compliance Engagement Cyber Quant" at bounding box center [570, 270] width 1141 height 541
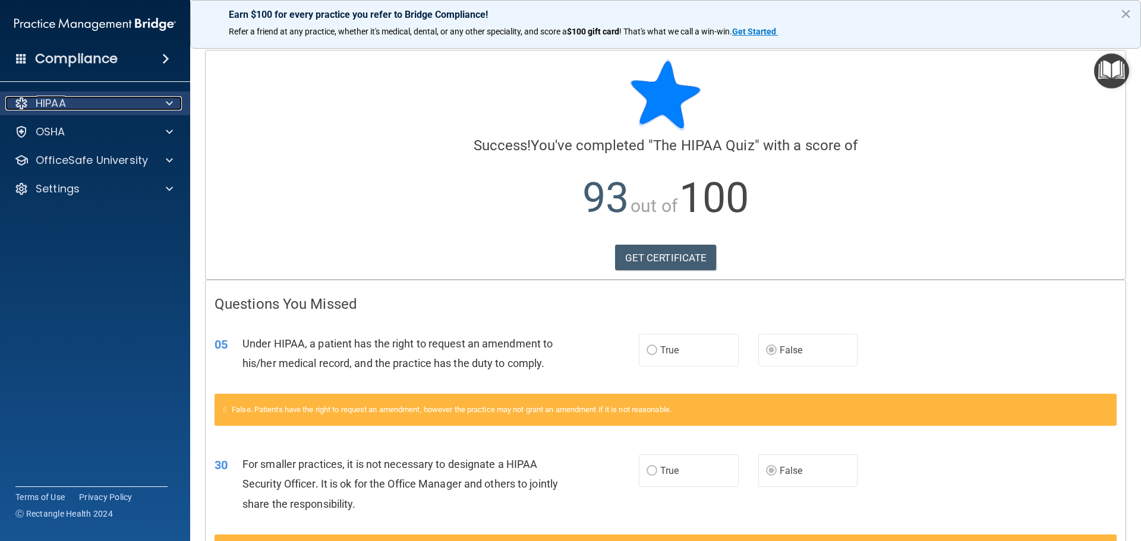
click at [77, 102] on div "HIPAA" at bounding box center [78, 103] width 147 height 14
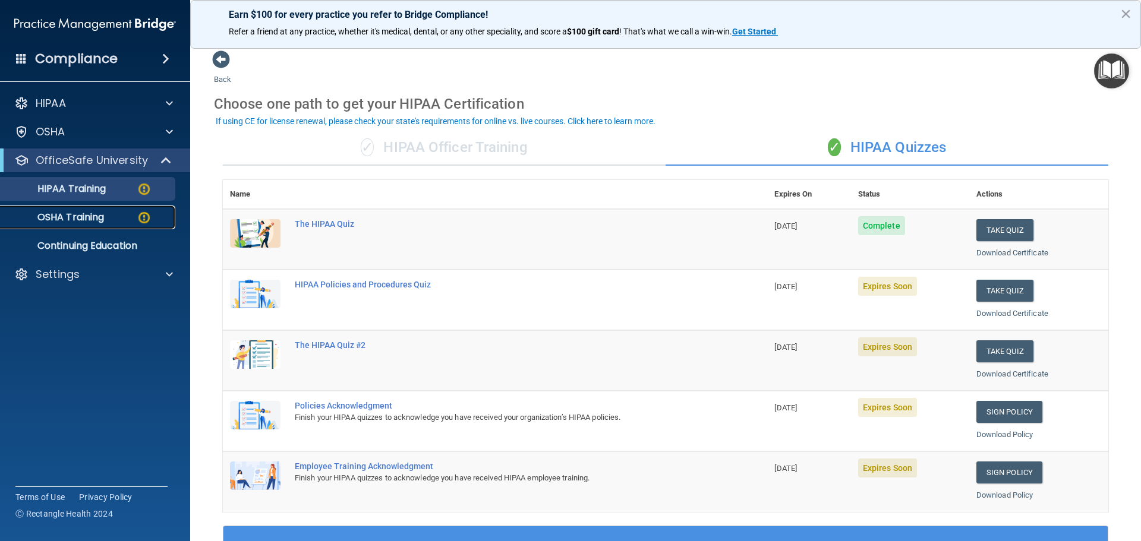
click at [77, 216] on p "OSHA Training" at bounding box center [56, 217] width 96 height 12
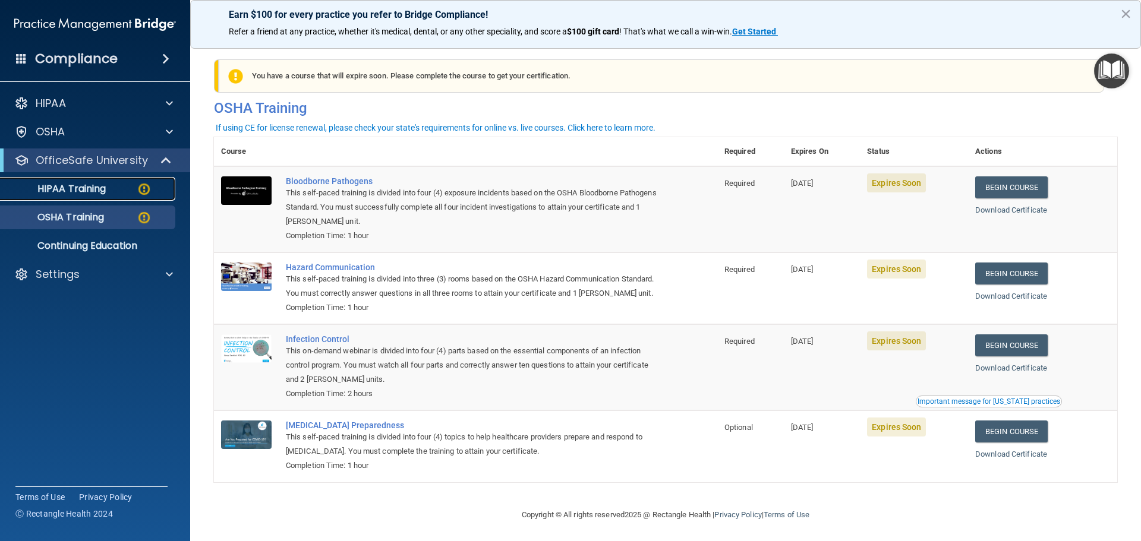
click at [99, 187] on p "HIPAA Training" at bounding box center [57, 189] width 98 height 12
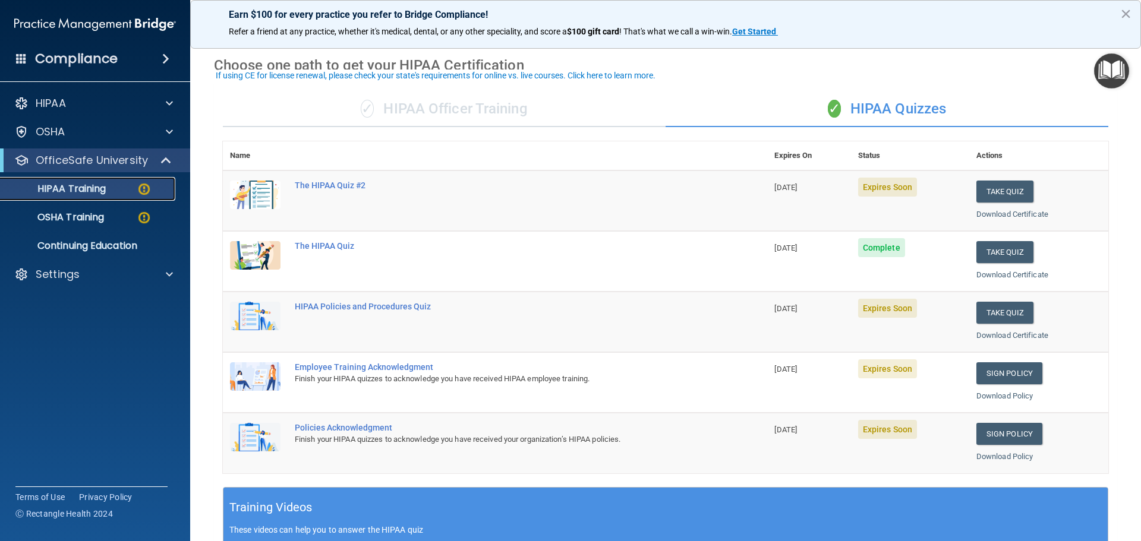
scroll to position [59, 0]
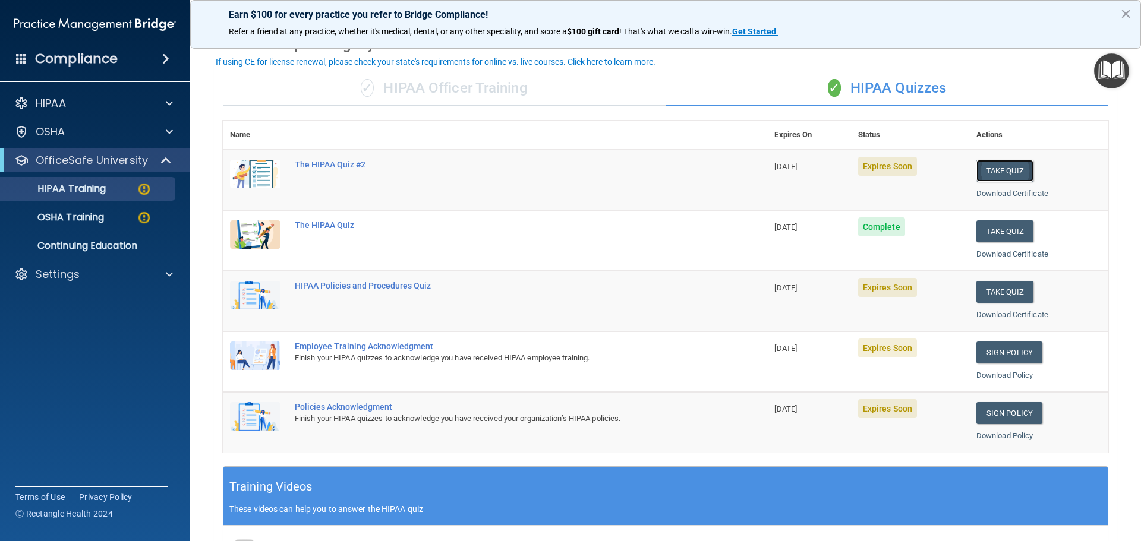
click at [993, 168] on button "Take Quiz" at bounding box center [1004, 171] width 57 height 22
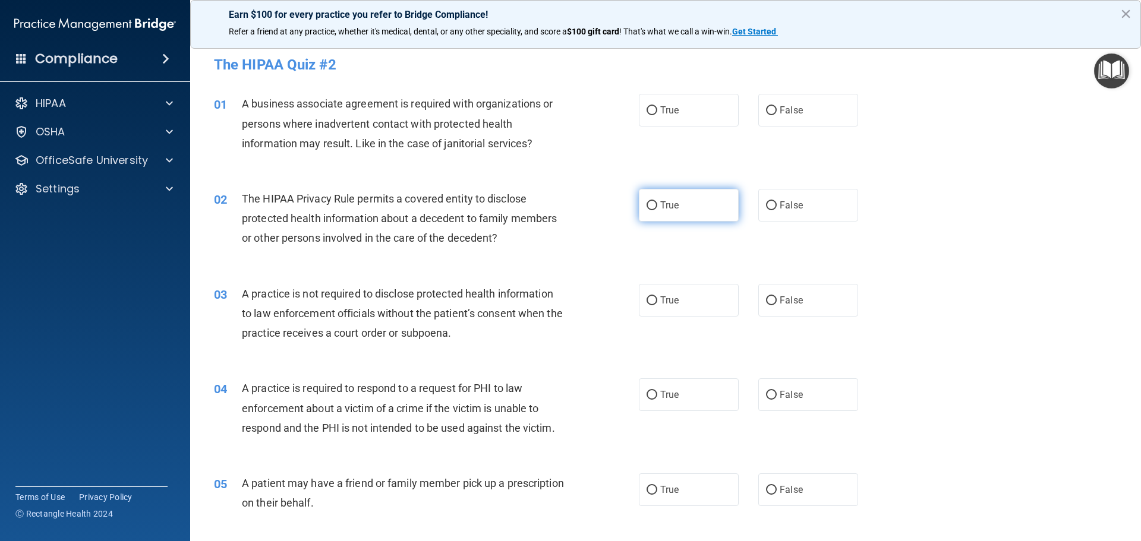
click at [648, 202] on input "True" at bounding box center [651, 205] width 11 height 9
radio input "true"
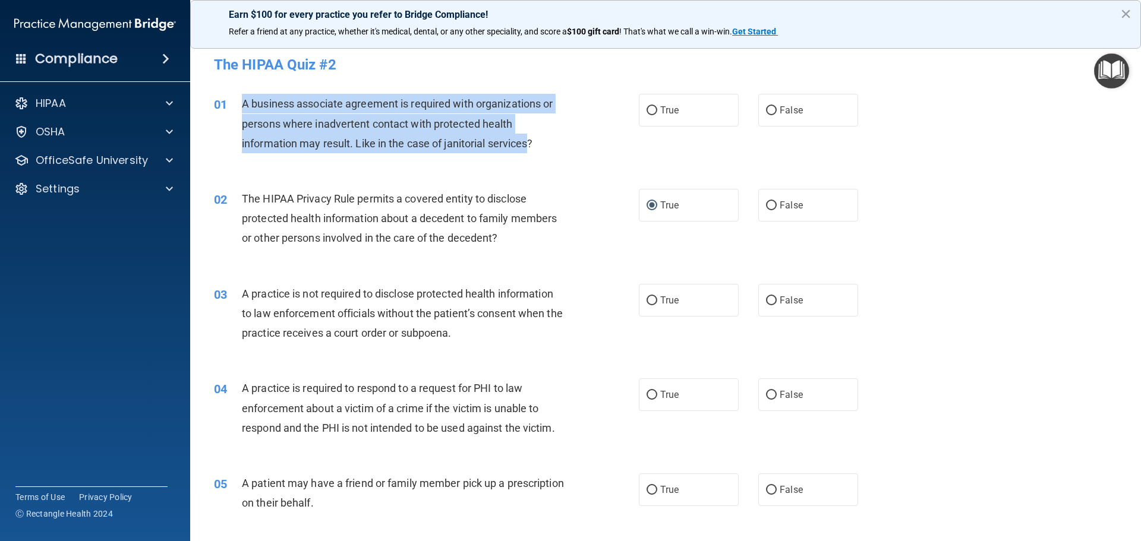
drag, startPoint x: 532, startPoint y: 144, endPoint x: 227, endPoint y: 106, distance: 307.1
click at [227, 106] on div "01 A business associate agreement is required with organizations or persons whe…" at bounding box center [426, 126] width 460 height 65
click at [561, 124] on div "A business associate agreement is required with organizations or persons where …" at bounding box center [408, 123] width 332 height 59
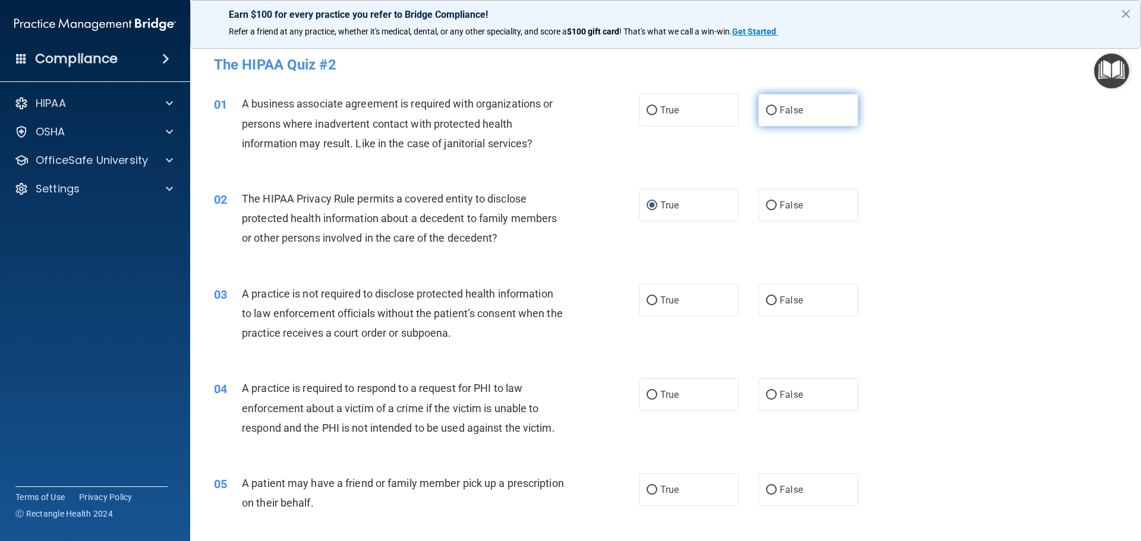
click at [766, 108] on input "False" at bounding box center [771, 110] width 11 height 9
radio input "true"
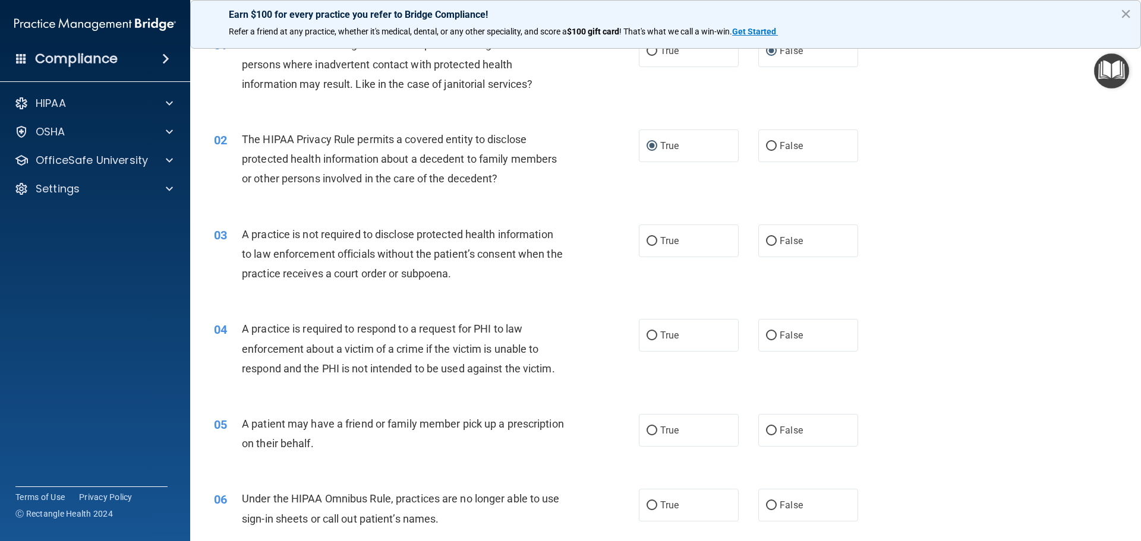
click at [515, 195] on div "02 The HIPAA Privacy Rule permits a covered entity to disclose protected health…" at bounding box center [665, 162] width 921 height 95
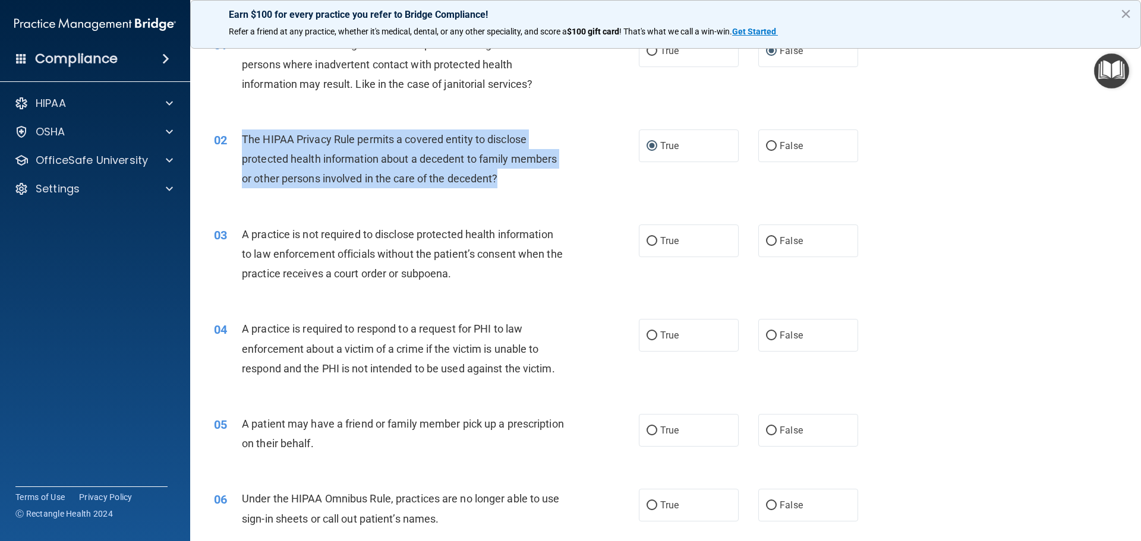
drag, startPoint x: 499, startPoint y: 177, endPoint x: 228, endPoint y: 140, distance: 273.4
click at [228, 140] on div "02 The HIPAA Privacy Rule permits a covered entity to disclose protected health…" at bounding box center [426, 161] width 460 height 65
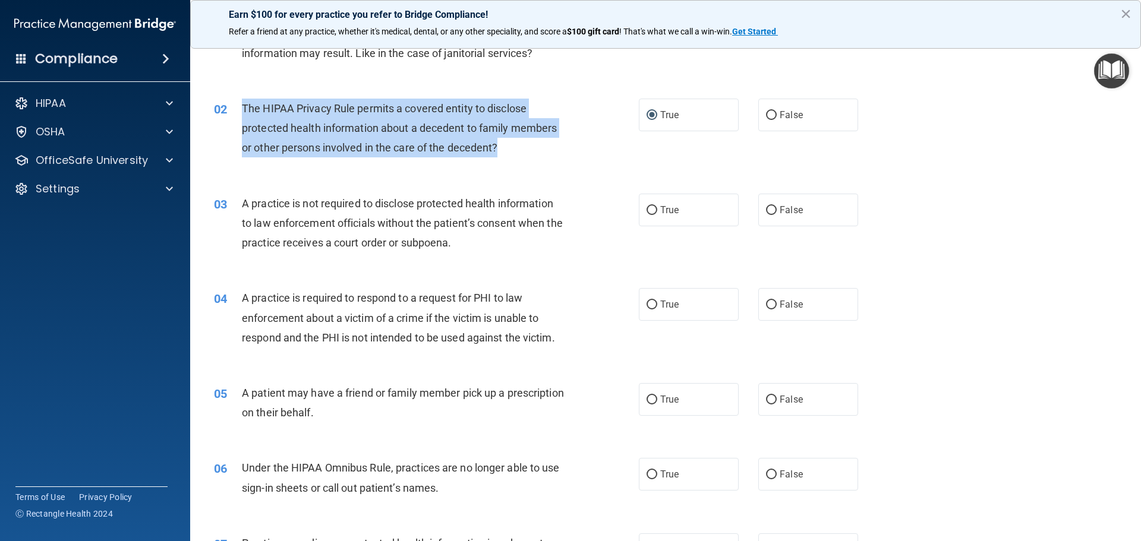
scroll to position [119, 0]
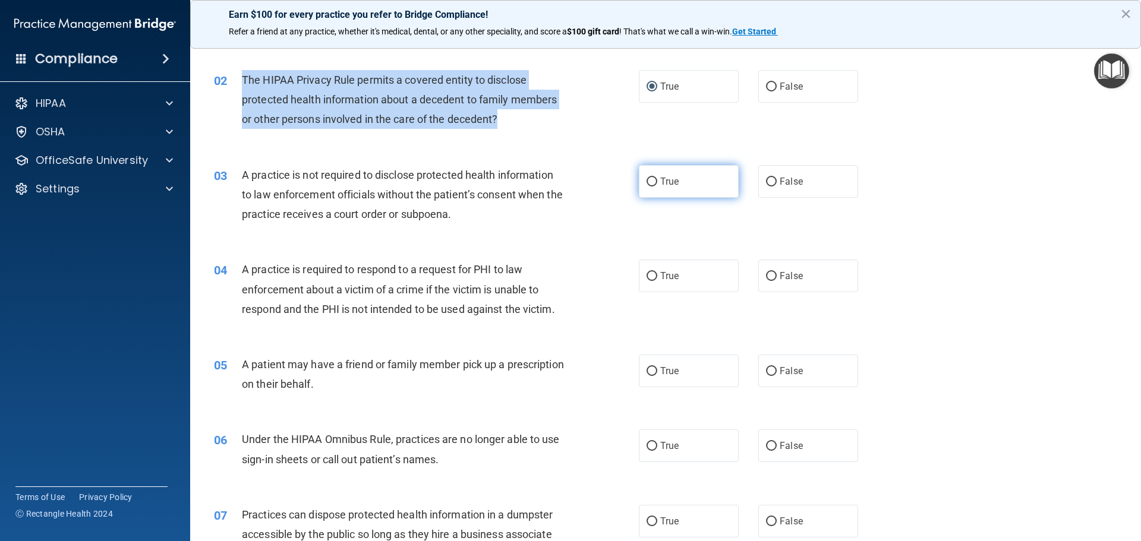
click at [647, 180] on input "True" at bounding box center [651, 182] width 11 height 9
radio input "true"
click at [646, 184] on input "True" at bounding box center [651, 182] width 11 height 9
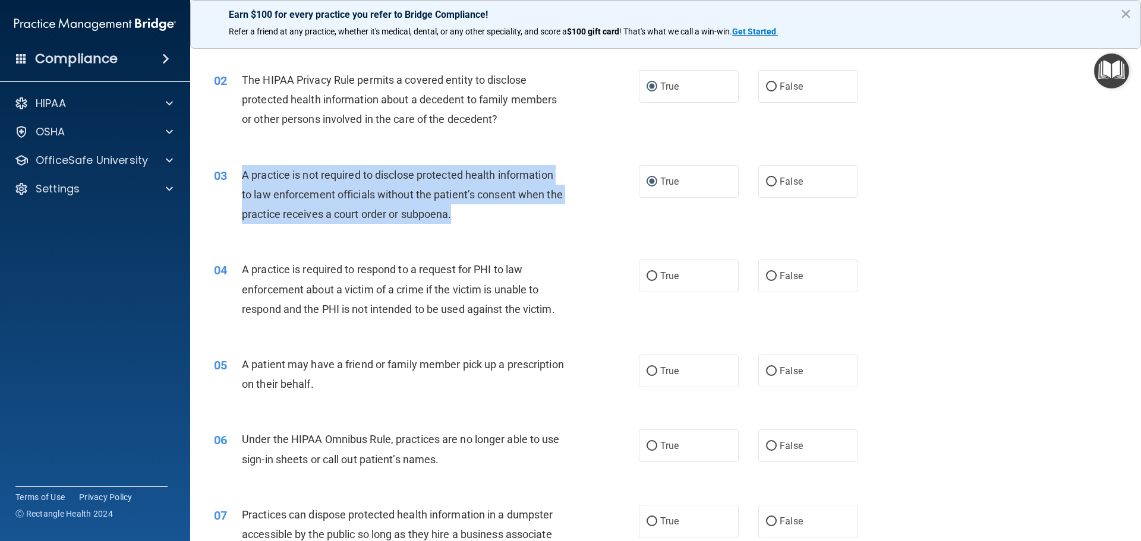
drag, startPoint x: 473, startPoint y: 214, endPoint x: 236, endPoint y: 174, distance: 239.7
click at [236, 174] on div "03 A practice is not required to disclose protected health information to law e…" at bounding box center [426, 197] width 460 height 65
click at [766, 178] on input "False" at bounding box center [771, 182] width 11 height 9
radio input "true"
radio input "false"
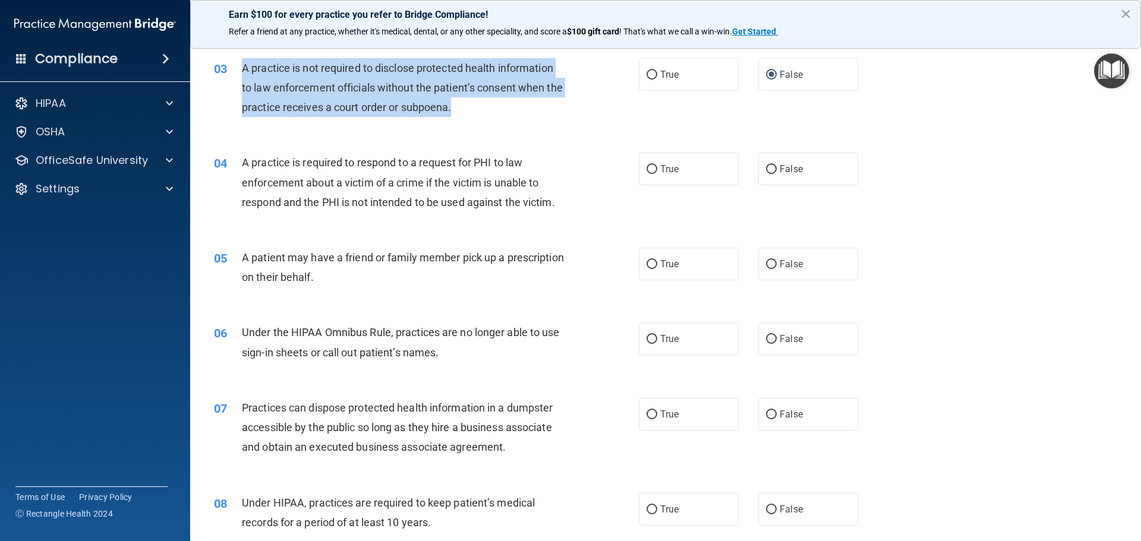
scroll to position [238, 0]
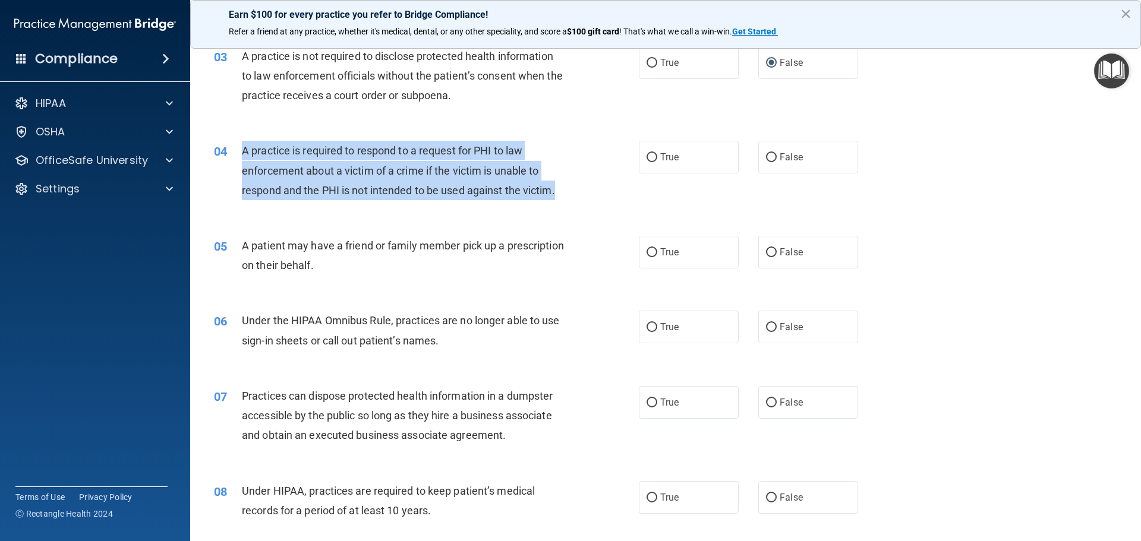
drag, startPoint x: 559, startPoint y: 191, endPoint x: 230, endPoint y: 147, distance: 331.9
click at [230, 147] on div "04 A practice is required to respond to a request for PHI to law enforcement ab…" at bounding box center [426, 173] width 460 height 65
click at [647, 157] on input "True" at bounding box center [651, 157] width 11 height 9
radio input "true"
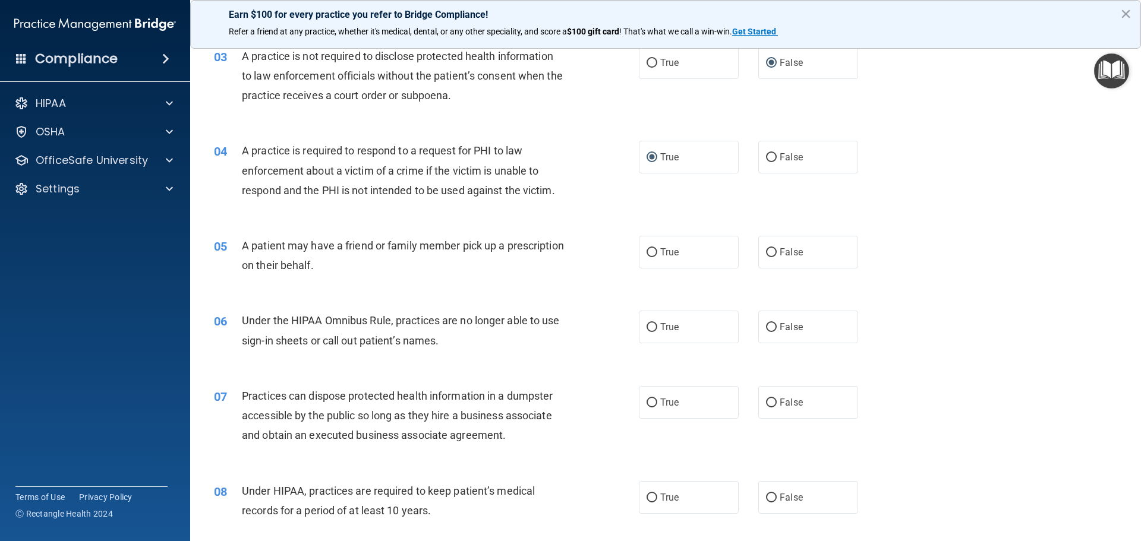
click at [587, 225] on div "05 A patient may have a friend or family member pick up a prescription on their…" at bounding box center [665, 258] width 921 height 75
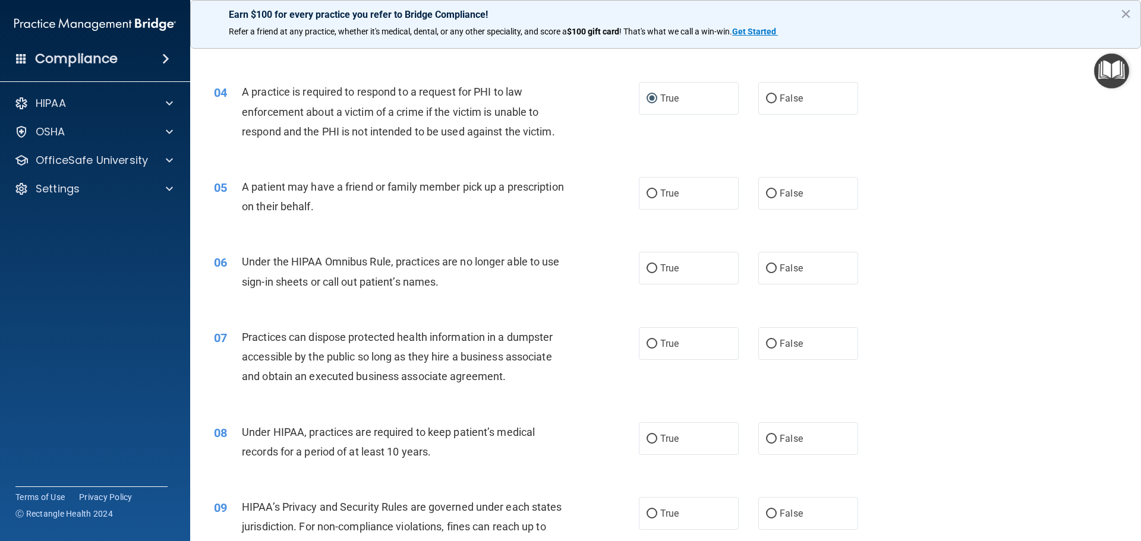
scroll to position [297, 0]
click at [649, 189] on input "True" at bounding box center [651, 193] width 11 height 9
radio input "true"
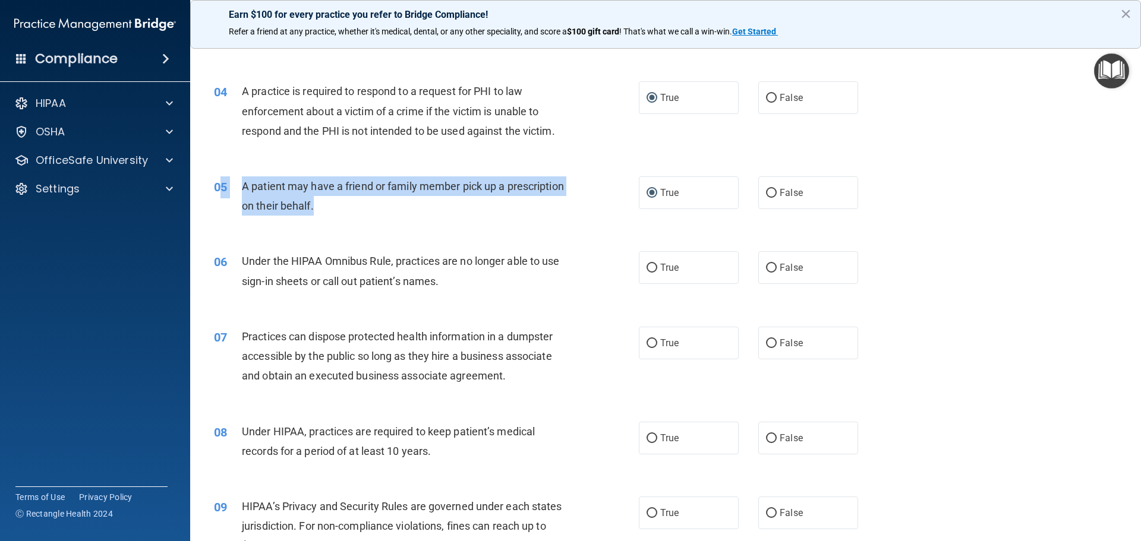
drag, startPoint x: 369, startPoint y: 205, endPoint x: 261, endPoint y: 185, distance: 110.5
click at [222, 179] on div "05 A patient may have a friend or family member pick up a prescription on their…" at bounding box center [426, 198] width 460 height 45
click at [280, 209] on span "A patient may have a friend or family member pick up a prescription on their be…" at bounding box center [403, 196] width 322 height 32
drag, startPoint x: 242, startPoint y: 186, endPoint x: 390, endPoint y: 211, distance: 150.6
click at [390, 211] on div "A patient may have a friend or family member pick up a prescription on their be…" at bounding box center [408, 195] width 332 height 39
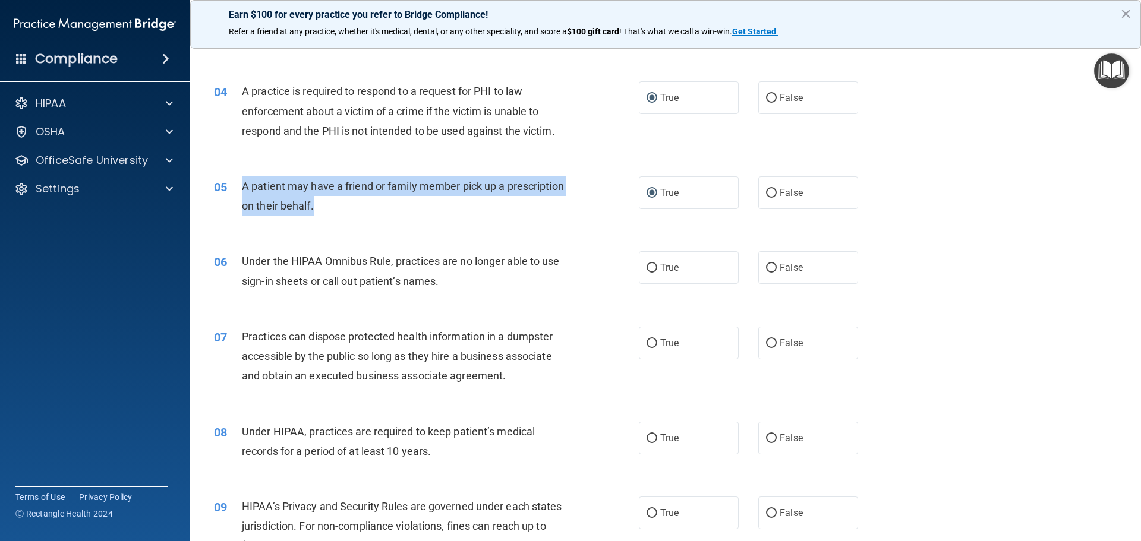
scroll to position [356, 0]
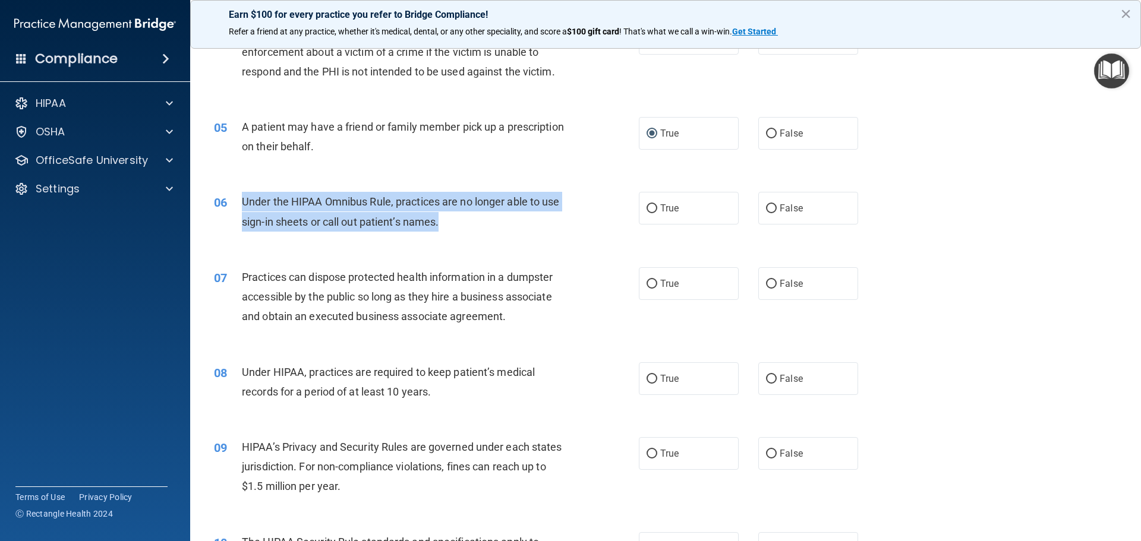
drag, startPoint x: 440, startPoint y: 222, endPoint x: 241, endPoint y: 193, distance: 201.6
click at [241, 193] on div "06 Under the HIPAA Omnibus Rule, practices are no longer able to use sign-in sh…" at bounding box center [426, 214] width 460 height 45
click at [766, 207] on input "False" at bounding box center [771, 208] width 11 height 9
radio input "true"
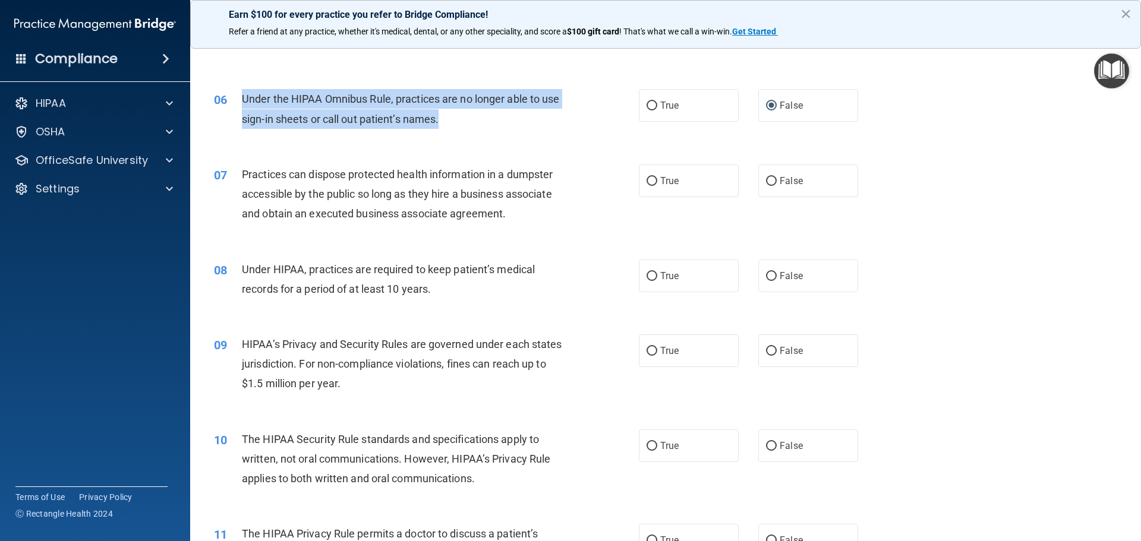
scroll to position [475, 0]
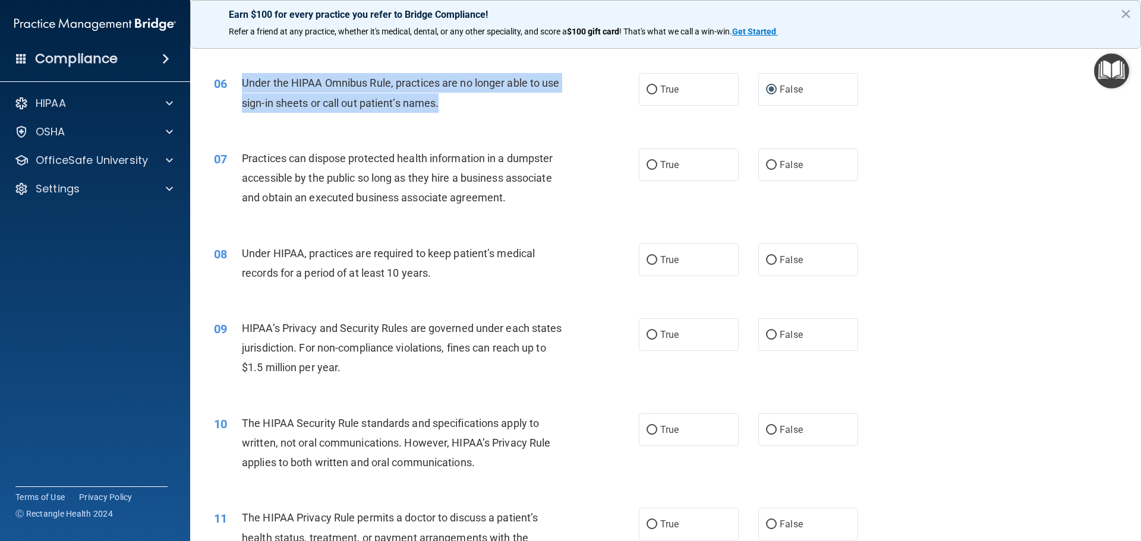
drag, startPoint x: 768, startPoint y: 165, endPoint x: 607, endPoint y: 201, distance: 165.1
click at [768, 164] on input "False" at bounding box center [771, 165] width 11 height 9
radio input "true"
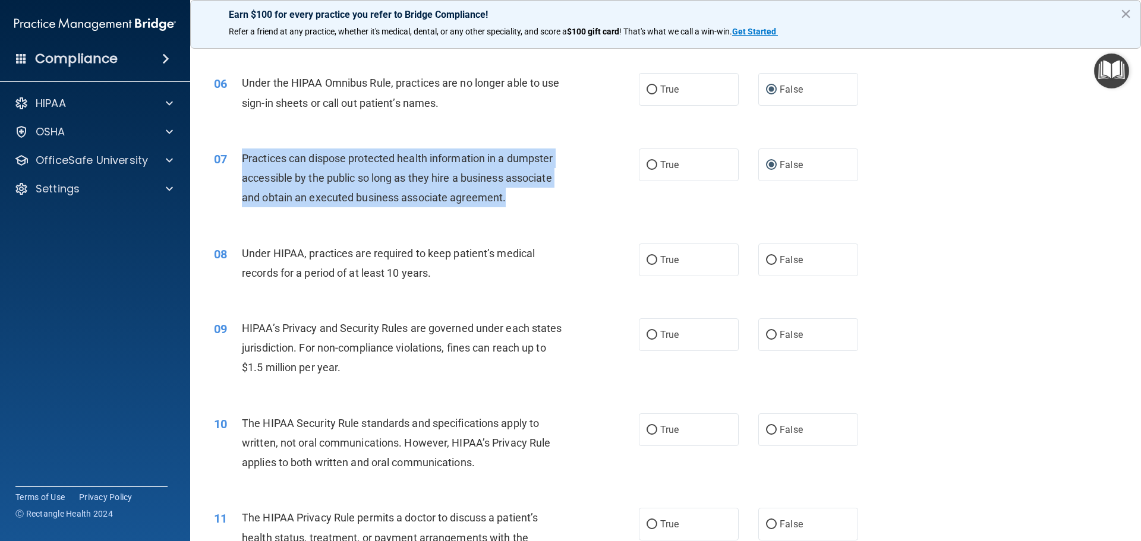
drag, startPoint x: 508, startPoint y: 199, endPoint x: 240, endPoint y: 160, distance: 270.8
click at [240, 160] on div "07 Practices can dispose protected health information in a dumpster accessible …" at bounding box center [426, 181] width 460 height 65
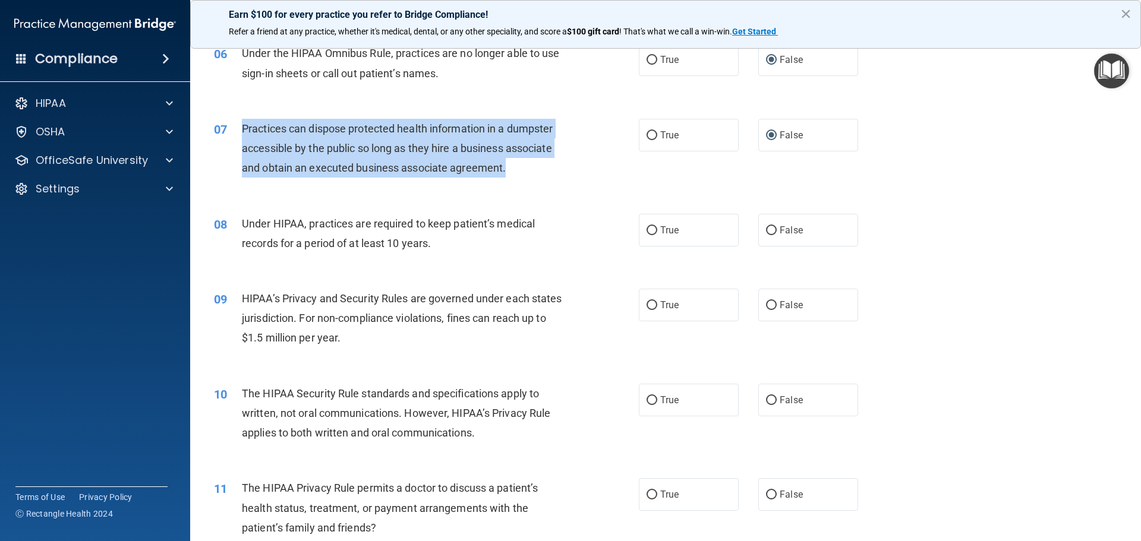
scroll to position [535, 0]
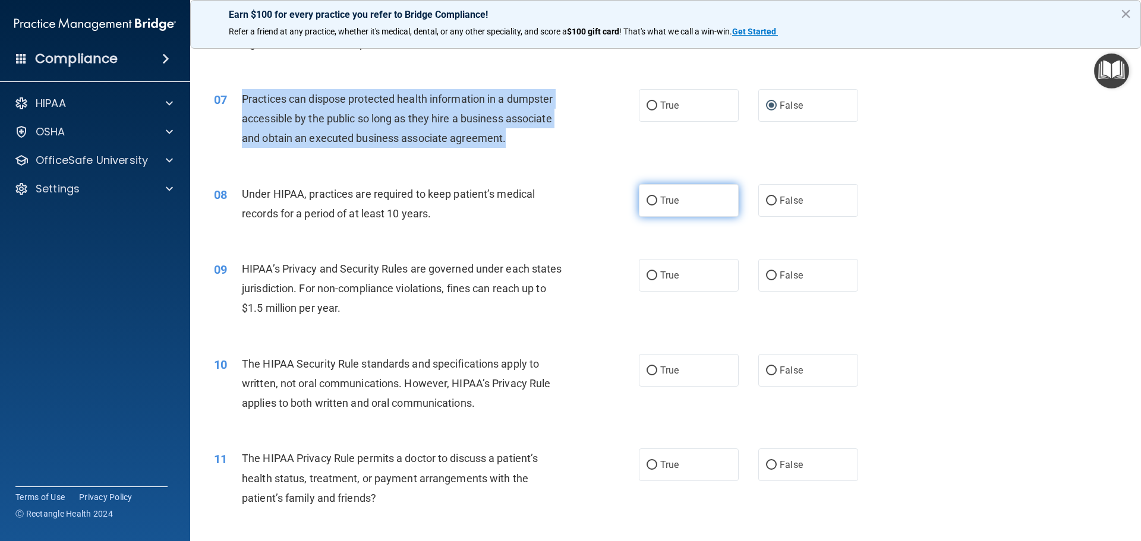
click at [646, 199] on input "True" at bounding box center [651, 201] width 11 height 9
radio input "true"
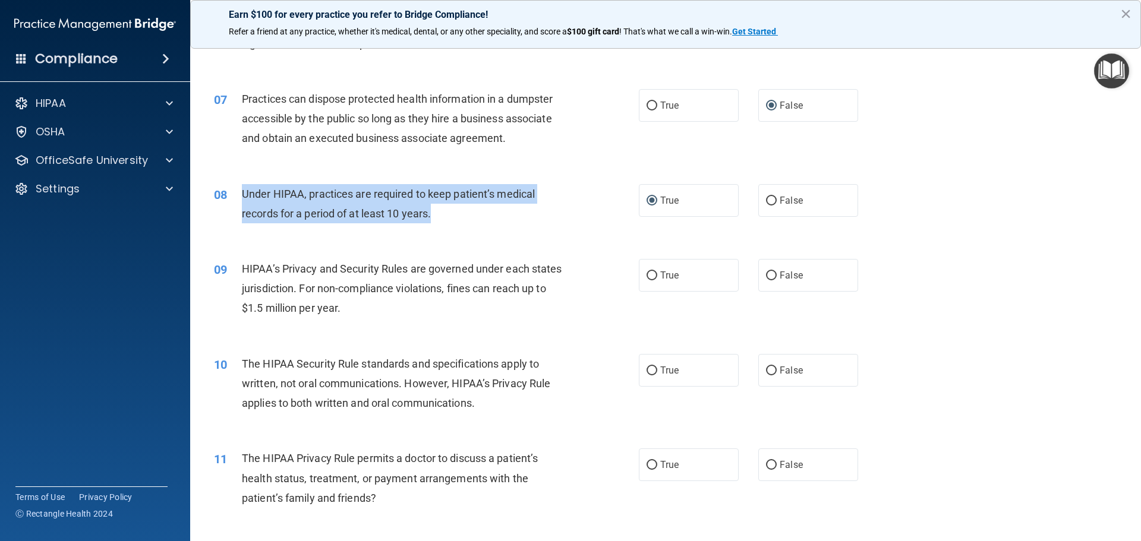
drag, startPoint x: 441, startPoint y: 213, endPoint x: 236, endPoint y: 200, distance: 205.4
click at [236, 200] on div "08 Under HIPAA, practices are required to keep patient’s medical records for a …" at bounding box center [426, 206] width 460 height 45
click at [769, 199] on input "False" at bounding box center [771, 201] width 11 height 9
radio input "true"
radio input "false"
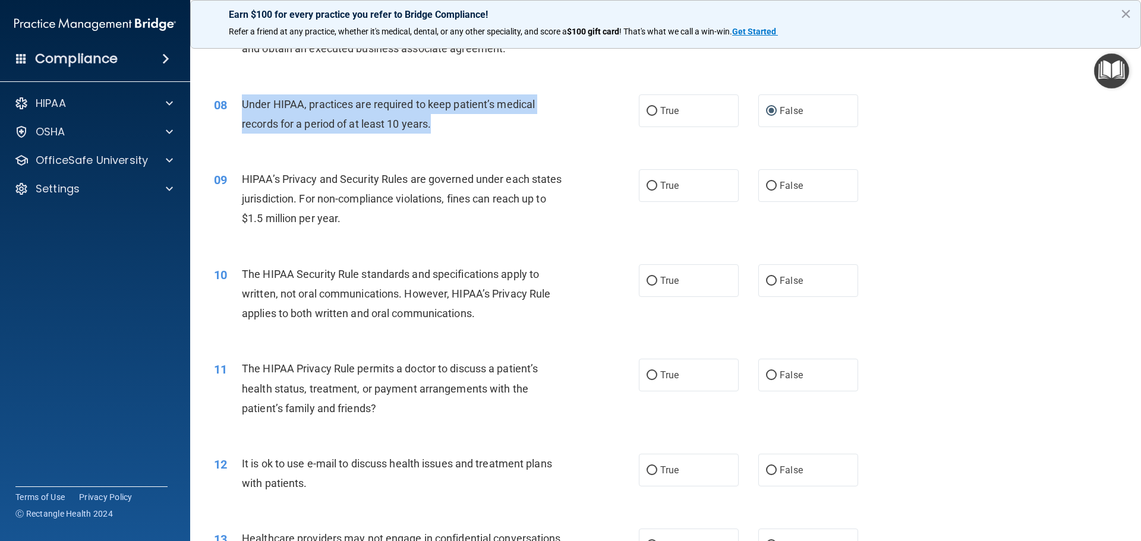
scroll to position [653, 0]
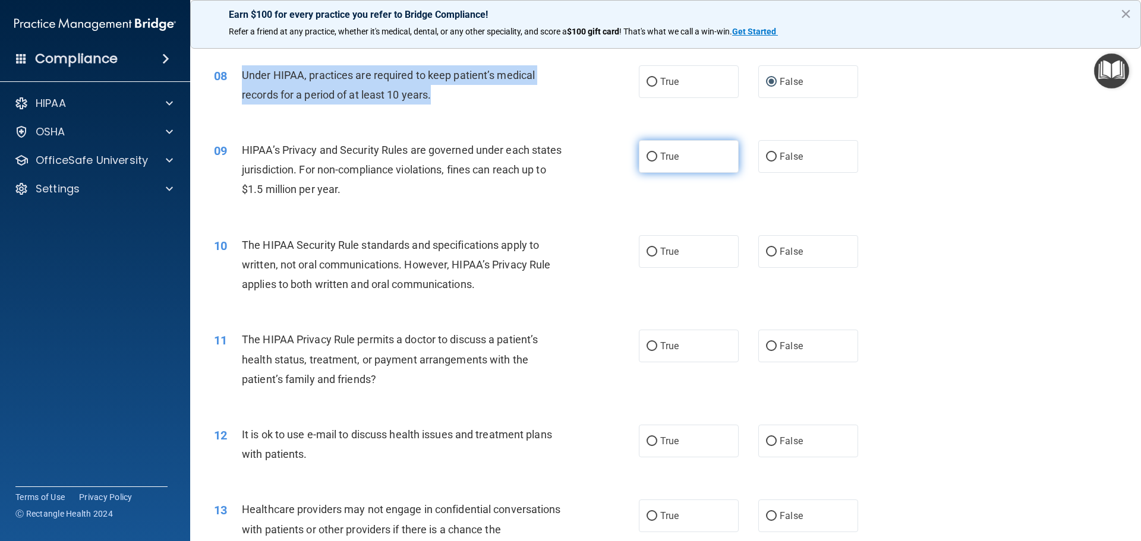
click at [646, 159] on input "True" at bounding box center [651, 157] width 11 height 9
radio input "true"
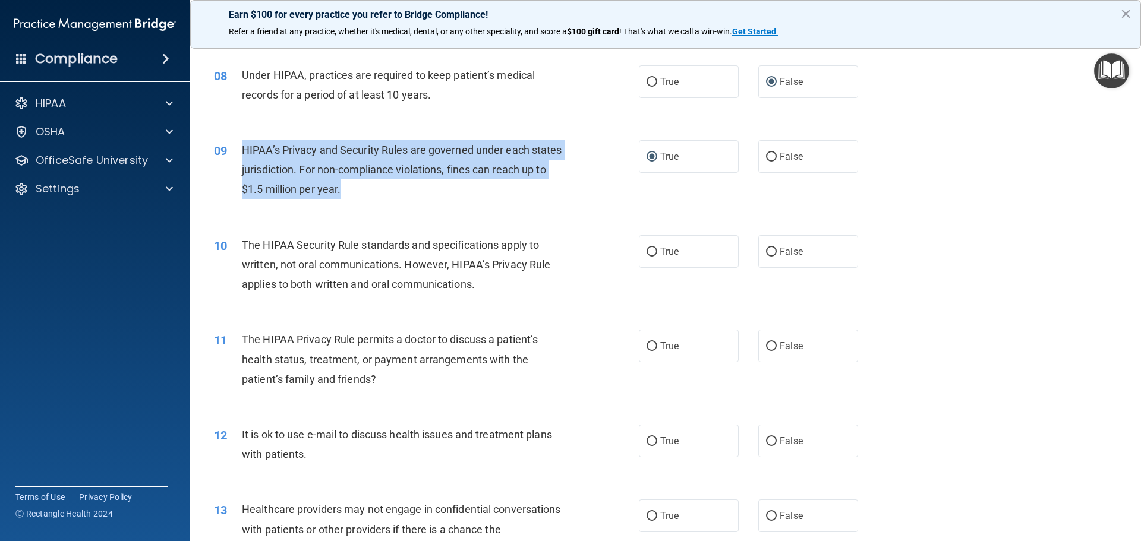
drag, startPoint x: 369, startPoint y: 189, endPoint x: 239, endPoint y: 153, distance: 134.9
click at [239, 153] on div "09 HIPAA’s Privacy and Security Rules are governed under each states jurisdicti…" at bounding box center [426, 172] width 460 height 65
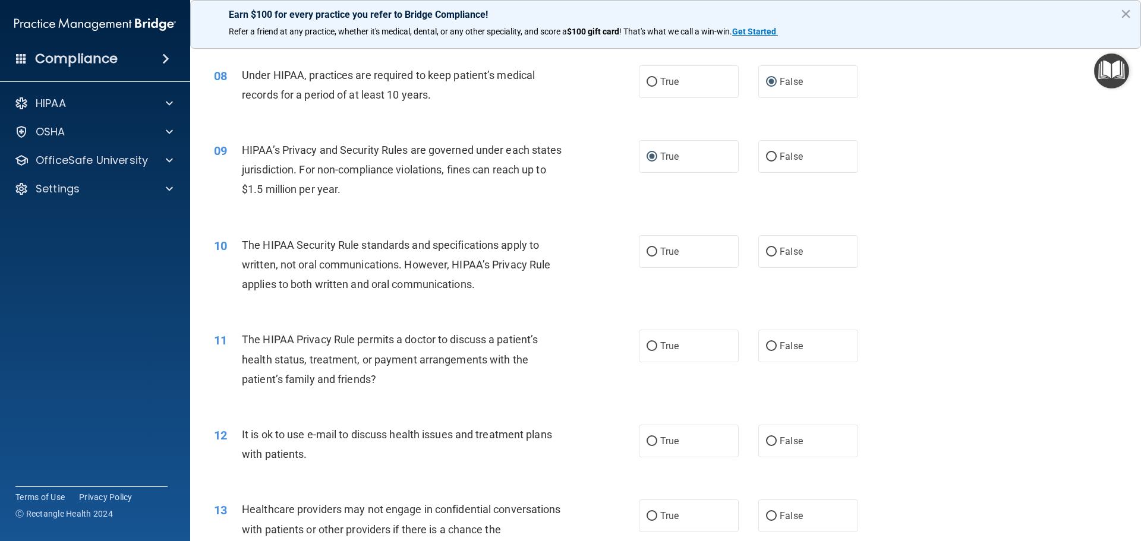
click at [413, 210] on div "09 HIPAA’s Privacy and Security Rules are governed under each states jurisdicti…" at bounding box center [665, 172] width 921 height 95
click at [766, 153] on input "False" at bounding box center [771, 157] width 11 height 9
radio input "true"
radio input "false"
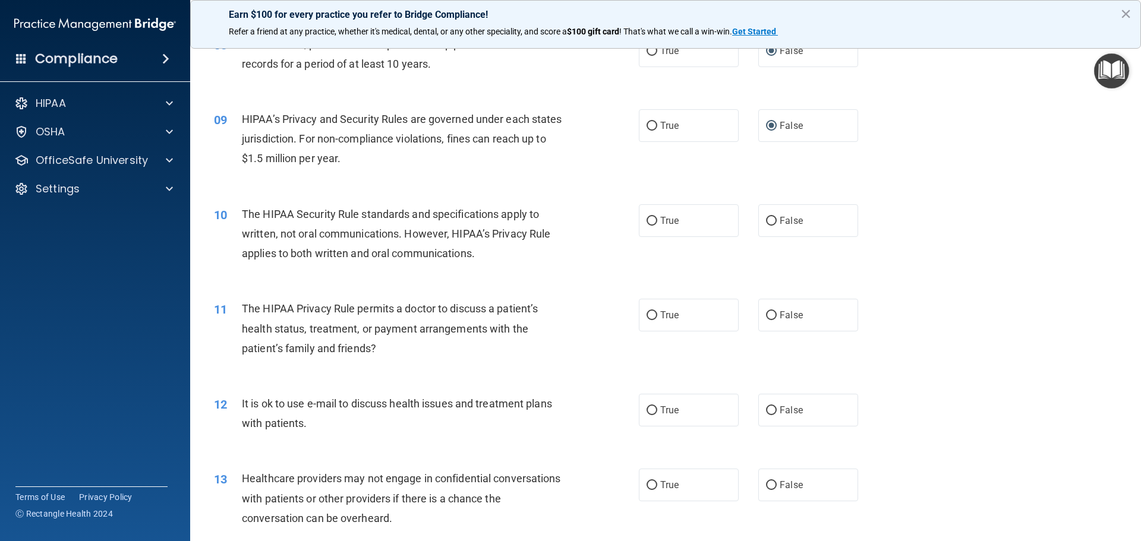
scroll to position [713, 0]
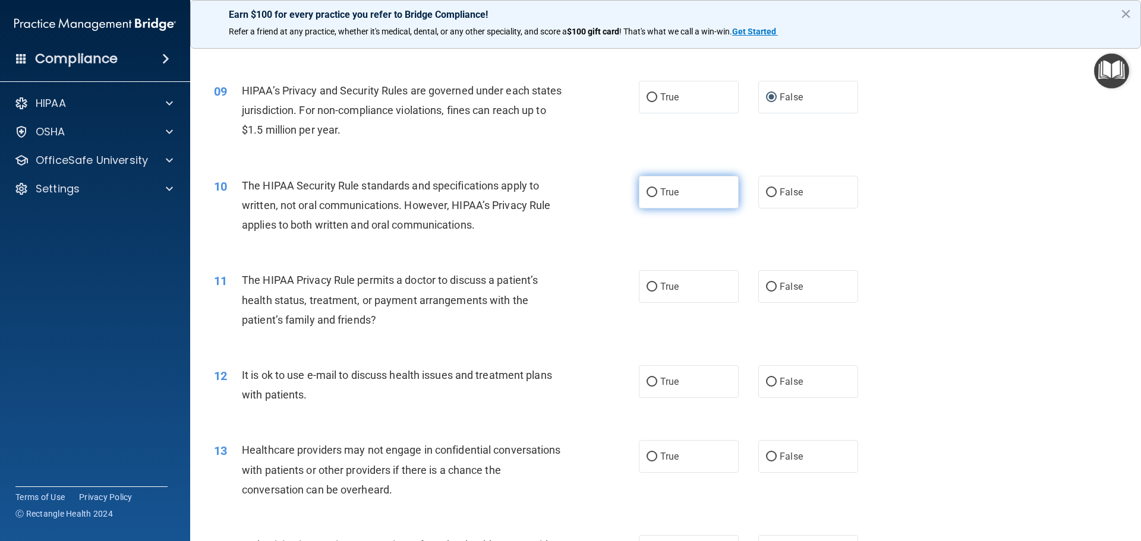
click at [646, 188] on input "True" at bounding box center [651, 192] width 11 height 9
radio input "true"
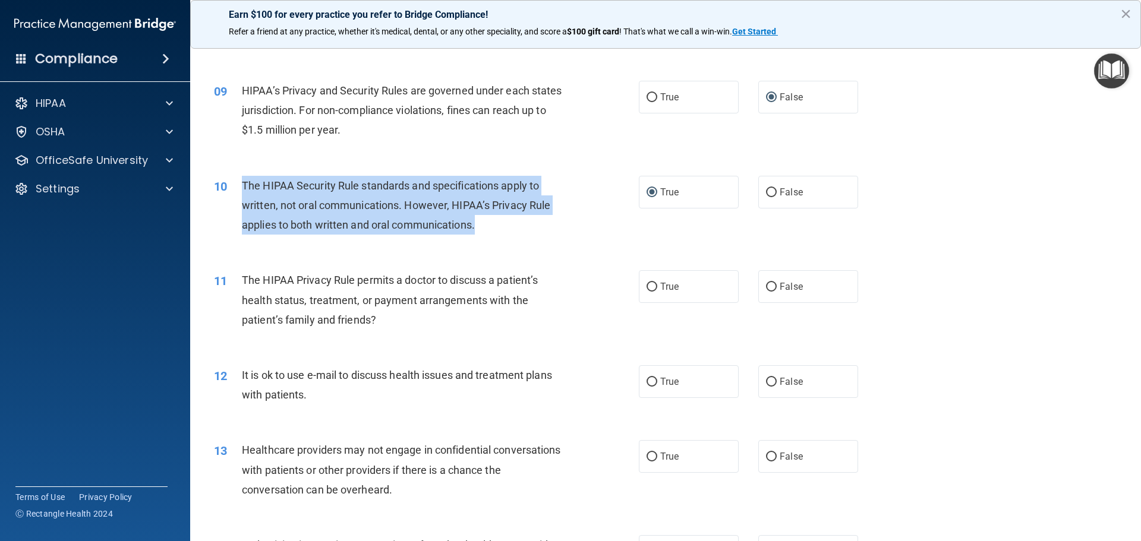
drag, startPoint x: 379, startPoint y: 219, endPoint x: 242, endPoint y: 187, distance: 140.3
click at [242, 187] on div "The HIPAA Security Rule standards and specifications apply to written, not oral…" at bounding box center [408, 205] width 332 height 59
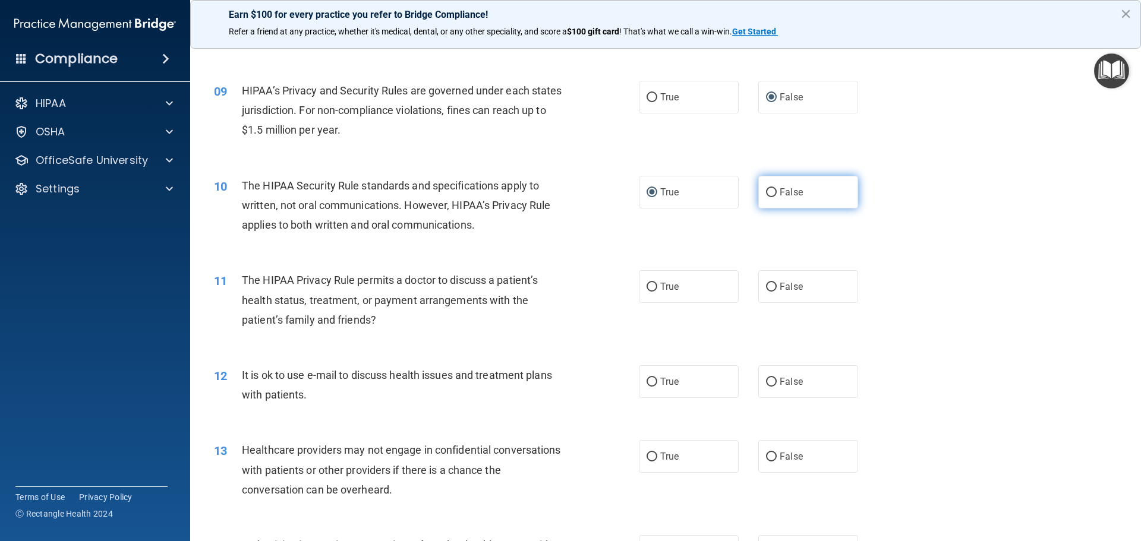
click at [760, 186] on label "False" at bounding box center [808, 192] width 100 height 33
click at [766, 188] on input "False" at bounding box center [771, 192] width 11 height 9
radio input "true"
radio input "false"
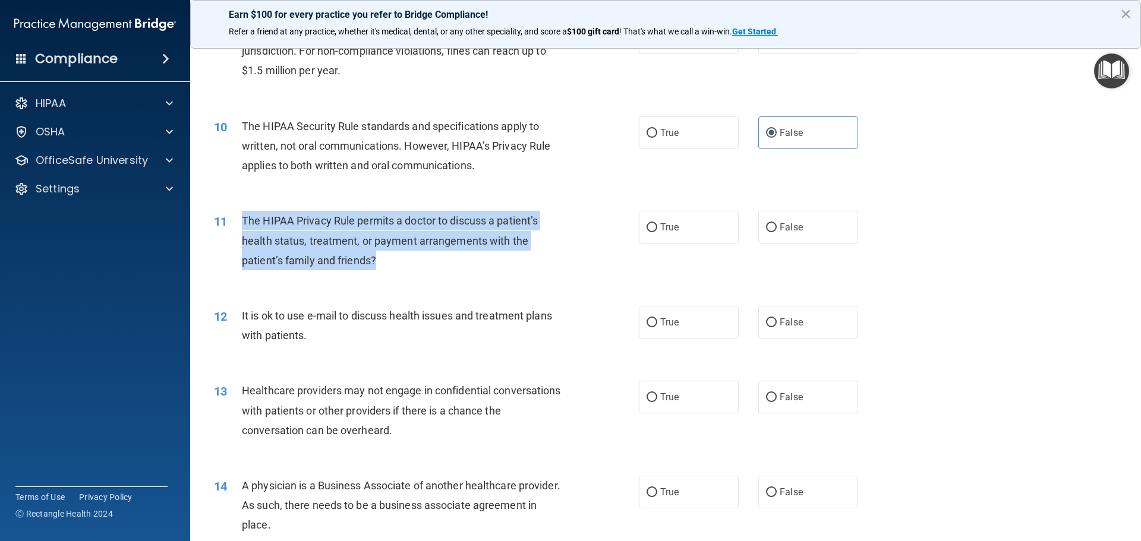
drag, startPoint x: 380, startPoint y: 259, endPoint x: 235, endPoint y: 222, distance: 150.1
click at [235, 222] on div "11 The HIPAA Privacy Rule permits a doctor to discuss a patient’s health status…" at bounding box center [426, 243] width 460 height 65
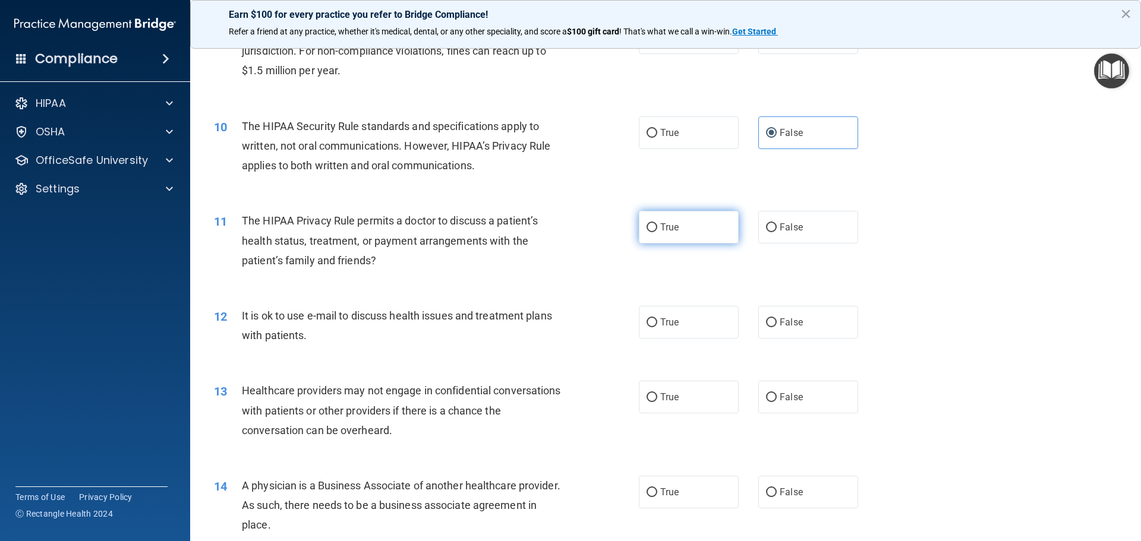
click at [653, 223] on label "True" at bounding box center [689, 227] width 100 height 33
click at [653, 223] on input "True" at bounding box center [651, 227] width 11 height 9
radio input "true"
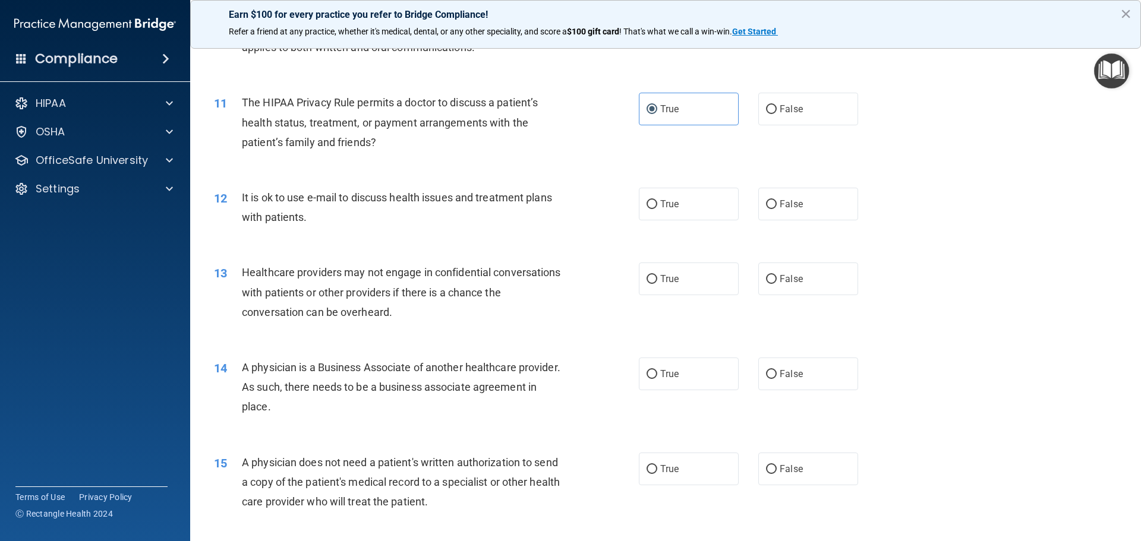
scroll to position [891, 0]
click at [666, 207] on span "True" at bounding box center [669, 203] width 18 height 11
click at [657, 207] on input "True" at bounding box center [651, 204] width 11 height 9
radio input "true"
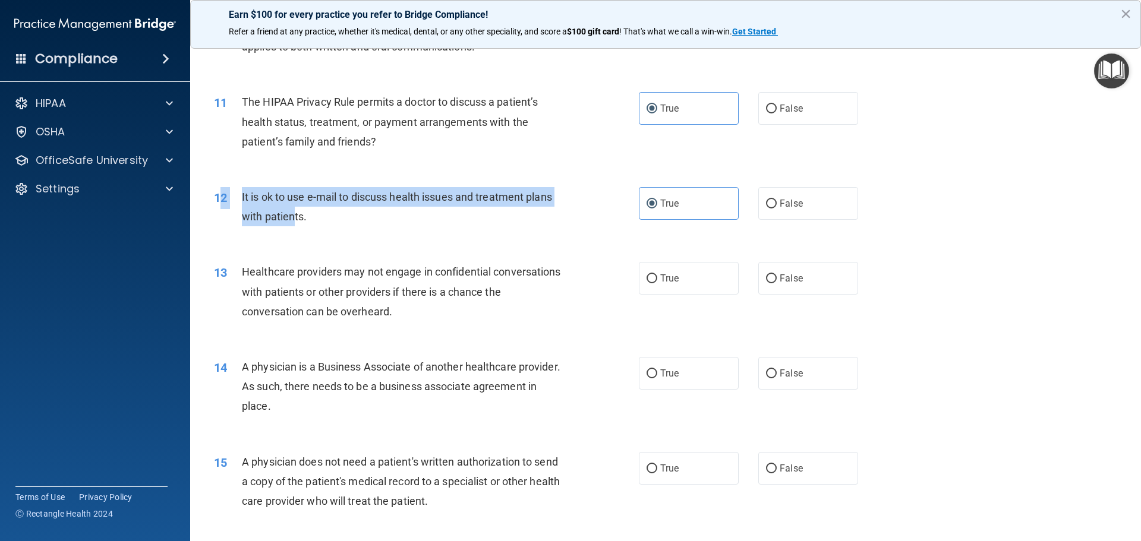
drag, startPoint x: 276, startPoint y: 213, endPoint x: 223, endPoint y: 197, distance: 55.6
click at [223, 197] on div "12 It is ok to use e-mail to discuss health issues and treatment plans with pat…" at bounding box center [426, 209] width 460 height 45
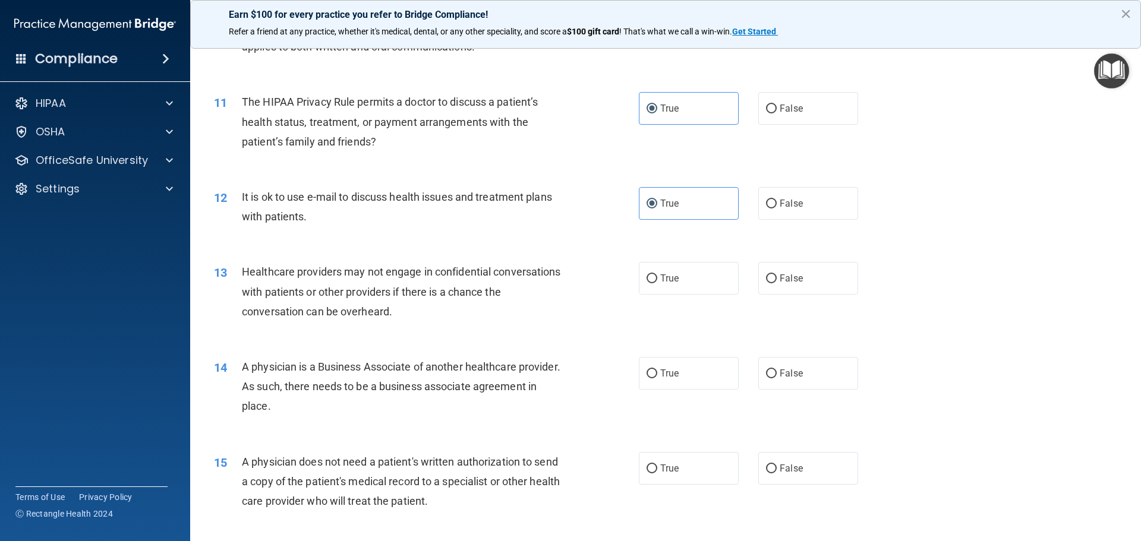
click at [331, 236] on div "12 It is ok to use e-mail to discuss health issues and treatment plans with pat…" at bounding box center [665, 209] width 921 height 75
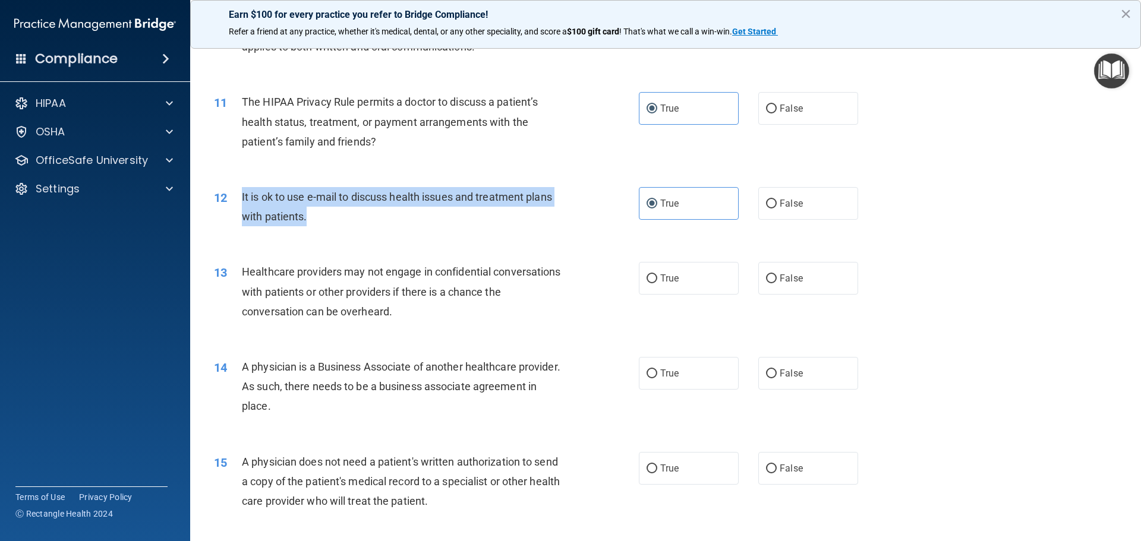
drag, startPoint x: 275, startPoint y: 215, endPoint x: 232, endPoint y: 204, distance: 44.1
click at [232, 204] on div "12 It is ok to use e-mail to discuss health issues and treatment plans with pat…" at bounding box center [426, 209] width 460 height 45
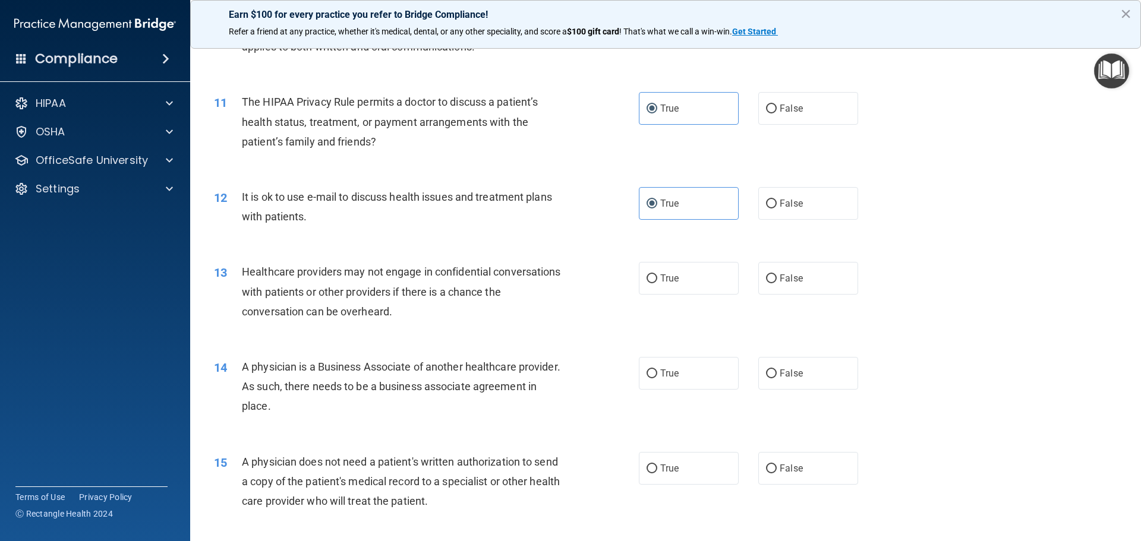
click at [574, 279] on div "13 Healthcare providers may not engage in confidential conversations with patie…" at bounding box center [426, 294] width 460 height 65
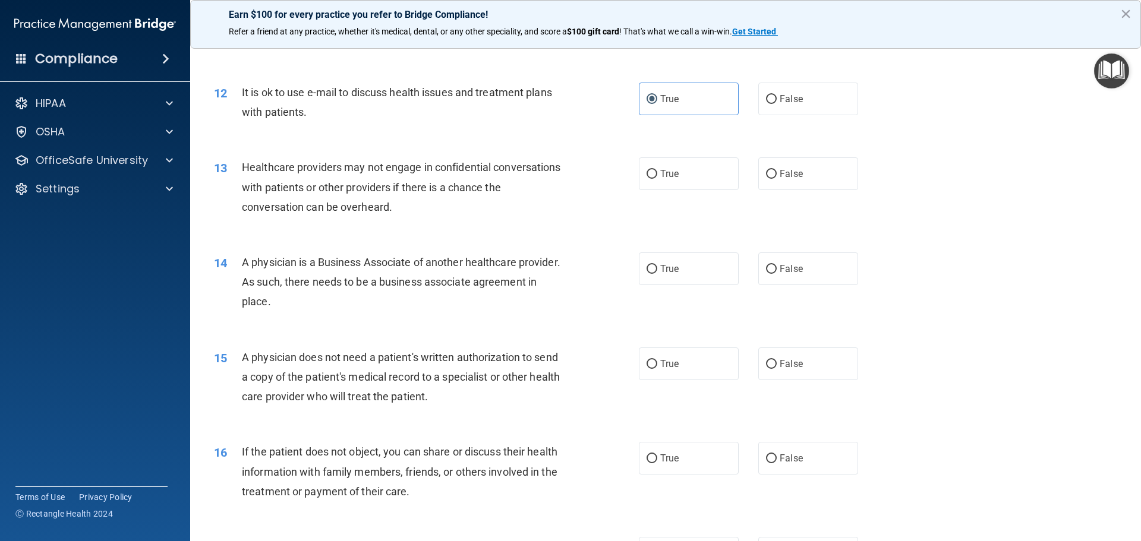
scroll to position [1010, 0]
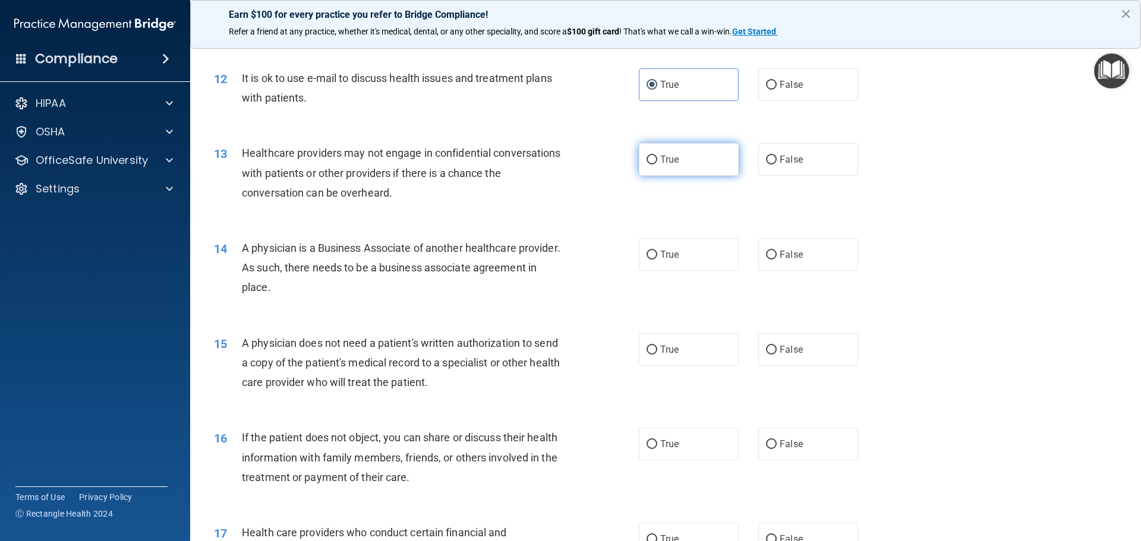
drag, startPoint x: 653, startPoint y: 159, endPoint x: 636, endPoint y: 165, distance: 18.0
click at [652, 159] on label "True" at bounding box center [689, 159] width 100 height 33
click at [652, 159] on input "True" at bounding box center [651, 160] width 11 height 9
radio input "true"
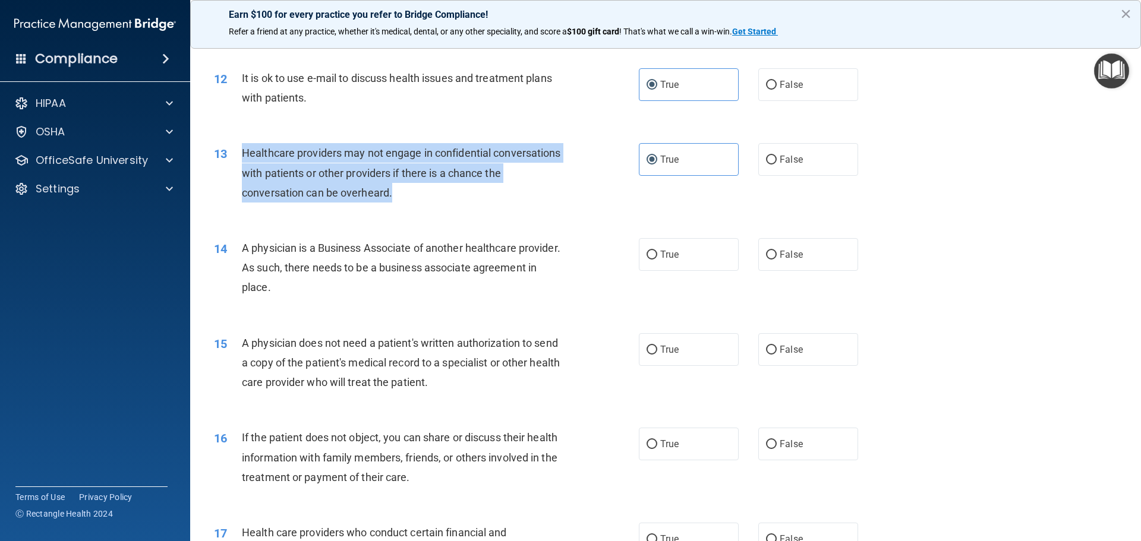
drag, startPoint x: 423, startPoint y: 194, endPoint x: 244, endPoint y: 158, distance: 183.0
click at [244, 158] on div "Healthcare providers may not engage in confidential conversations with patients…" at bounding box center [408, 172] width 332 height 59
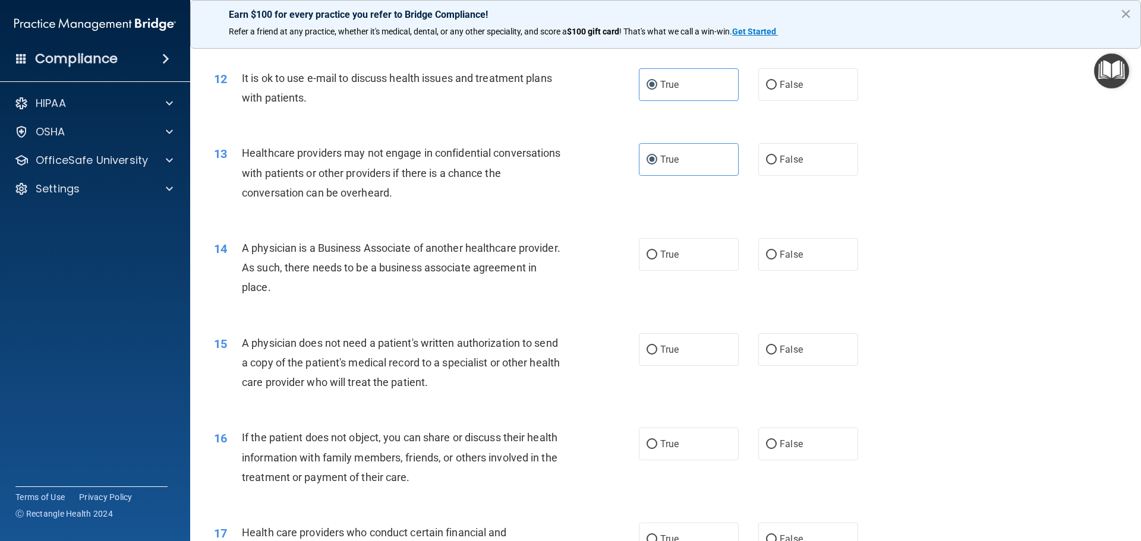
click at [464, 219] on div "13 Healthcare providers may not engage in confidential conversations with patie…" at bounding box center [665, 175] width 921 height 95
click at [769, 159] on input "False" at bounding box center [771, 160] width 11 height 9
radio input "true"
radio input "false"
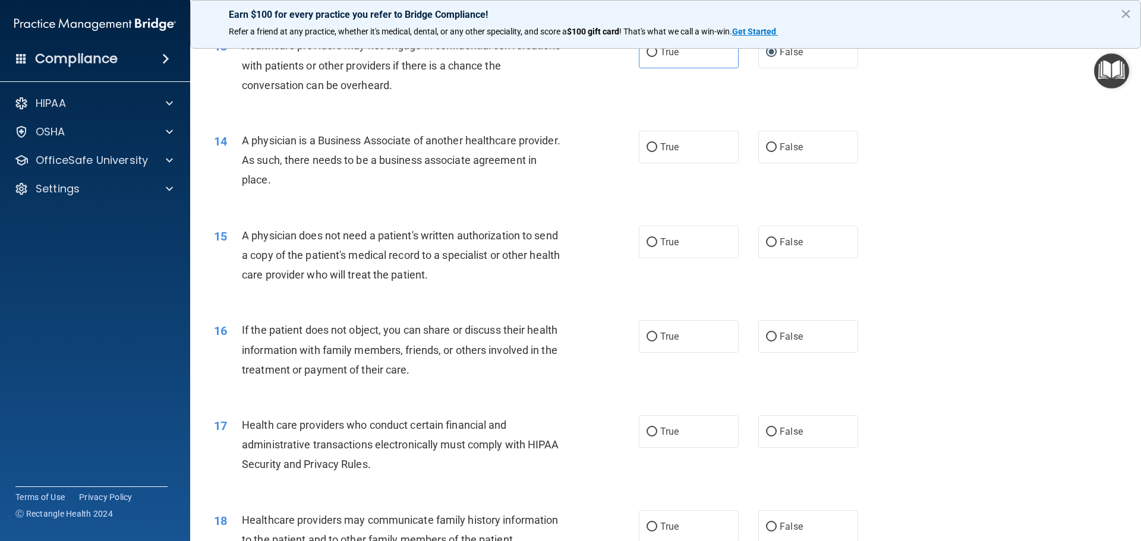
scroll to position [1129, 0]
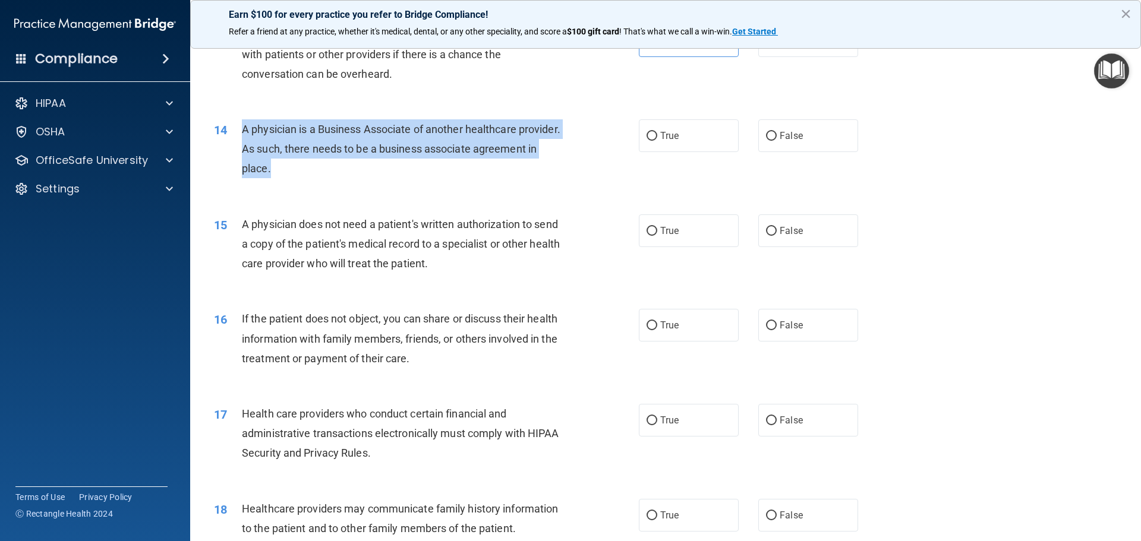
drag, startPoint x: 334, startPoint y: 169, endPoint x: 233, endPoint y: 134, distance: 107.1
click at [233, 134] on div "14 A physician is a Business Associate of another healthcare provider. As such,…" at bounding box center [426, 151] width 460 height 65
click at [646, 136] on input "True" at bounding box center [651, 136] width 11 height 9
radio input "true"
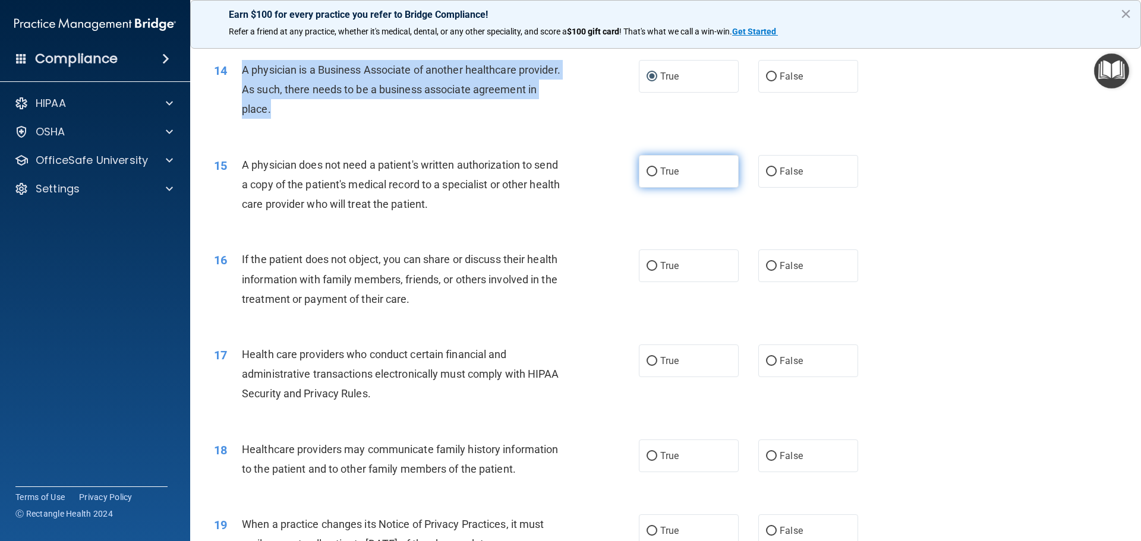
click at [646, 169] on input "True" at bounding box center [651, 172] width 11 height 9
radio input "true"
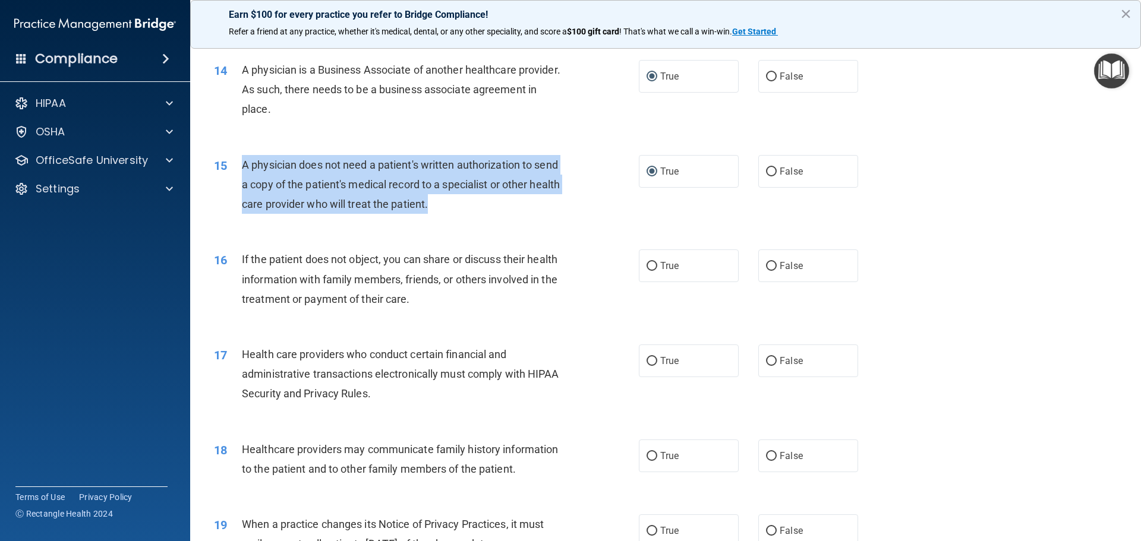
drag, startPoint x: 462, startPoint y: 202, endPoint x: 242, endPoint y: 162, distance: 222.8
click at [242, 162] on div "A physician does not need a patient's written authorization to send a copy of t…" at bounding box center [408, 184] width 332 height 59
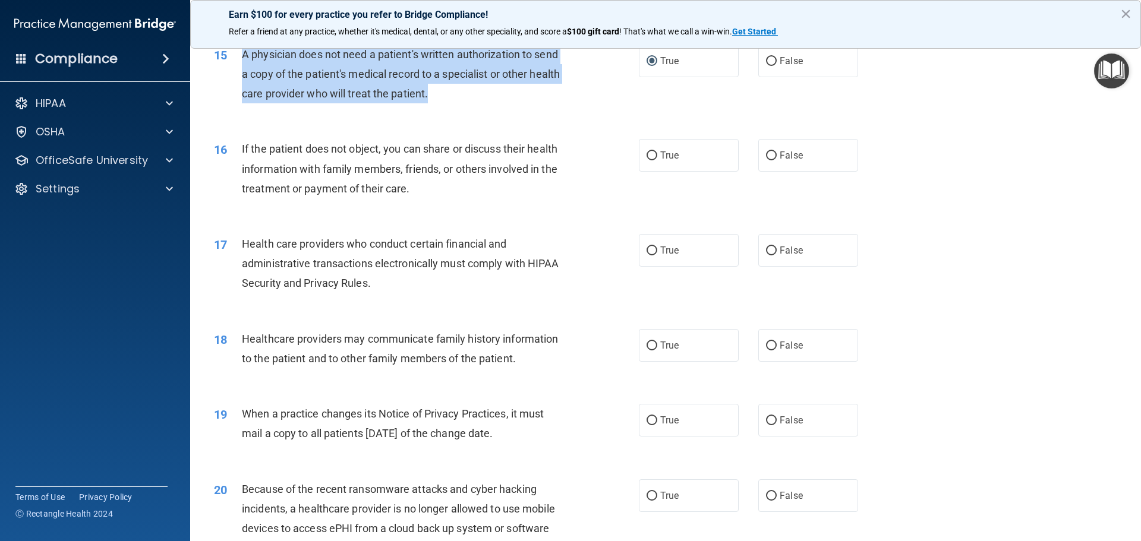
scroll to position [1307, 0]
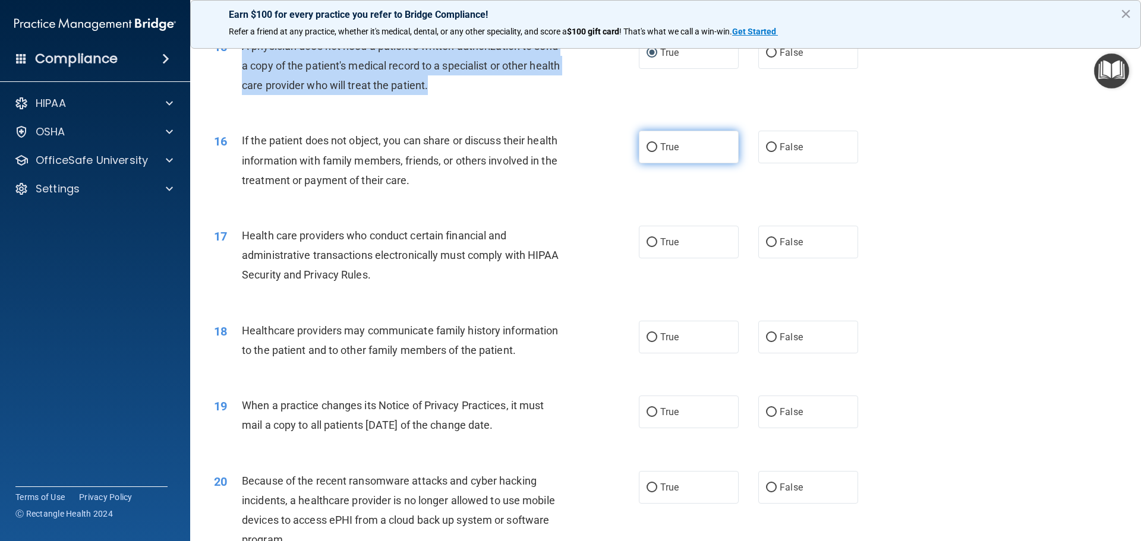
click at [649, 146] on input "True" at bounding box center [651, 147] width 11 height 9
radio input "true"
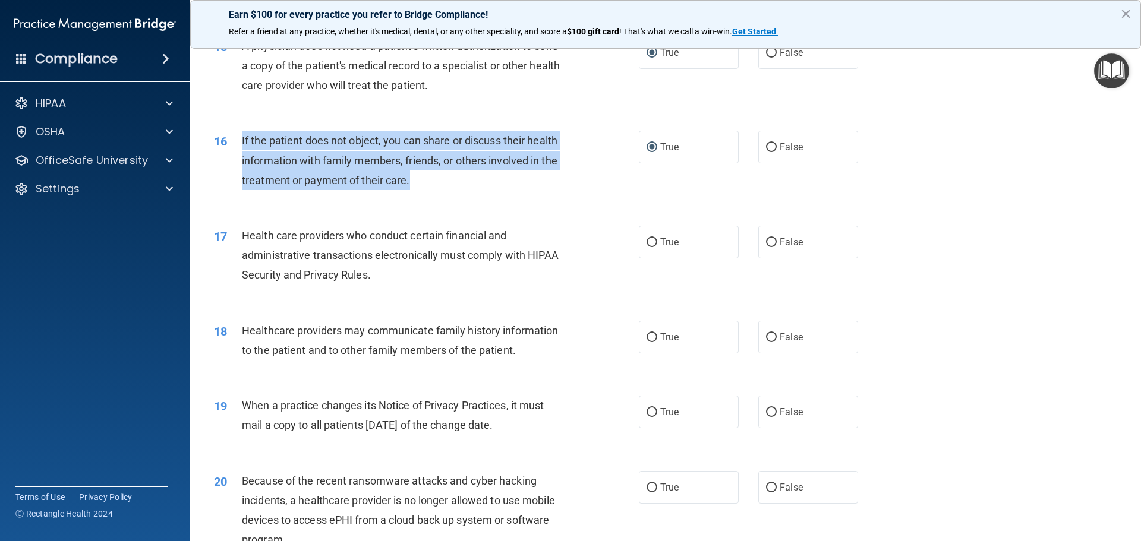
drag, startPoint x: 403, startPoint y: 180, endPoint x: 239, endPoint y: 150, distance: 166.7
click at [239, 150] on div "16 If the patient does not object, you can share or discuss their health inform…" at bounding box center [426, 163] width 460 height 65
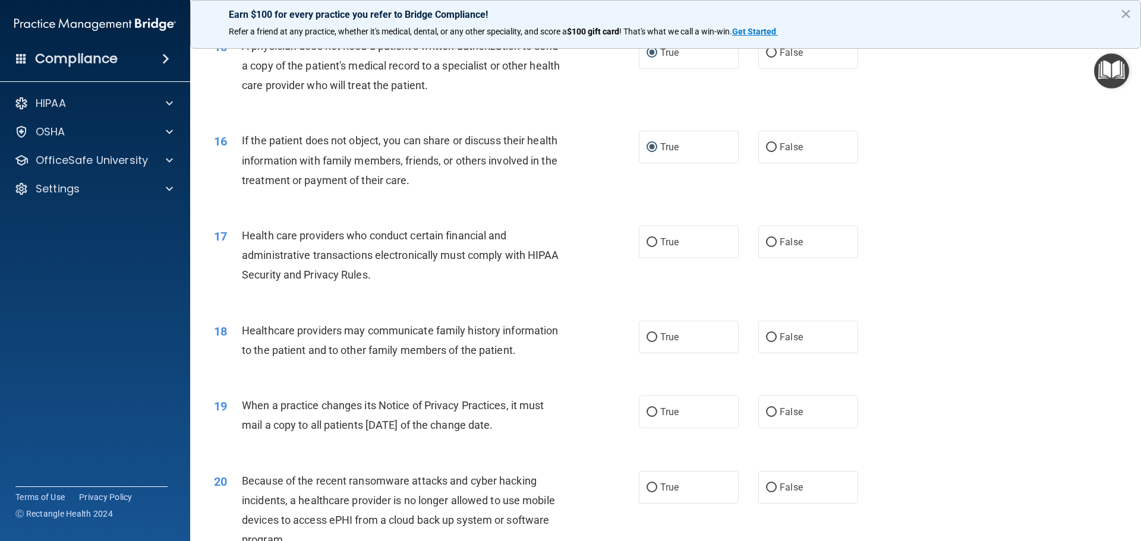
click at [603, 209] on div "16 If the patient does not object, you can share or discuss their health inform…" at bounding box center [665, 163] width 921 height 95
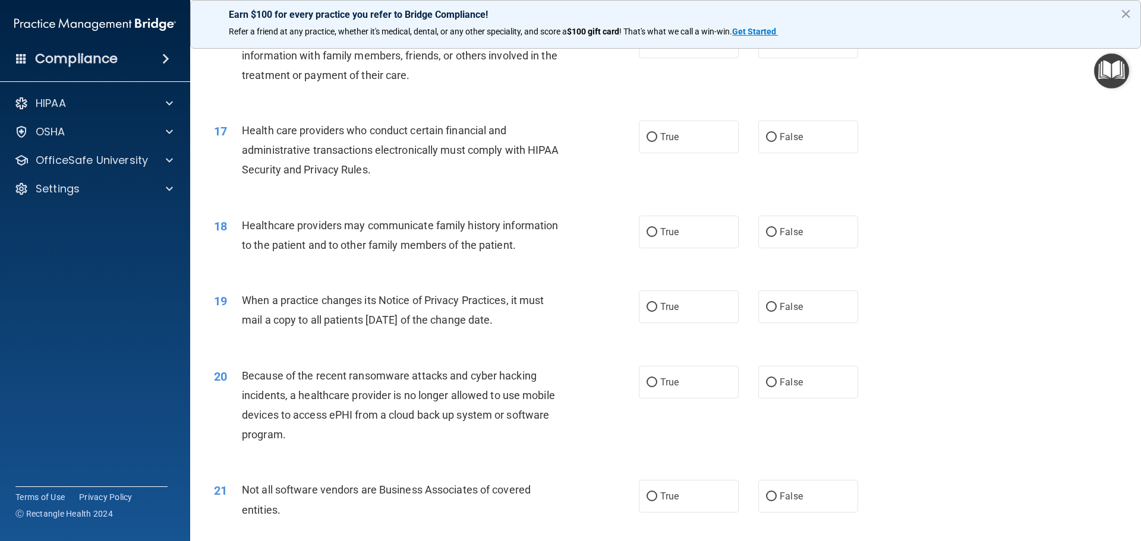
scroll to position [1426, 0]
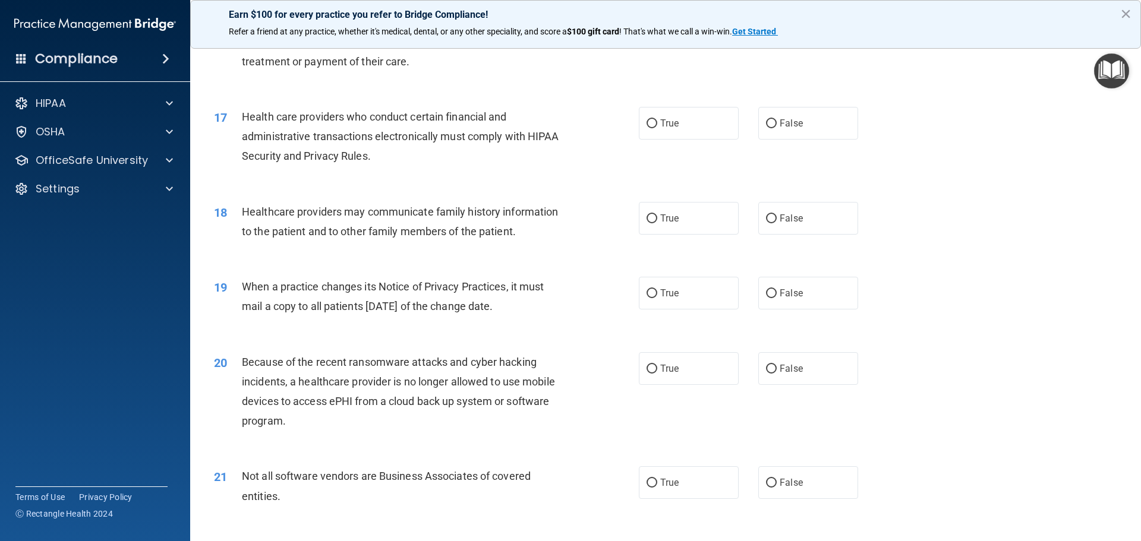
drag, startPoint x: 648, startPoint y: 124, endPoint x: 397, endPoint y: 162, distance: 254.1
click at [647, 124] on input "True" at bounding box center [651, 123] width 11 height 9
radio input "true"
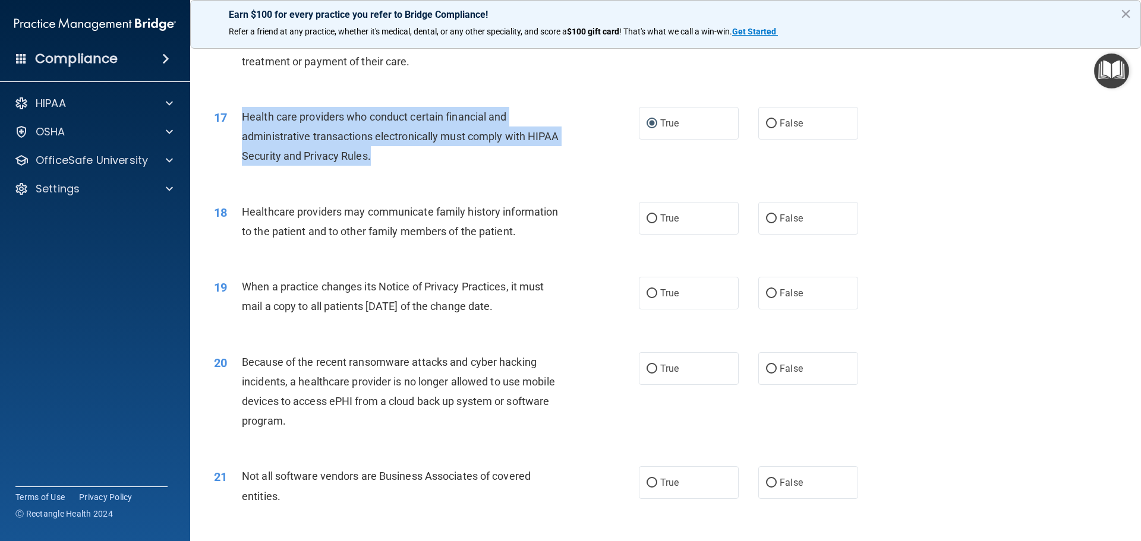
drag, startPoint x: 377, startPoint y: 156, endPoint x: 244, endPoint y: 114, distance: 139.0
click at [244, 114] on div "Health care providers who conduct certain financial and administrative transact…" at bounding box center [408, 136] width 332 height 59
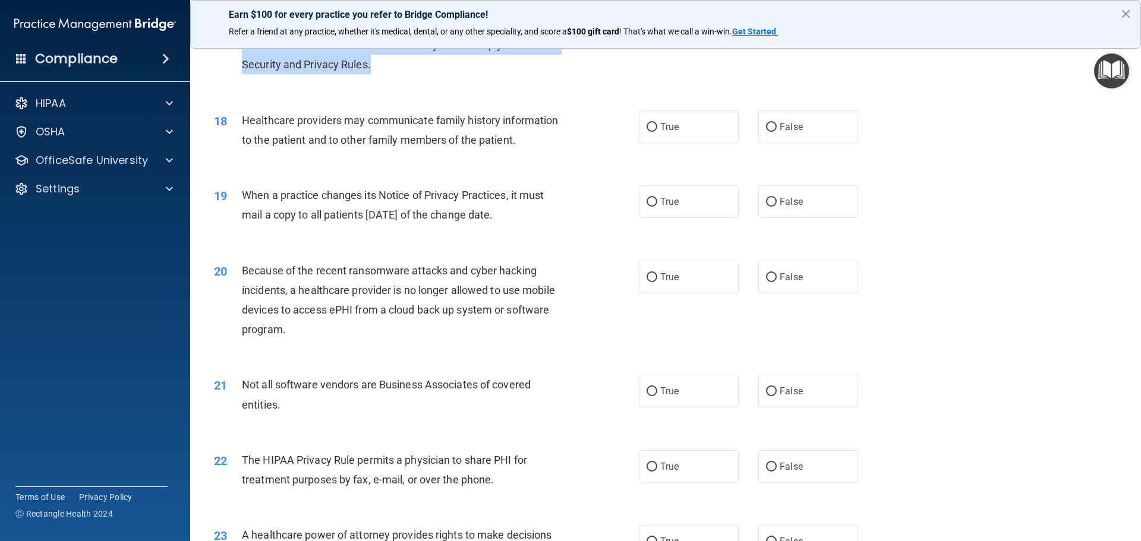
scroll to position [1544, 0]
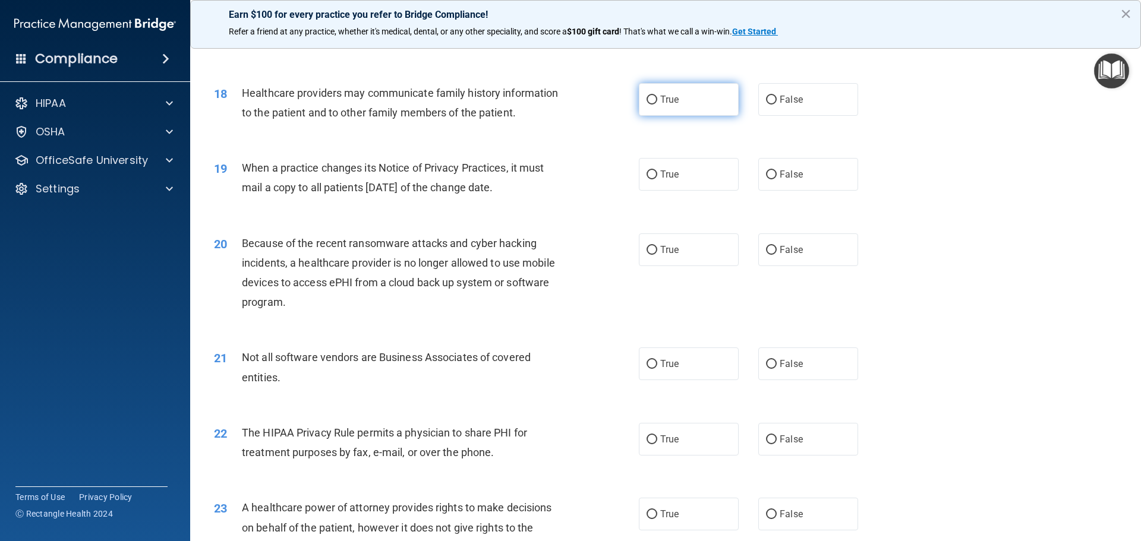
click at [647, 99] on input "True" at bounding box center [651, 100] width 11 height 9
radio input "true"
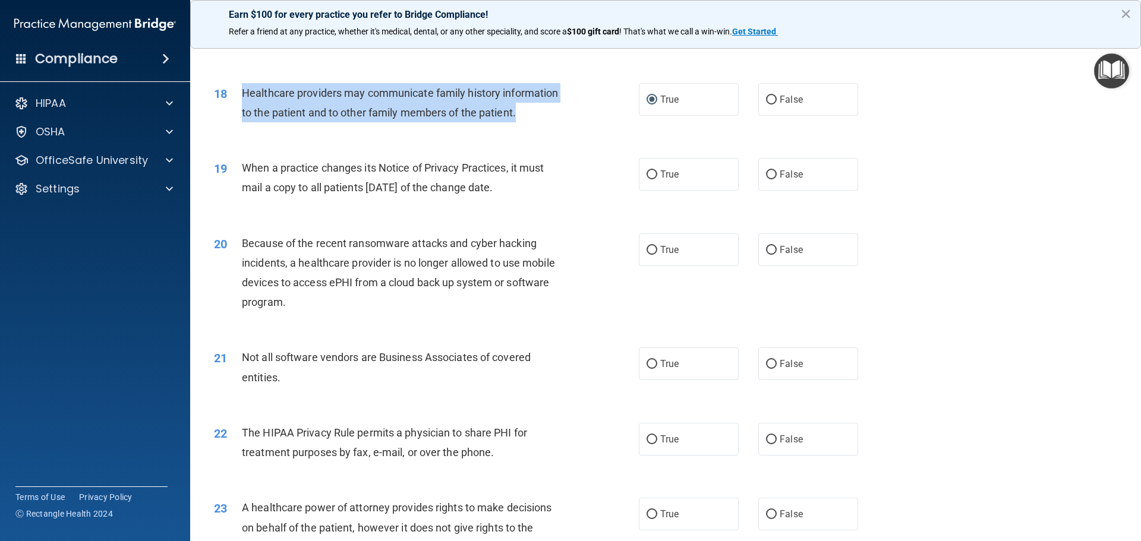
drag, startPoint x: 520, startPoint y: 112, endPoint x: 242, endPoint y: 94, distance: 278.6
click at [242, 94] on div "Healthcare providers may communicate family history information to the patient …" at bounding box center [408, 102] width 332 height 39
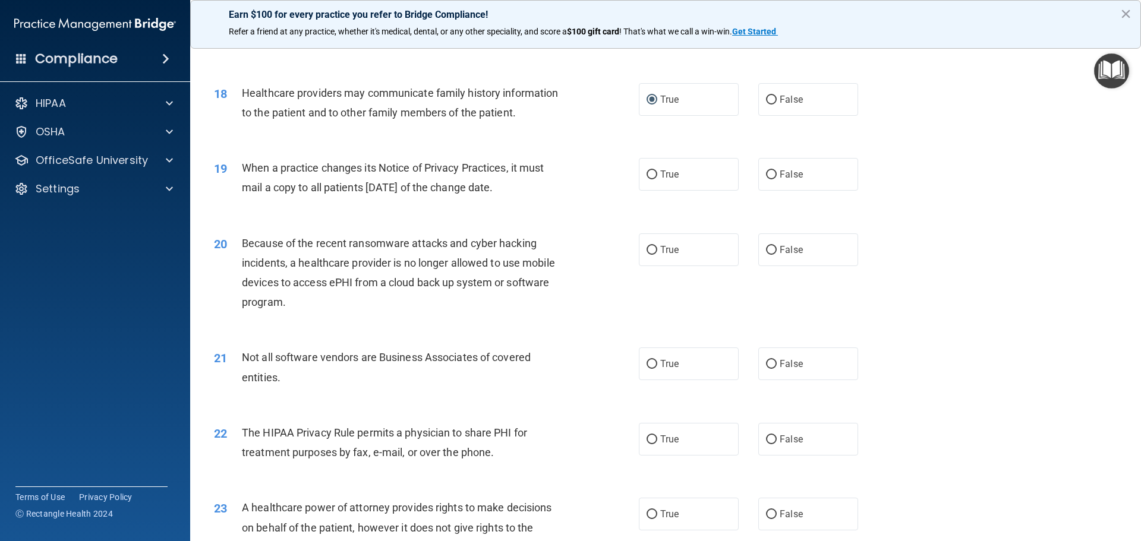
click at [459, 136] on div "18 Healthcare providers may communicate family history information to the patie…" at bounding box center [665, 105] width 921 height 75
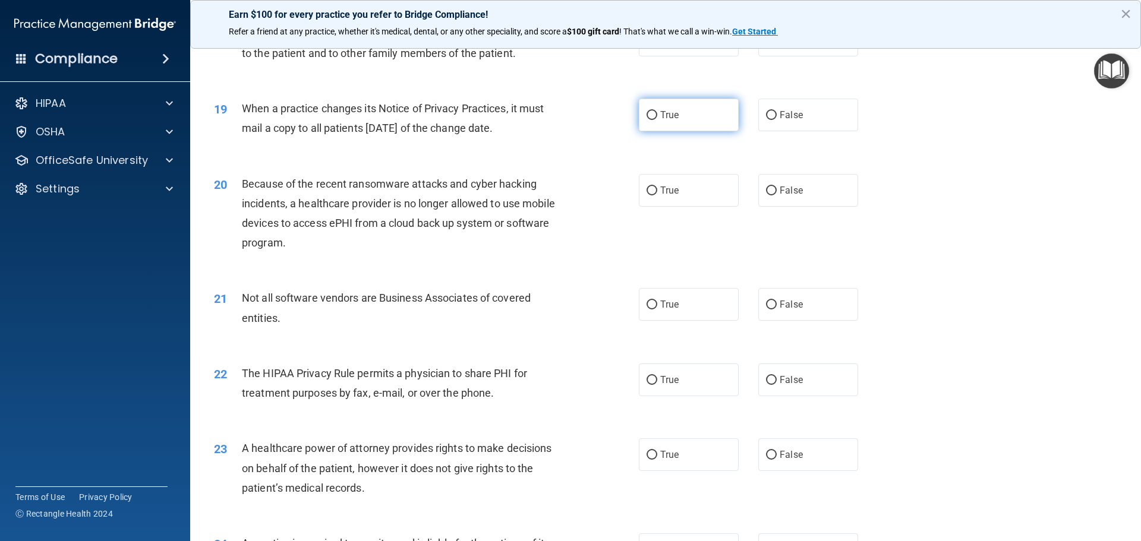
click at [646, 112] on input "True" at bounding box center [651, 115] width 11 height 9
radio input "true"
drag, startPoint x: 540, startPoint y: 129, endPoint x: 233, endPoint y: 101, distance: 308.4
click at [233, 101] on div "19 When a practice changes its Notice of Privacy Practices, it must mail a copy…" at bounding box center [426, 121] width 460 height 45
click at [767, 112] on input "False" at bounding box center [771, 115] width 11 height 9
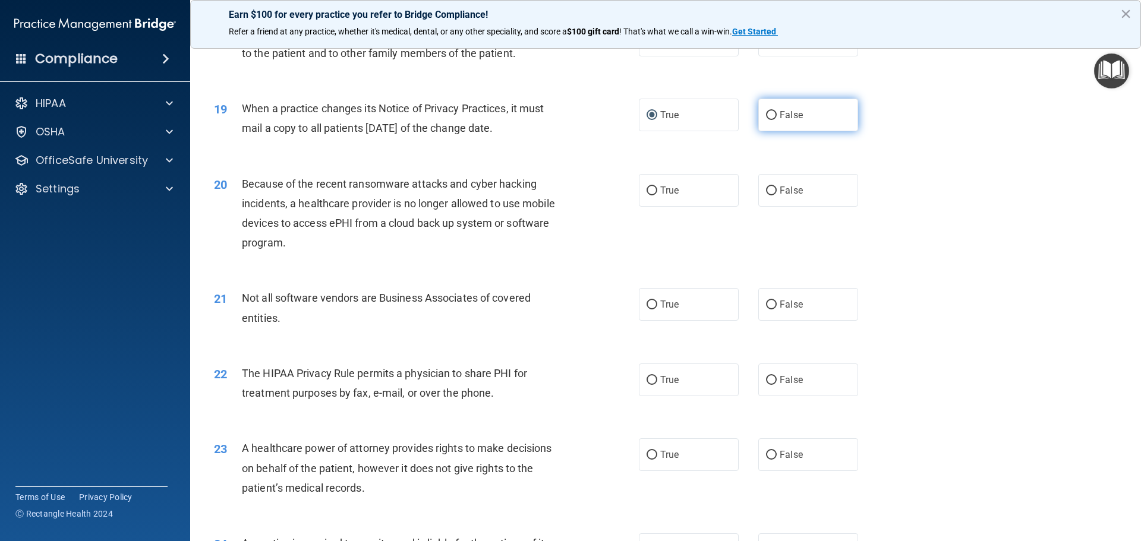
radio input "true"
radio input "false"
click at [560, 135] on div "When a practice changes its Notice of Privacy Practices, it must mail a copy to…" at bounding box center [408, 118] width 332 height 39
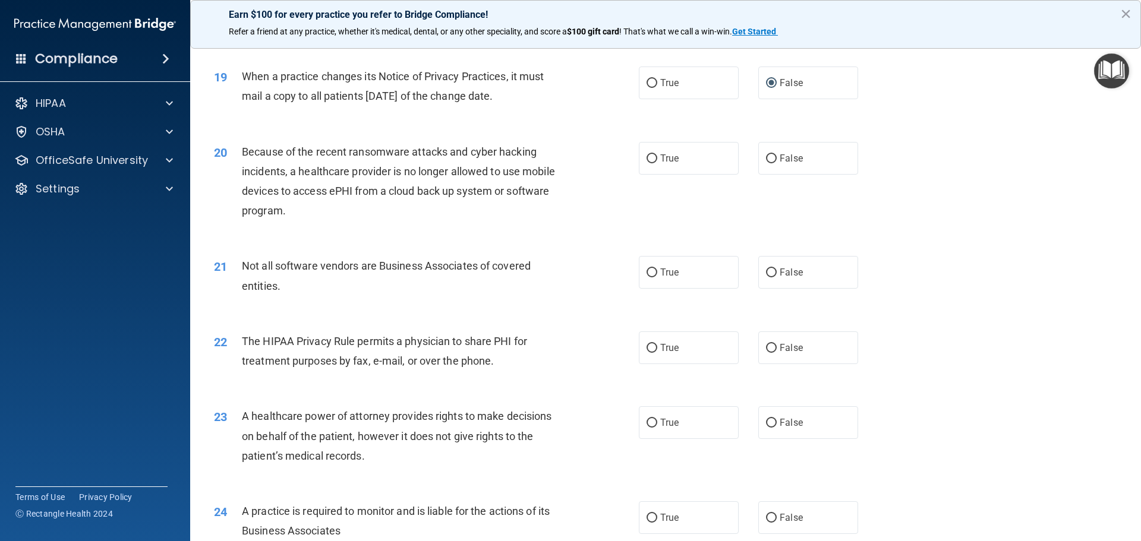
scroll to position [1663, 0]
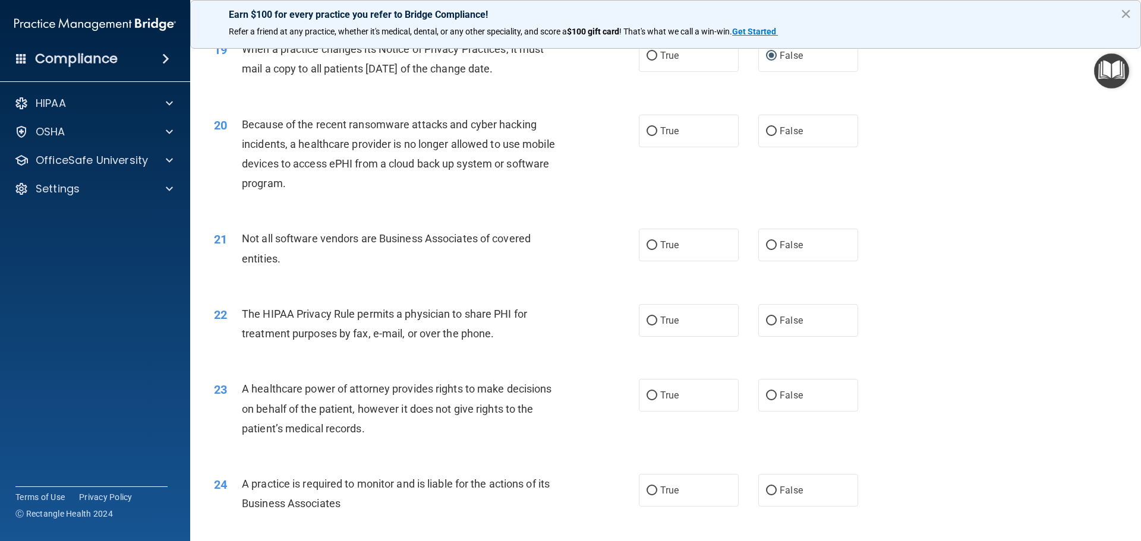
click at [286, 182] on div "Because of the recent ransomware attacks and cyber hacking incidents, a healthc…" at bounding box center [408, 154] width 332 height 79
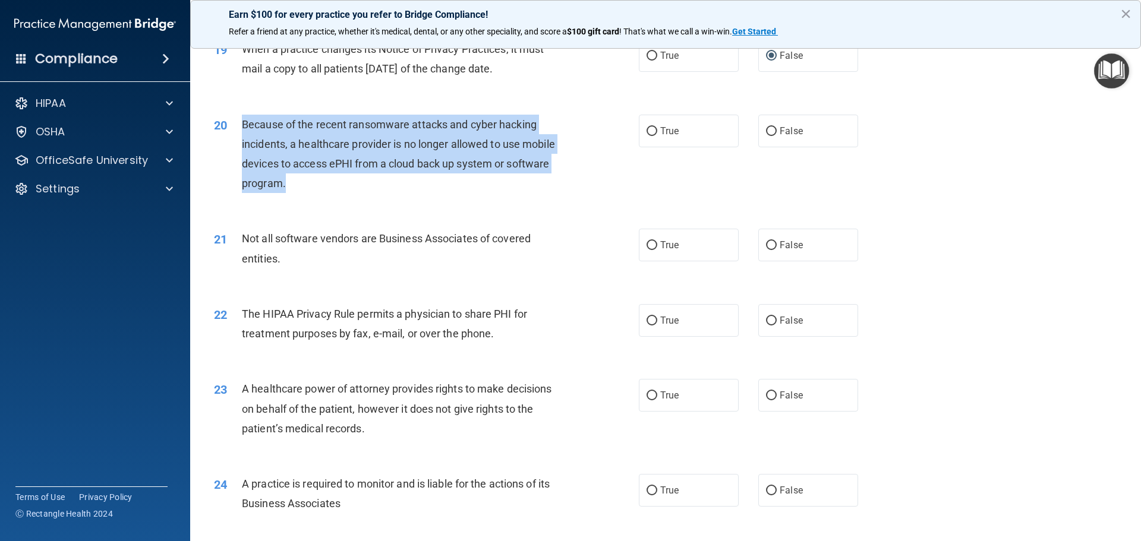
drag, startPoint x: 291, startPoint y: 182, endPoint x: 236, endPoint y: 128, distance: 77.3
click at [236, 128] on div "20 Because of the recent ransomware attacks and cyber hacking incidents, a heal…" at bounding box center [426, 157] width 460 height 85
click at [306, 185] on div "Because of the recent ransomware attacks and cyber hacking incidents, a healthc…" at bounding box center [408, 154] width 332 height 79
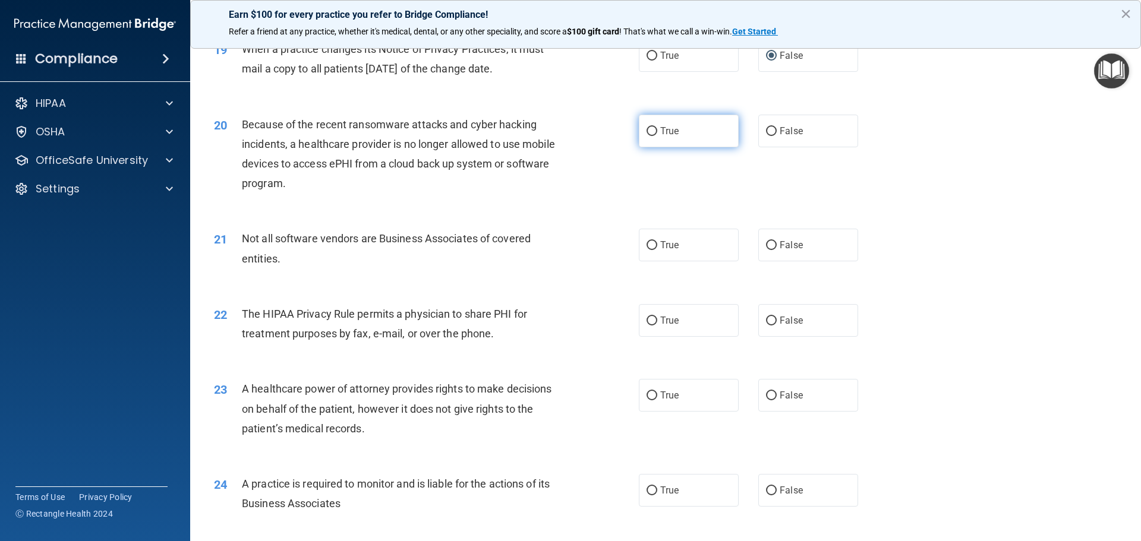
click at [646, 129] on input "True" at bounding box center [651, 131] width 11 height 9
radio input "true"
click at [646, 129] on input "True" at bounding box center [651, 131] width 11 height 9
click at [769, 126] on label "False" at bounding box center [808, 131] width 100 height 33
click at [769, 127] on input "False" at bounding box center [771, 131] width 11 height 9
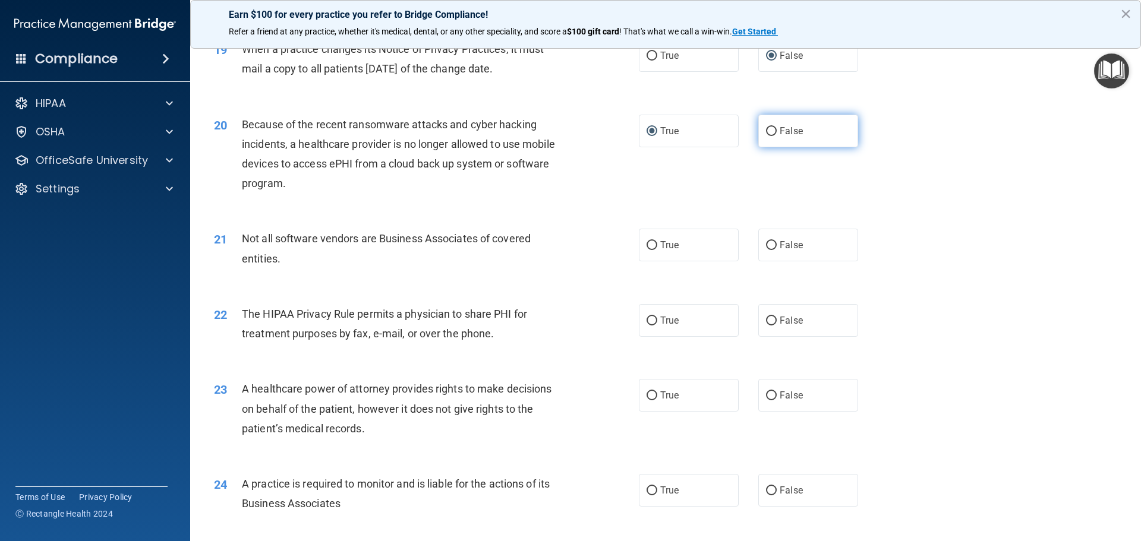
radio input "true"
radio input "false"
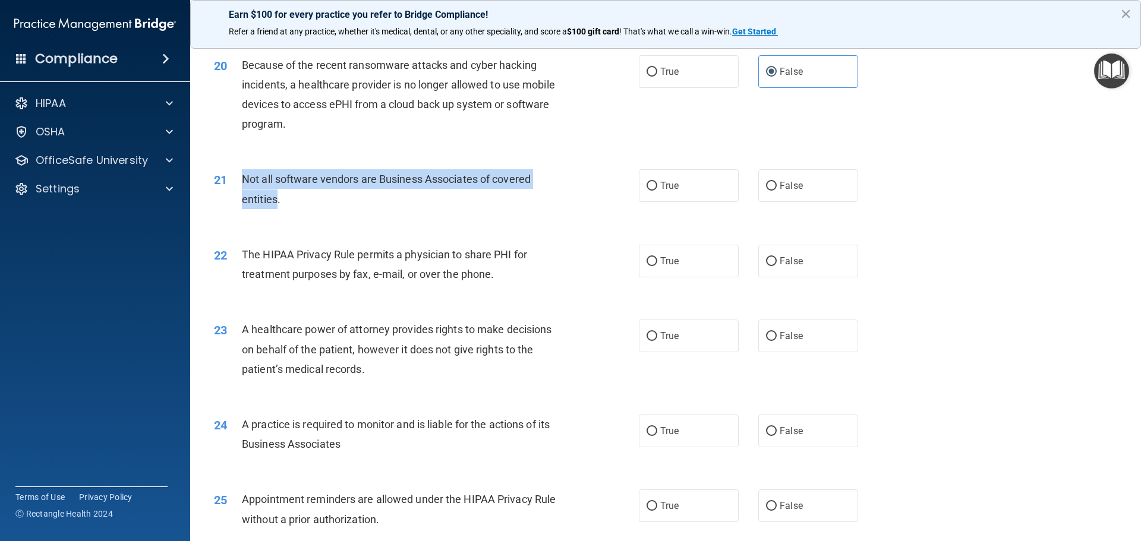
drag, startPoint x: 278, startPoint y: 198, endPoint x: 238, endPoint y: 178, distance: 45.4
click at [238, 178] on div "21 Not all software vendors are Business Associates of covered entities." at bounding box center [426, 191] width 460 height 45
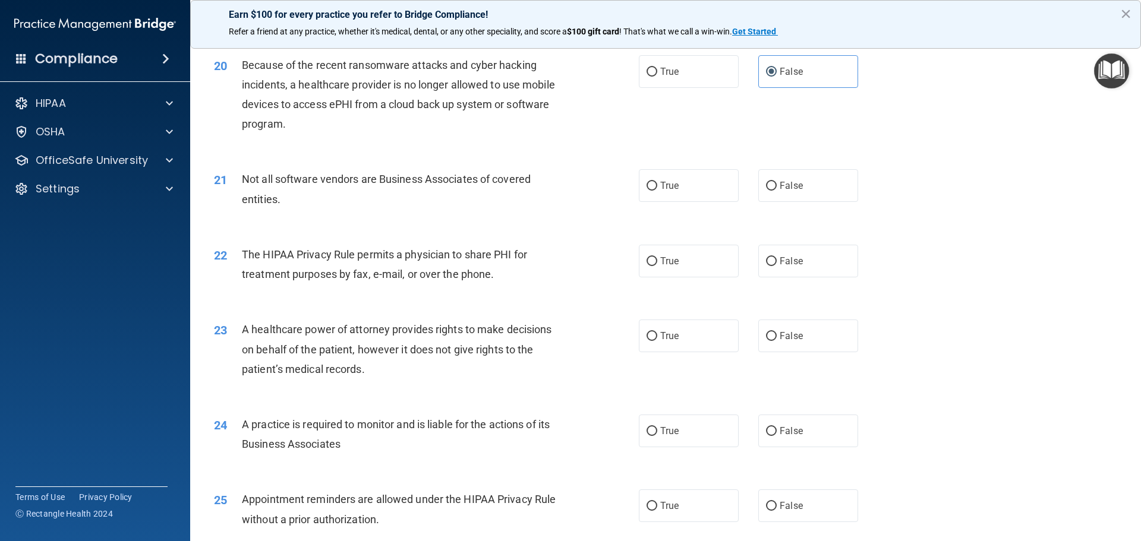
click at [314, 199] on div "Not all software vendors are Business Associates of covered entities." at bounding box center [408, 188] width 332 height 39
click at [646, 187] on input "True" at bounding box center [651, 186] width 11 height 9
radio input "true"
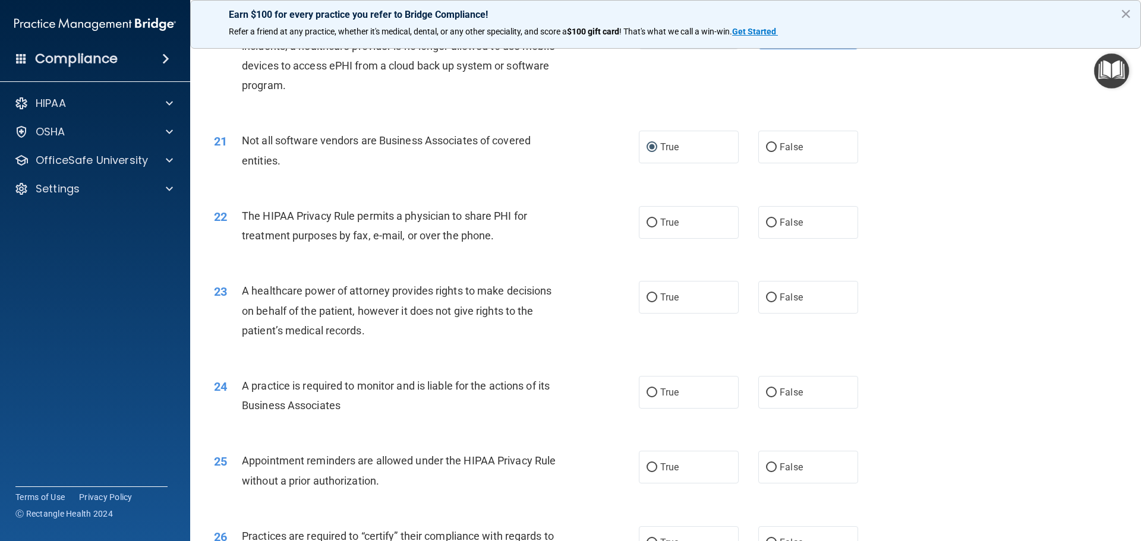
scroll to position [1782, 0]
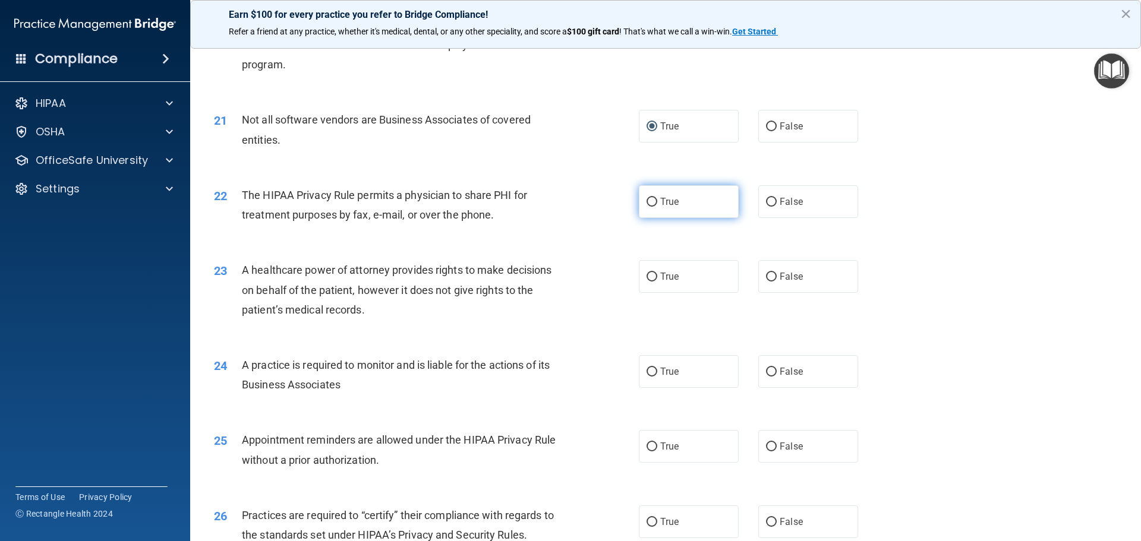
click at [649, 201] on input "True" at bounding box center [651, 202] width 11 height 9
radio input "true"
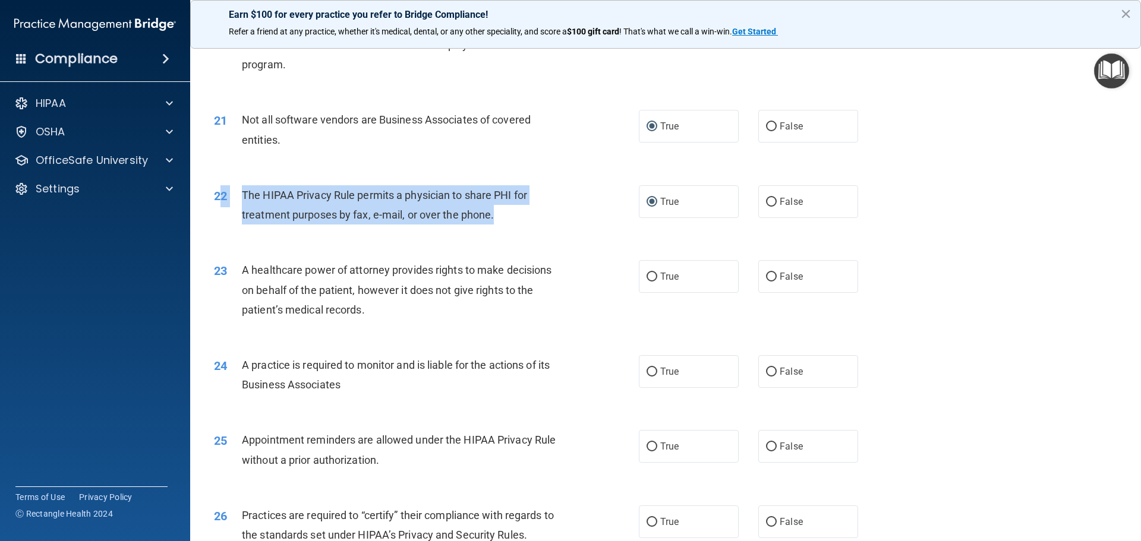
drag, startPoint x: 470, startPoint y: 216, endPoint x: 218, endPoint y: 194, distance: 252.8
click at [218, 194] on div "22 The HIPAA Privacy Rule permits a physician to share PHI for treatment purpos…" at bounding box center [426, 207] width 460 height 45
click at [252, 198] on span "The HIPAA Privacy Rule permits a physician to share PHI for treatment purposes …" at bounding box center [384, 205] width 285 height 32
drag, startPoint x: 239, startPoint y: 194, endPoint x: 516, endPoint y: 213, distance: 276.9
click at [516, 213] on div "22 The HIPAA Privacy Rule permits a physician to share PHI for treatment purpos…" at bounding box center [426, 207] width 460 height 45
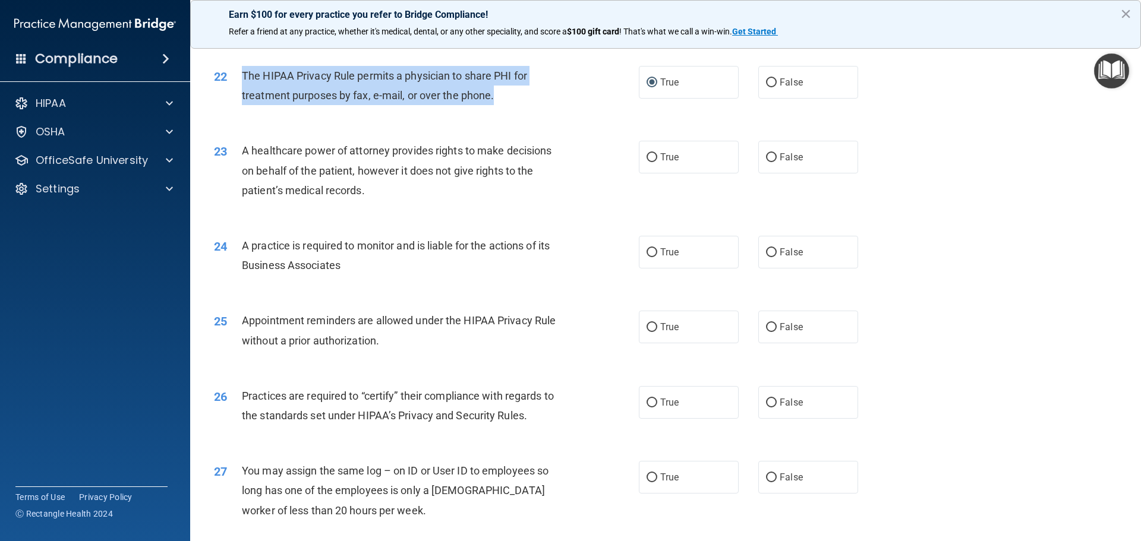
scroll to position [1960, 0]
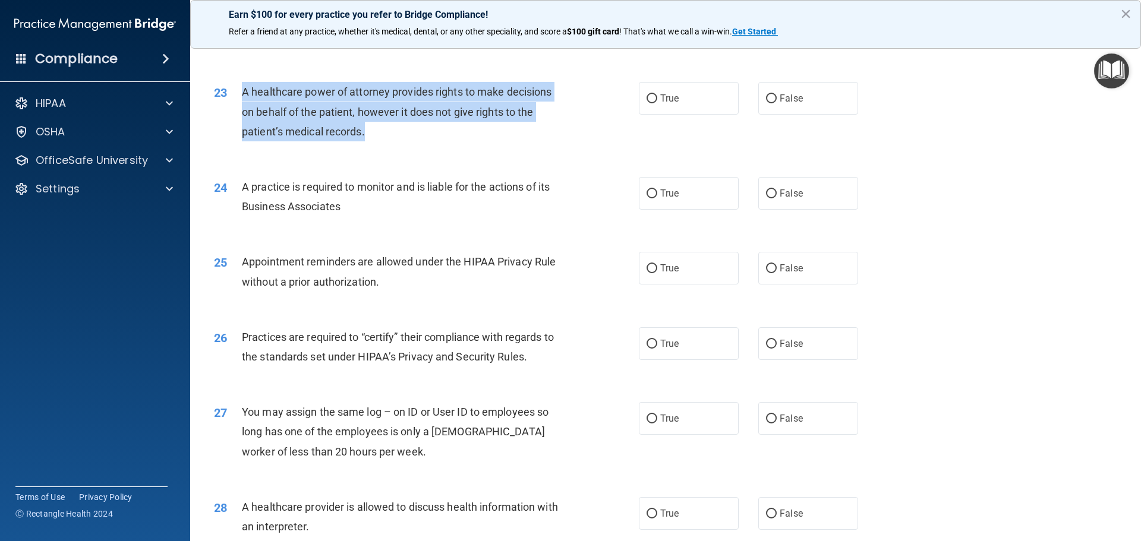
drag, startPoint x: 367, startPoint y: 132, endPoint x: 237, endPoint y: 97, distance: 134.2
click at [237, 97] on div "23 A healthcare power of attorney provides rights to make decisions on behalf o…" at bounding box center [426, 114] width 460 height 65
click at [766, 100] on input "False" at bounding box center [771, 98] width 11 height 9
radio input "true"
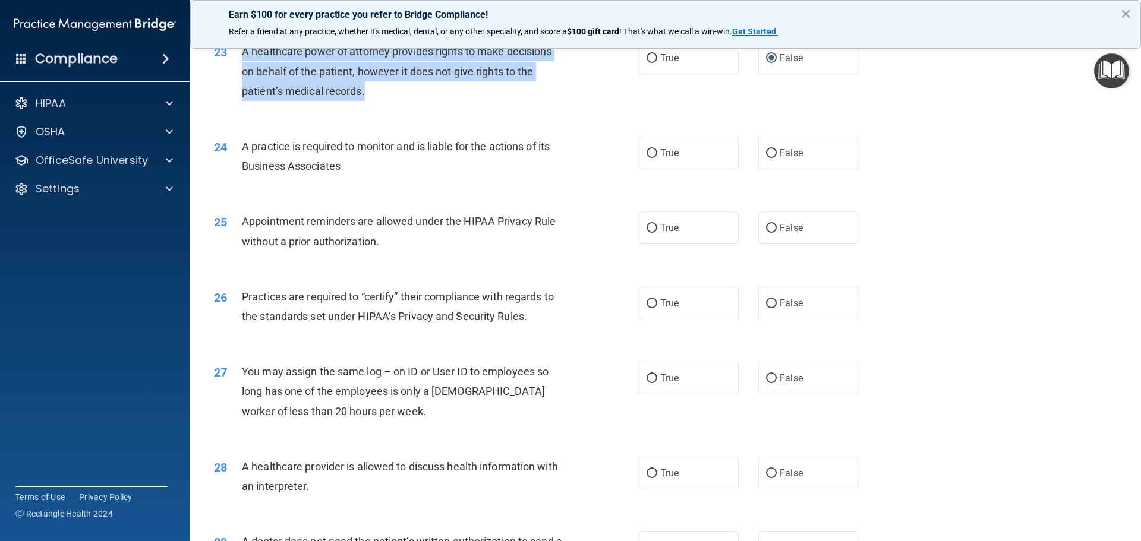
scroll to position [2020, 0]
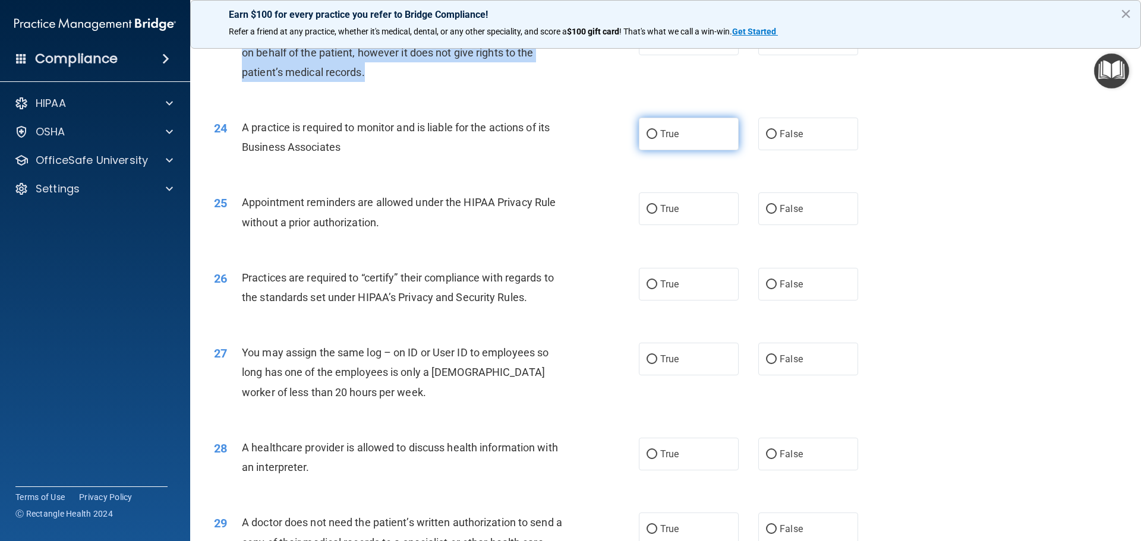
click at [647, 133] on input "True" at bounding box center [651, 134] width 11 height 9
radio input "true"
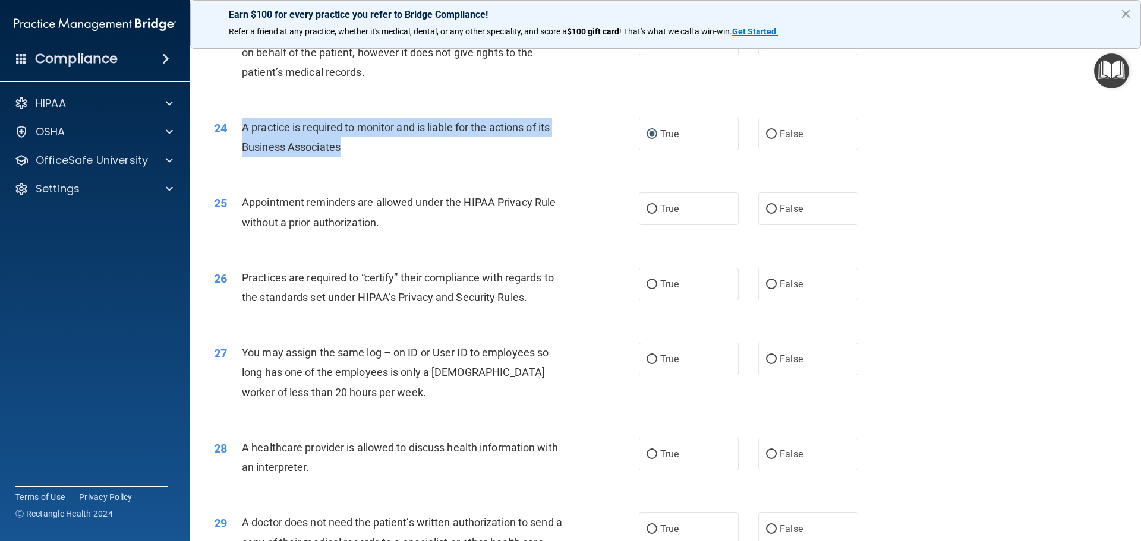
drag, startPoint x: 340, startPoint y: 149, endPoint x: 243, endPoint y: 128, distance: 99.5
click at [243, 128] on span "A practice is required to monitor and is liable for the actions of its Business…" at bounding box center [396, 137] width 308 height 32
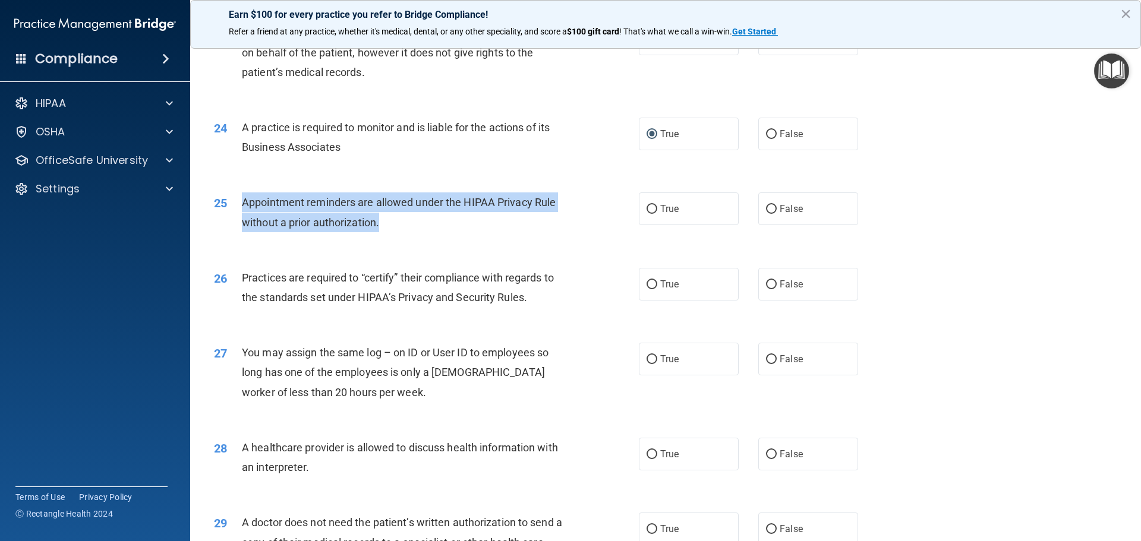
drag, startPoint x: 383, startPoint y: 222, endPoint x: 244, endPoint y: 201, distance: 140.0
click at [244, 201] on div "Appointment reminders are allowed under the HIPAA Privacy Rule without a prior …" at bounding box center [408, 211] width 332 height 39
click at [646, 207] on input "True" at bounding box center [651, 209] width 11 height 9
radio input "true"
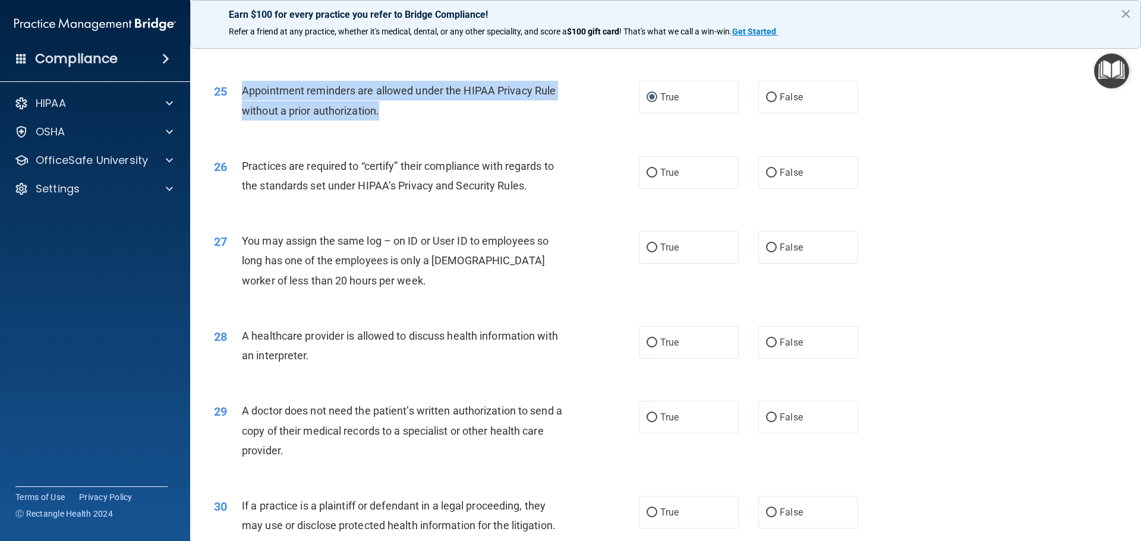
scroll to position [2138, 0]
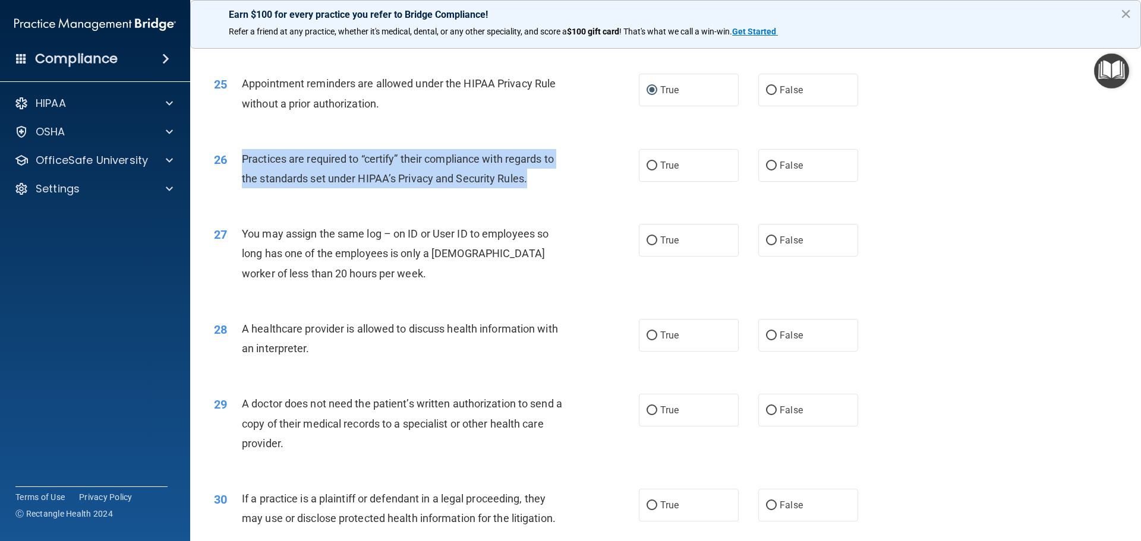
drag, startPoint x: 243, startPoint y: 157, endPoint x: 538, endPoint y: 175, distance: 295.8
click at [538, 175] on div "Practices are required to “certify” their compliance with regards to the standa…" at bounding box center [408, 168] width 332 height 39
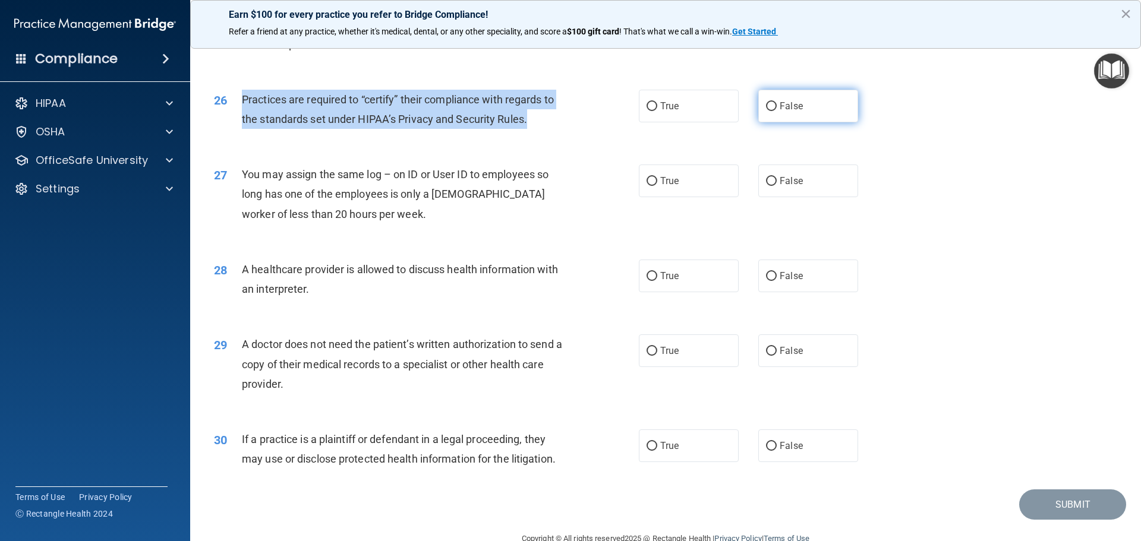
click at [766, 105] on input "False" at bounding box center [771, 106] width 11 height 9
radio input "true"
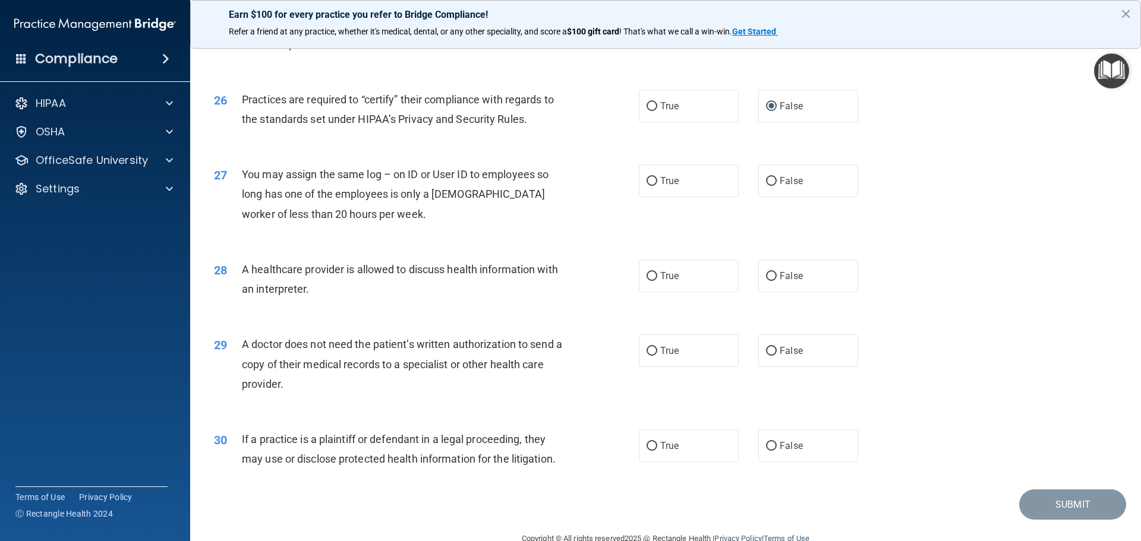
click at [360, 209] on div "You may assign the same log – on ID or User ID to employees so long has one of …" at bounding box center [408, 194] width 332 height 59
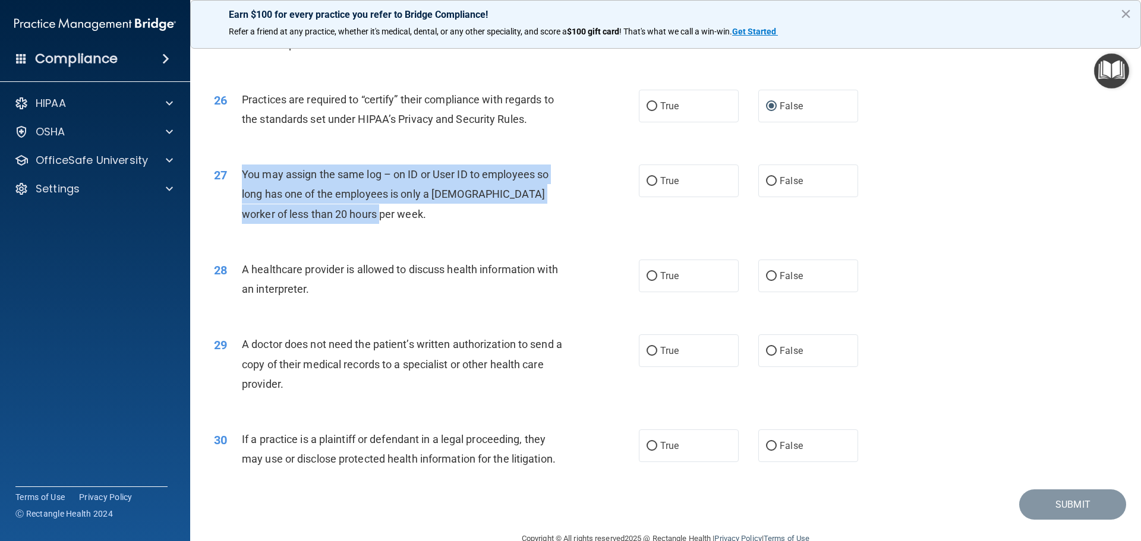
drag, startPoint x: 356, startPoint y: 213, endPoint x: 243, endPoint y: 177, distance: 118.9
click at [243, 177] on span "You may assign the same log – on ID or User ID to employees so long has one of …" at bounding box center [395, 194] width 307 height 52
click at [647, 181] on input "True" at bounding box center [651, 181] width 11 height 9
radio input "true"
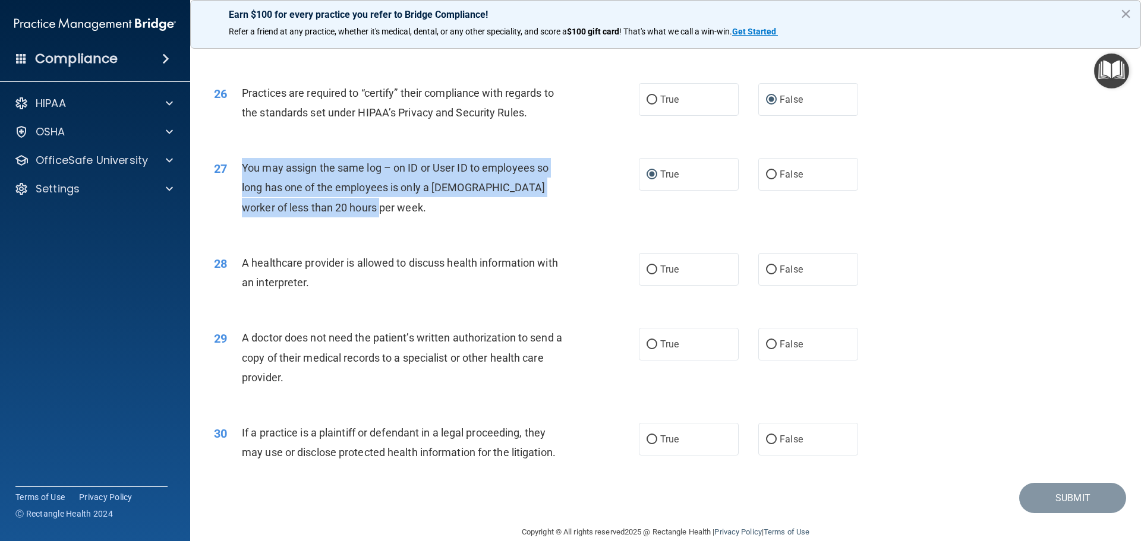
scroll to position [2224, 0]
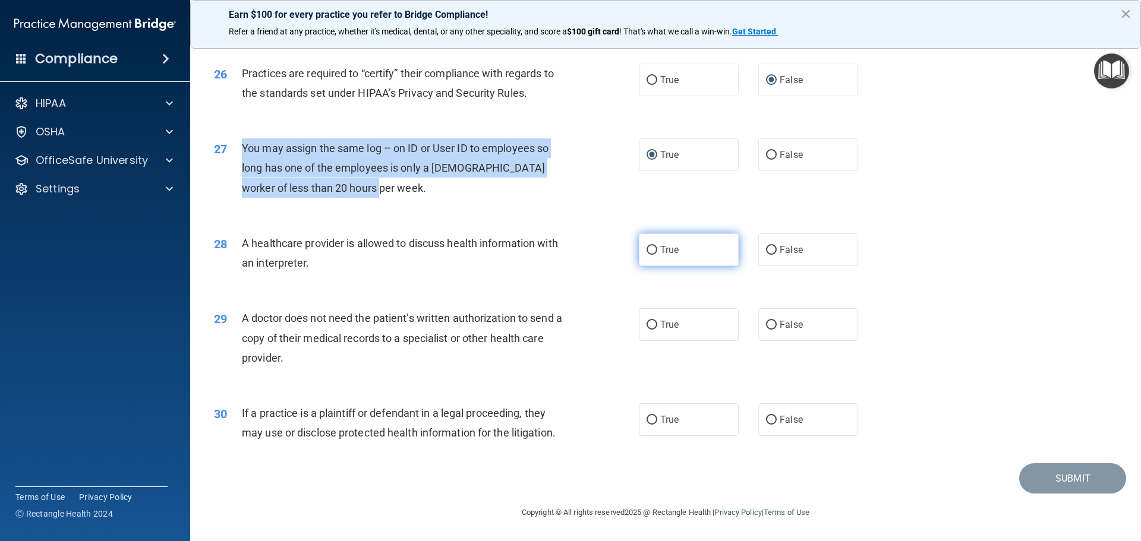
click at [646, 246] on input "True" at bounding box center [651, 250] width 11 height 9
radio input "true"
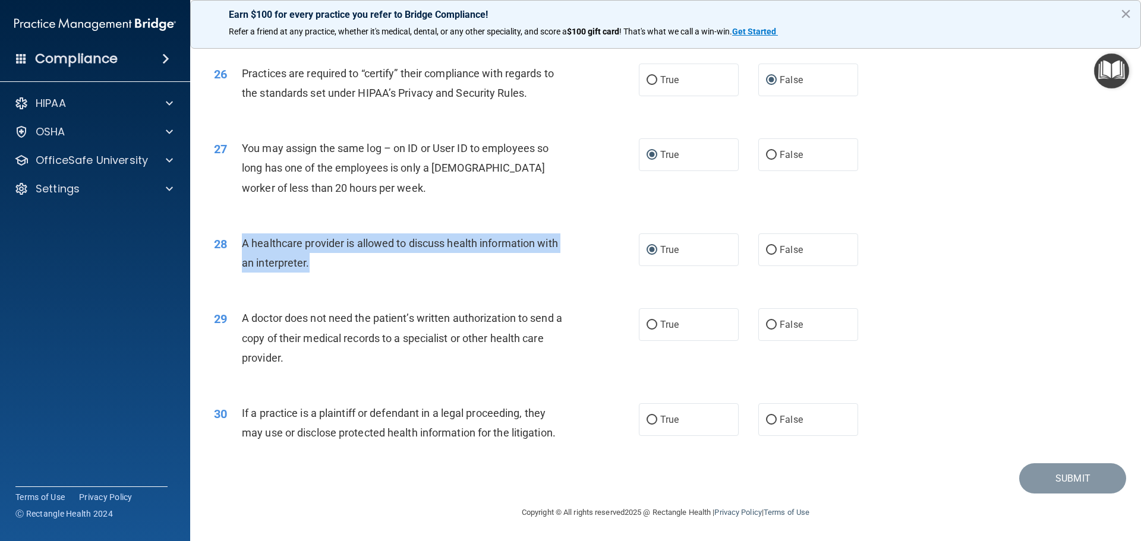
drag, startPoint x: 312, startPoint y: 262, endPoint x: 230, endPoint y: 247, distance: 82.7
click at [230, 247] on div "28 A healthcare provider is allowed to discuss health information with an inter…" at bounding box center [426, 255] width 460 height 45
click at [649, 322] on input "True" at bounding box center [651, 325] width 11 height 9
radio input "true"
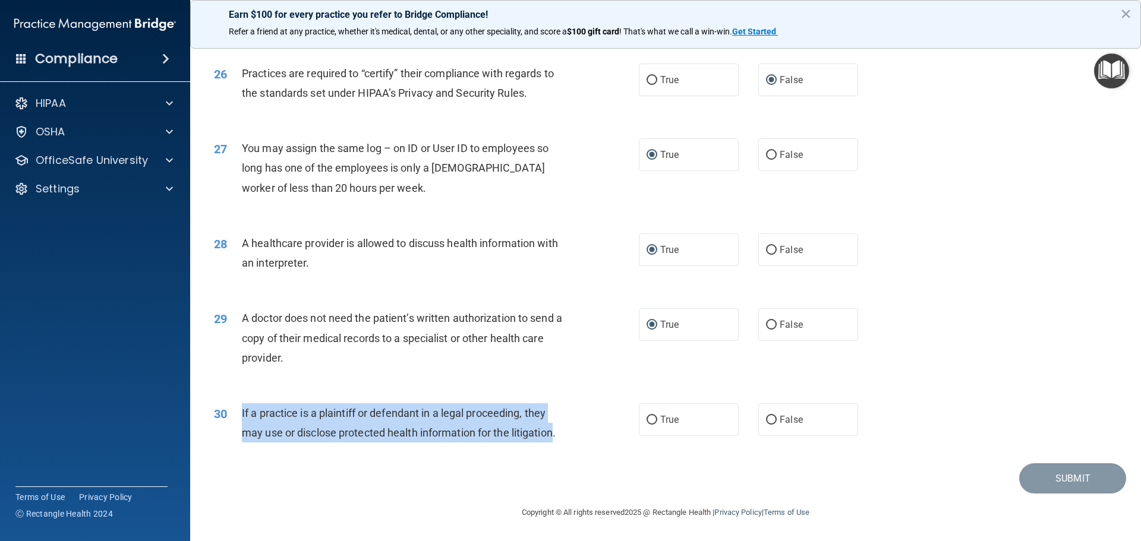
drag, startPoint x: 557, startPoint y: 432, endPoint x: 228, endPoint y: 412, distance: 329.1
click at [228, 412] on div "30 If a practice is a plaintiff or defendant in a legal proceeding, they may us…" at bounding box center [426, 425] width 460 height 45
click at [646, 418] on input "True" at bounding box center [651, 420] width 11 height 9
radio input "true"
click at [1069, 476] on button "Submit" at bounding box center [1072, 478] width 107 height 30
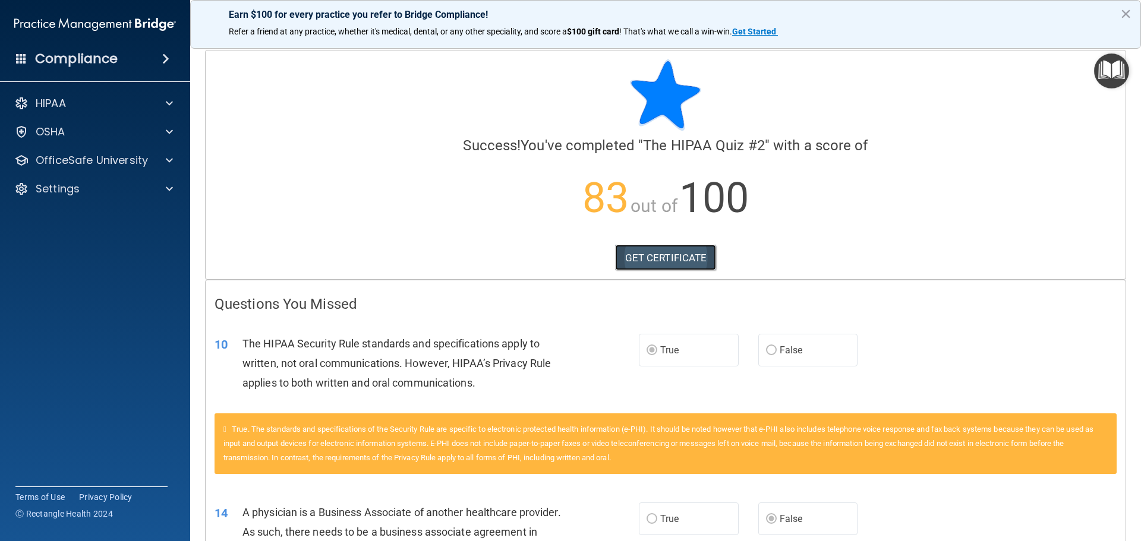
click at [655, 255] on link "GET CERTIFICATE" at bounding box center [666, 258] width 102 height 26
click at [1124, 9] on button "×" at bounding box center [1125, 13] width 11 height 19
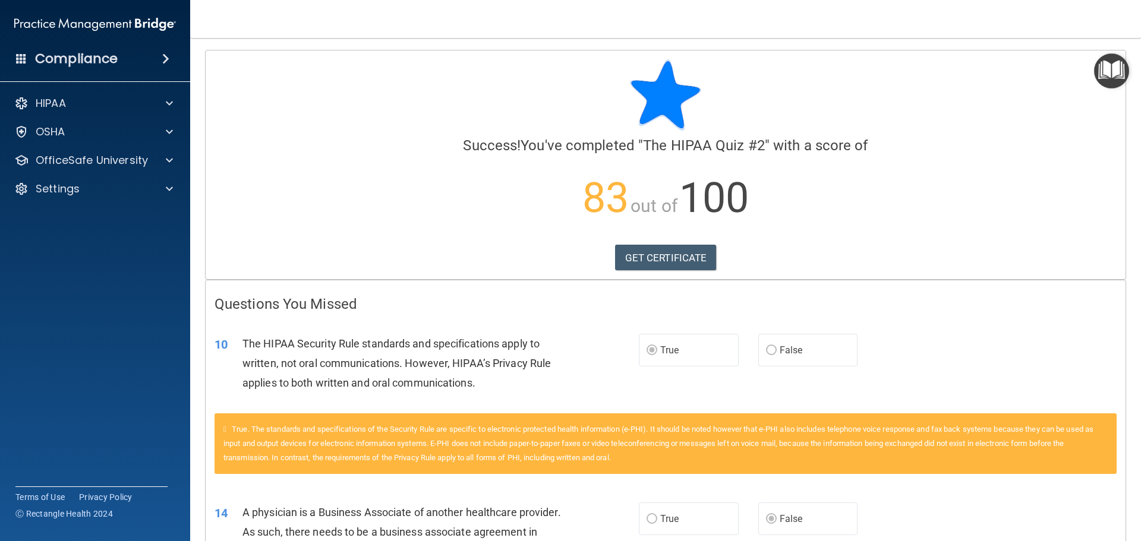
click at [71, 62] on h4 "Compliance" at bounding box center [76, 58] width 83 height 17
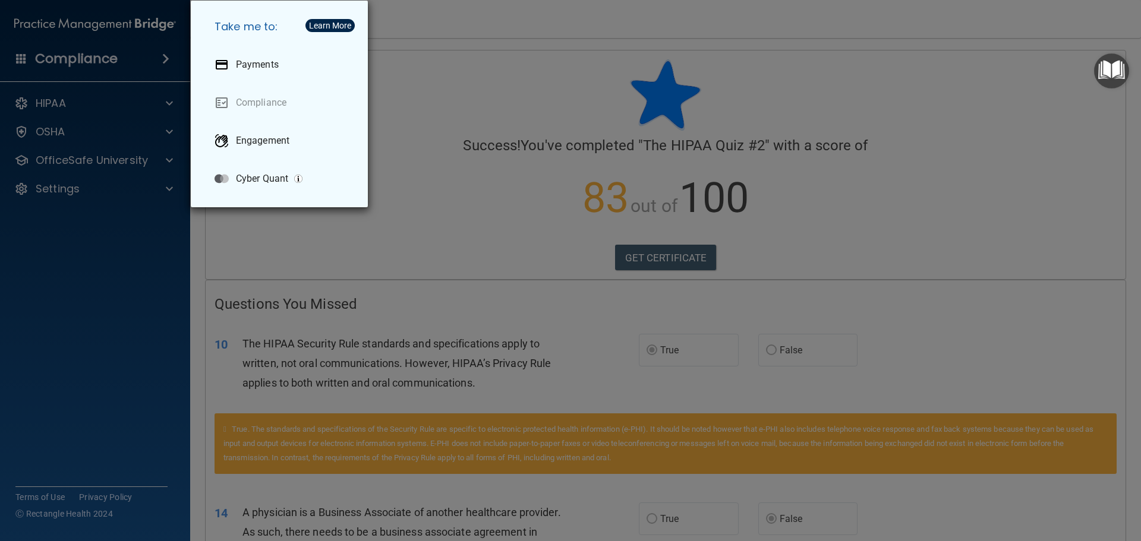
click at [445, 112] on div "Take me to: Payments Compliance Engagement Cyber Quant" at bounding box center [570, 270] width 1141 height 541
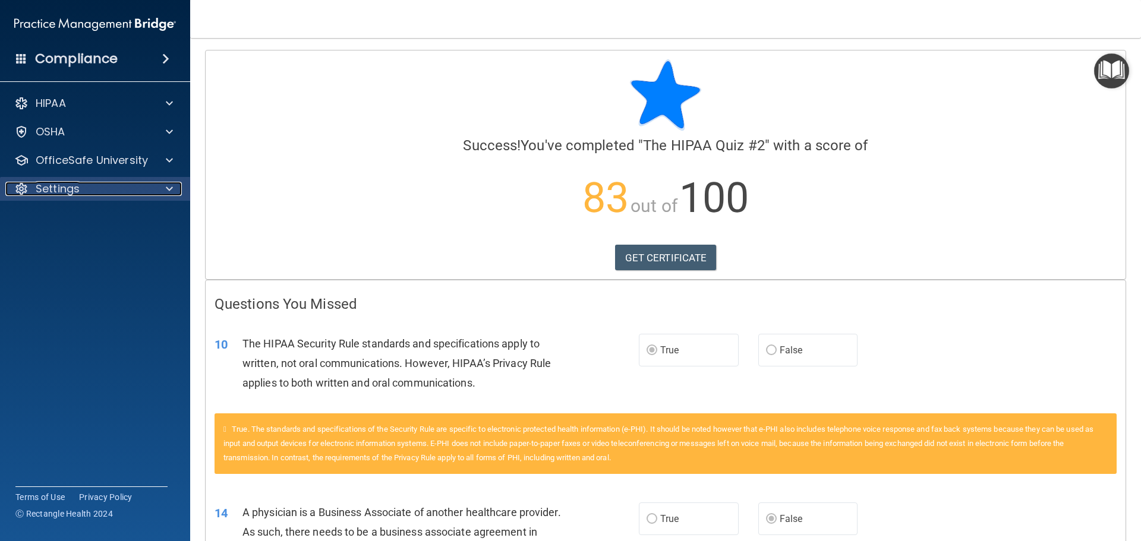
click at [58, 185] on p "Settings" at bounding box center [58, 189] width 44 height 14
click at [69, 241] on p "Sign Out" at bounding box center [89, 246] width 162 height 12
